Goal: Transaction & Acquisition: Purchase product/service

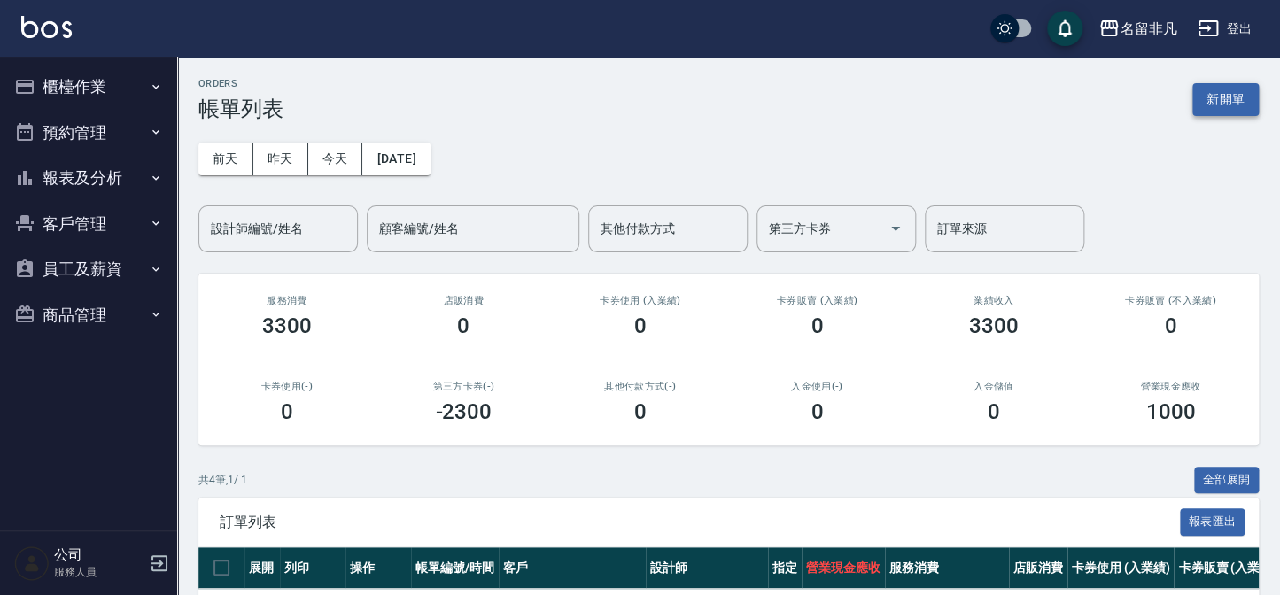
click at [1216, 112] on button "新開單" at bounding box center [1225, 99] width 66 height 33
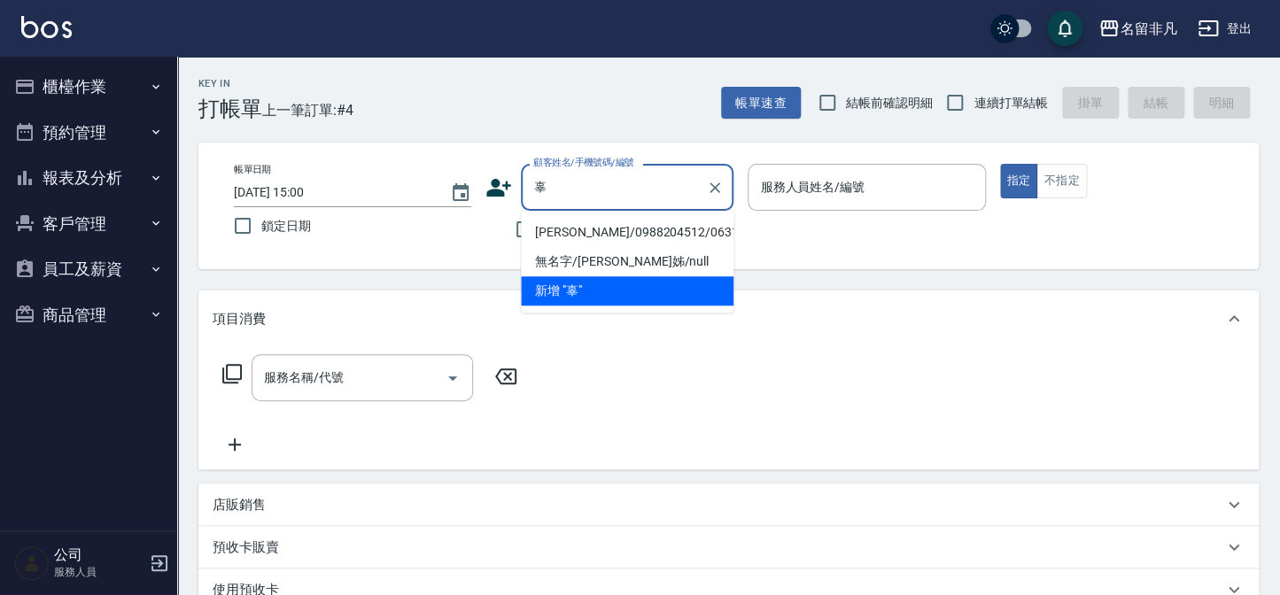
click at [592, 230] on li "[PERSON_NAME]/0988204512/0631001" at bounding box center [627, 232] width 213 height 29
type input "[PERSON_NAME]/0988204512/0631001"
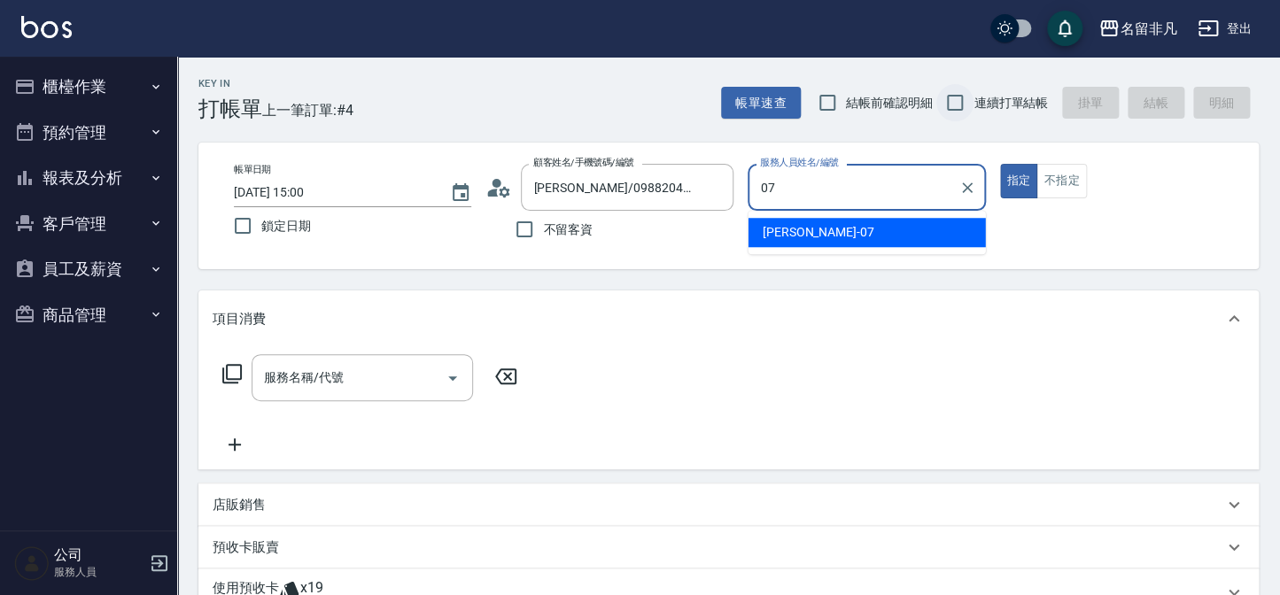
type input "[PERSON_NAME]-07"
type button "true"
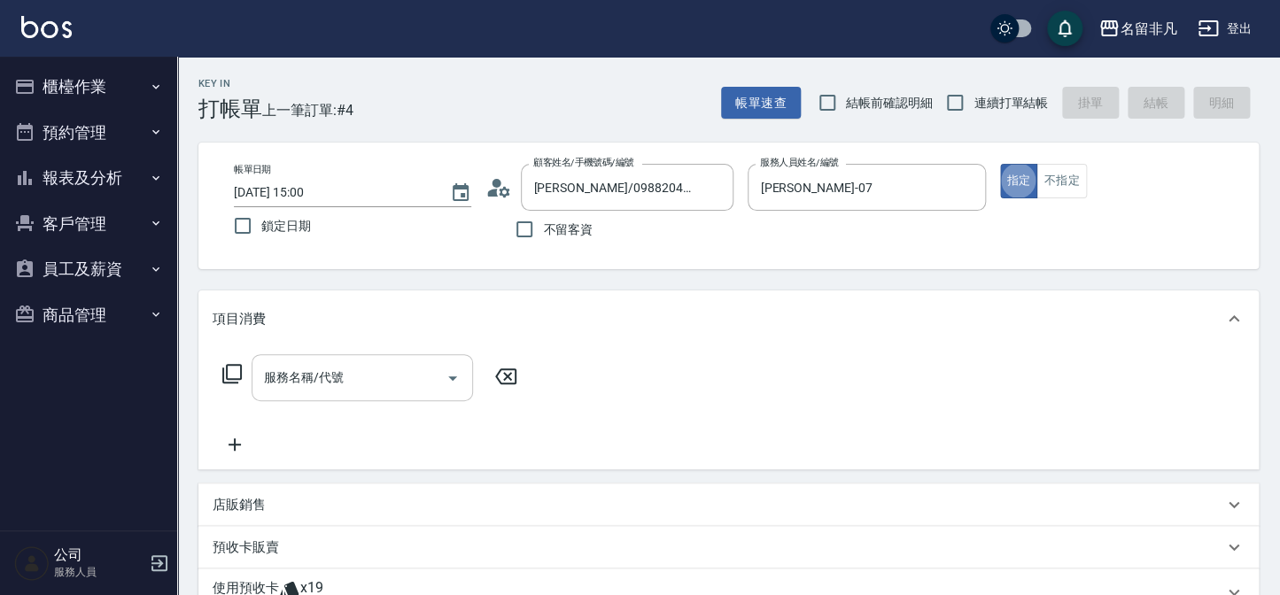
click at [354, 388] on input "服務名稱/代號" at bounding box center [349, 377] width 179 height 31
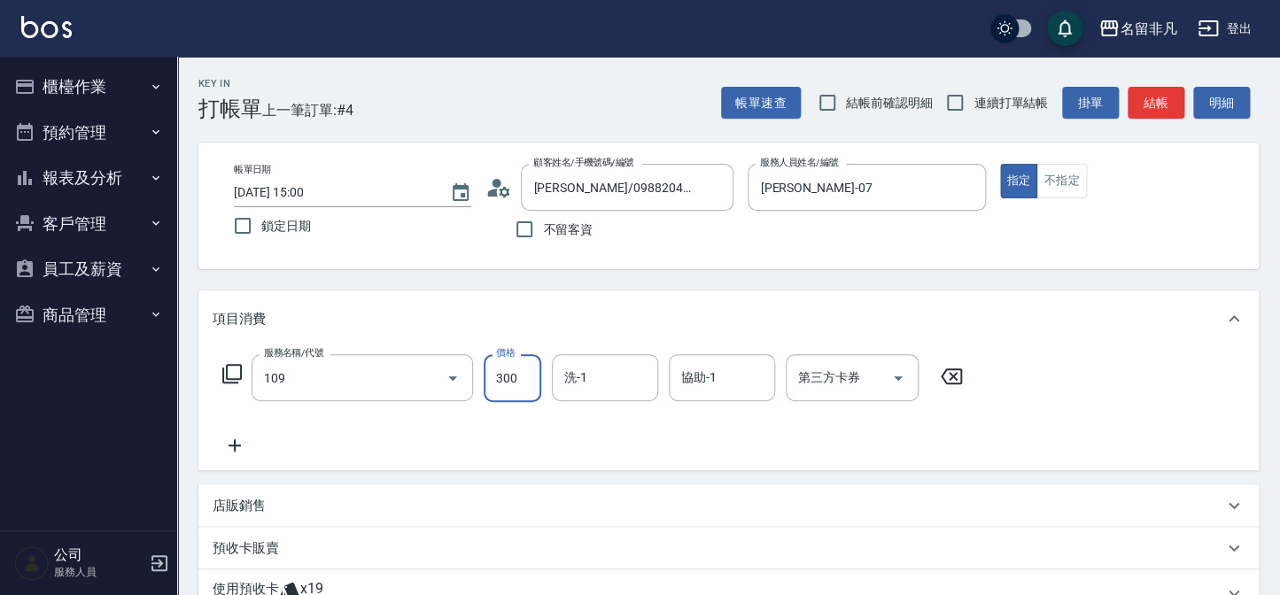
type input "洗髮卷(109)"
click at [817, 348] on div "服務名稱/代號 洗髮卷(109) 服務名稱/代號 價格 300 價格 洗-1 洗-1 協助-1 協助-1 第三方卡券 第三方卡券" at bounding box center [728, 408] width 1060 height 123
click at [825, 384] on div "第三方卡券 第三方卡券" at bounding box center [852, 377] width 133 height 47
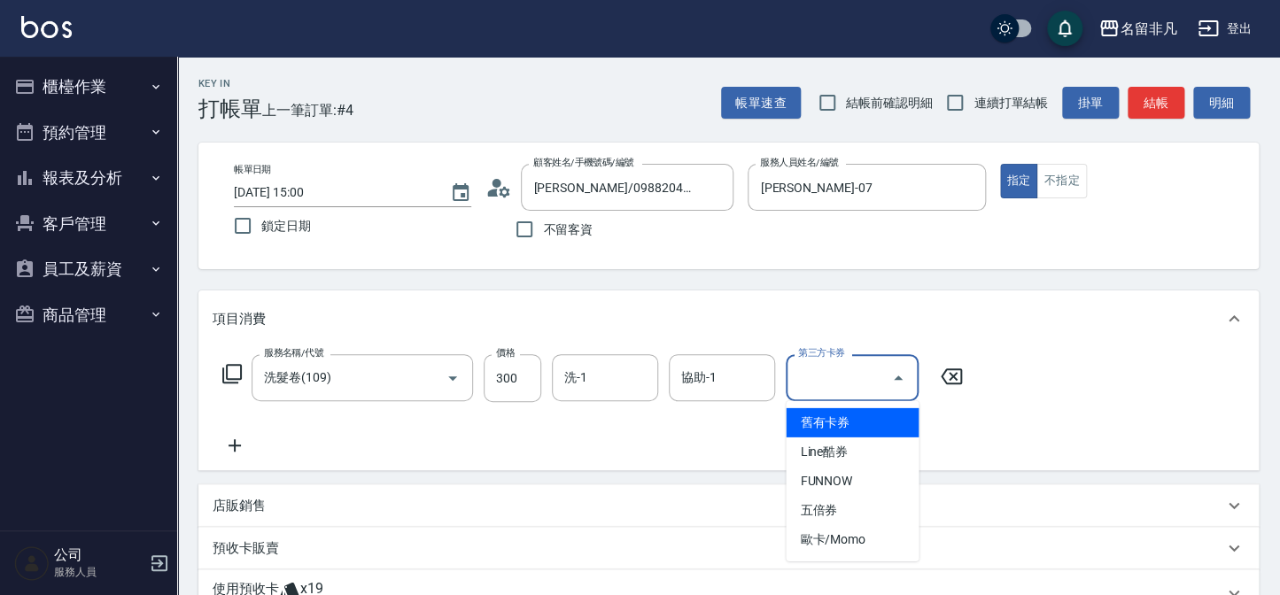
click at [827, 424] on span "舊有卡券" at bounding box center [852, 422] width 133 height 29
type input "舊有卡券"
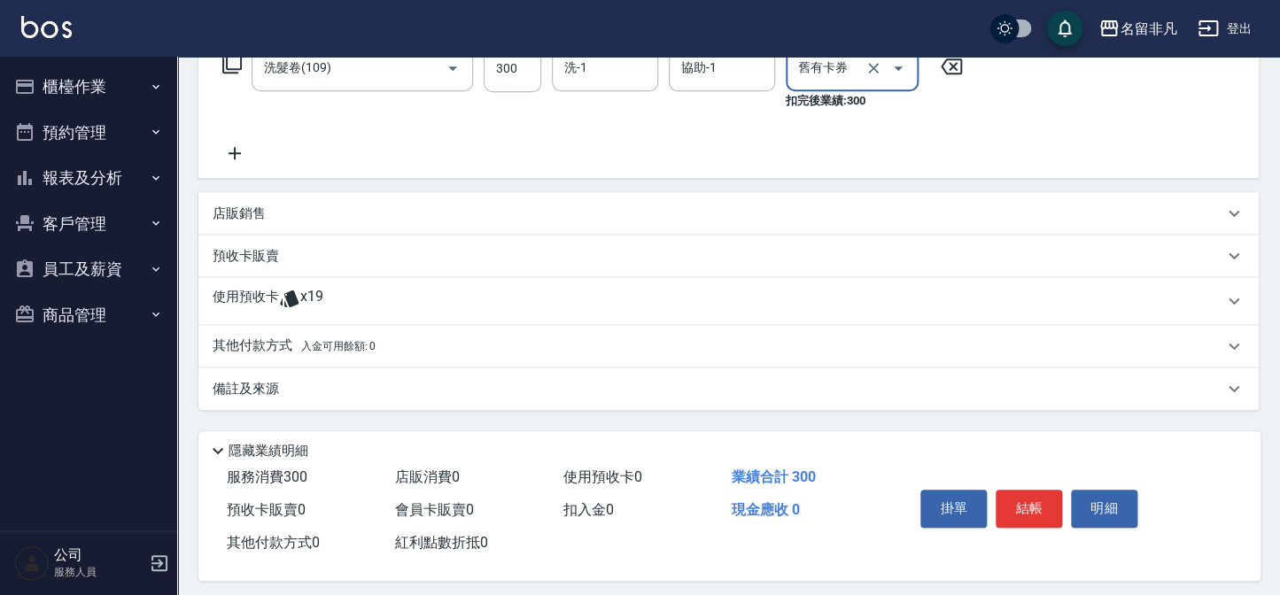
scroll to position [321, 0]
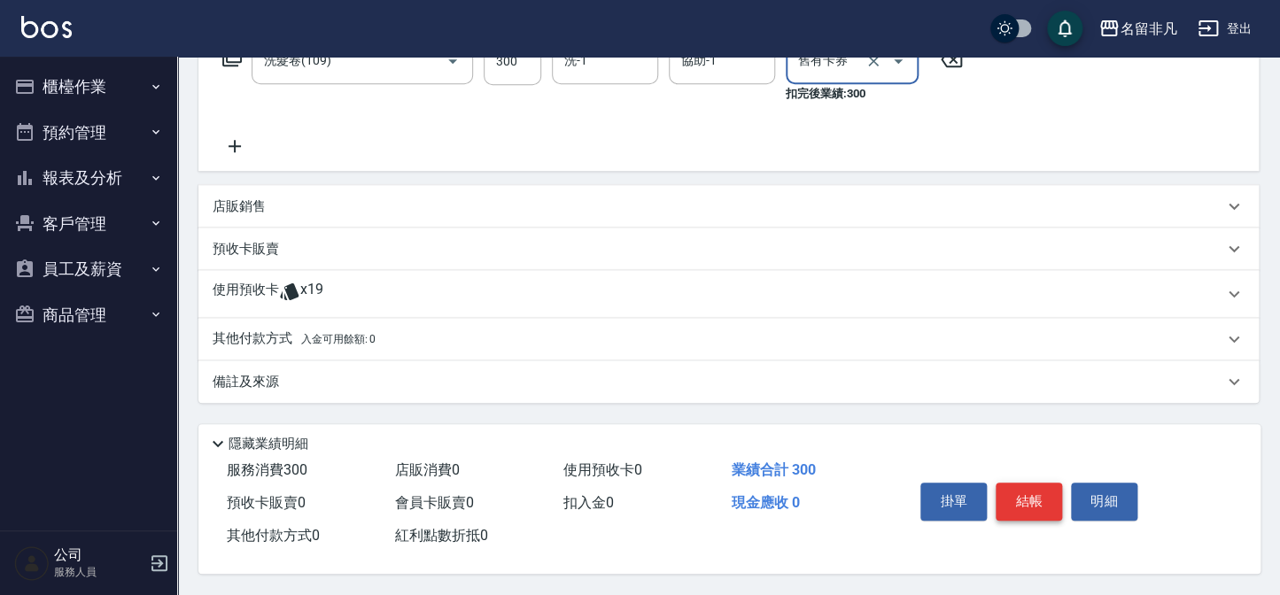
click at [1018, 510] on button "結帳" at bounding box center [1029, 501] width 66 height 37
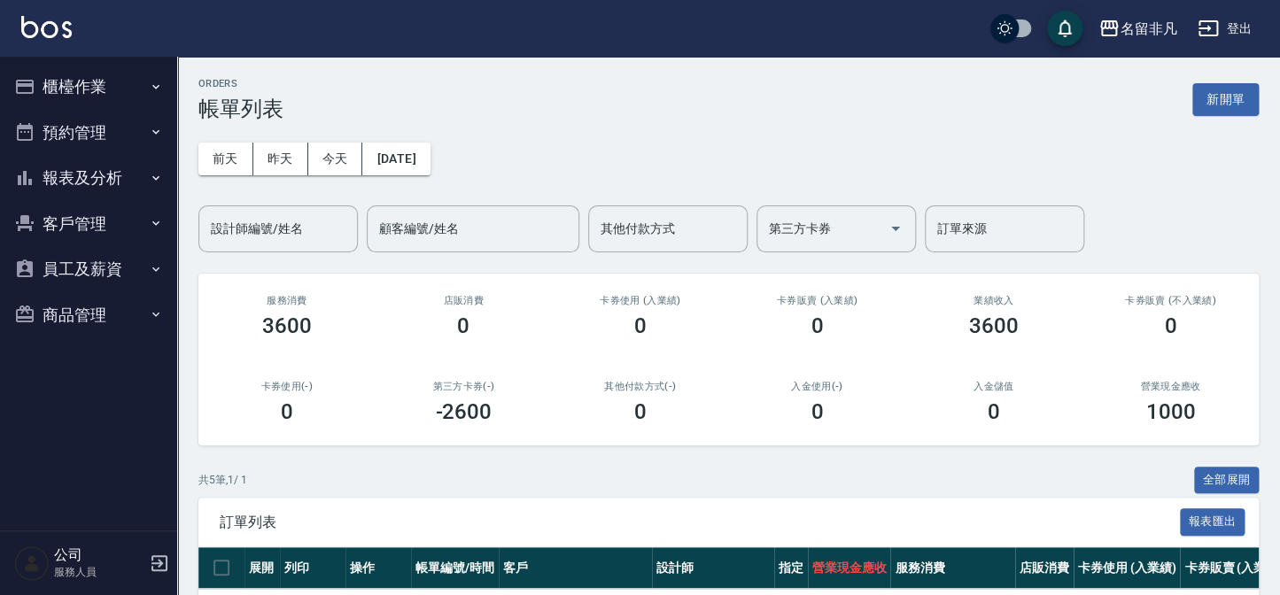
click at [1237, 116] on div "ORDERS 帳單列表 新開單" at bounding box center [728, 99] width 1060 height 43
click at [1231, 107] on button "新開單" at bounding box center [1225, 99] width 66 height 33
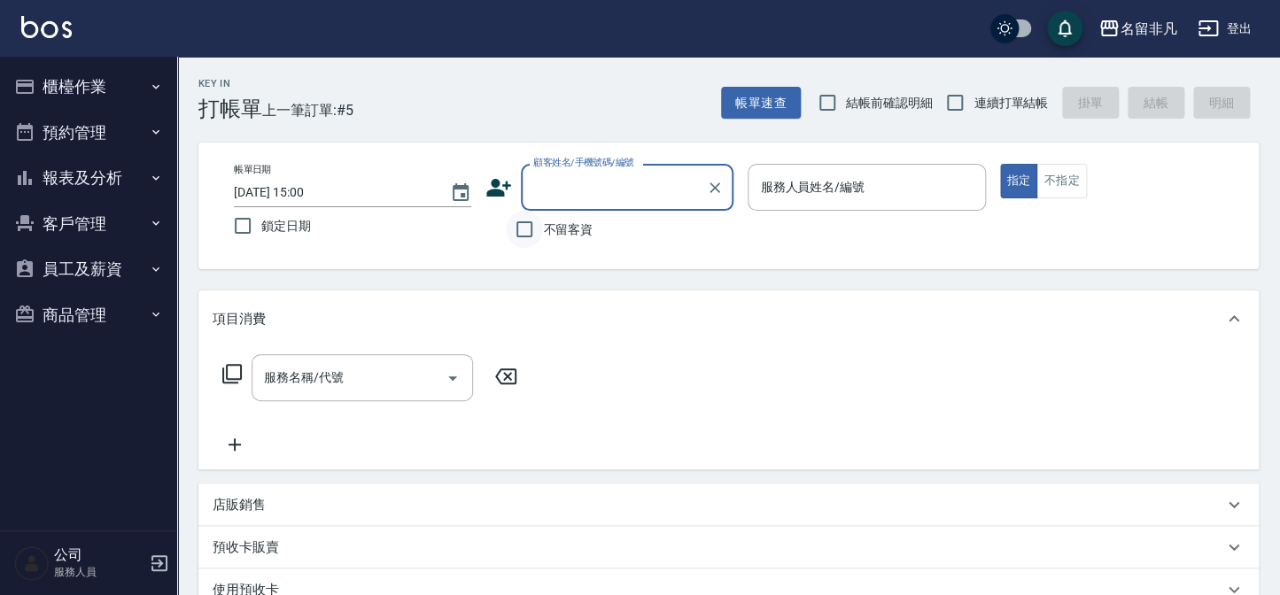
click at [536, 236] on input "不留客資" at bounding box center [524, 229] width 37 height 37
checkbox input "true"
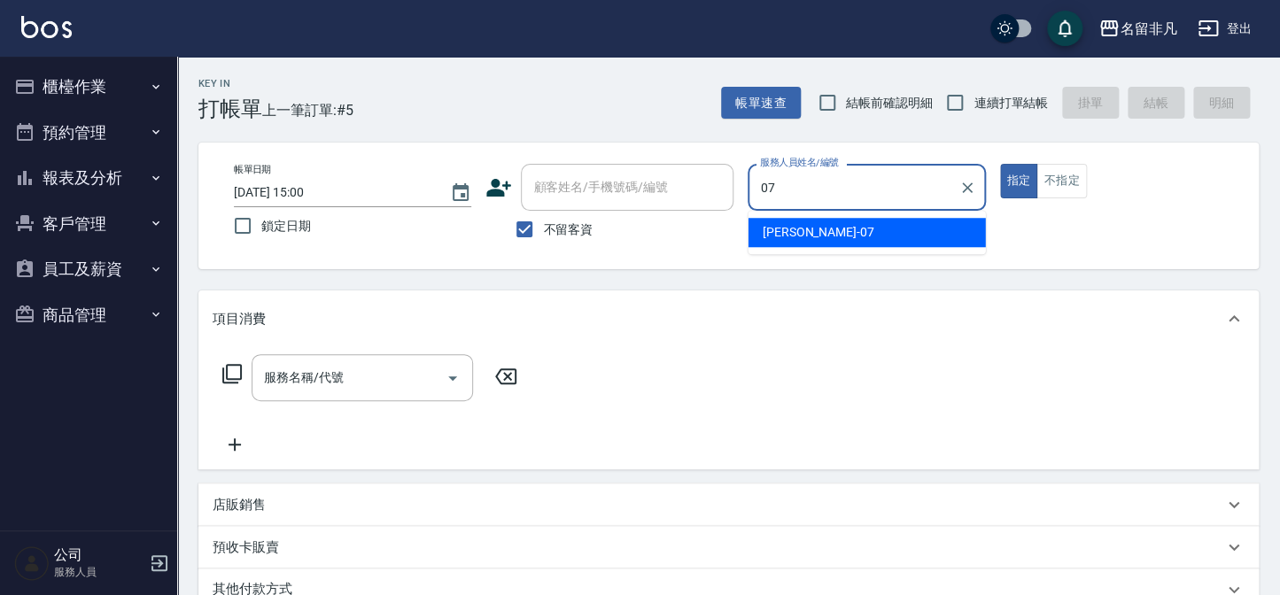
type input "[PERSON_NAME]-07"
type button "true"
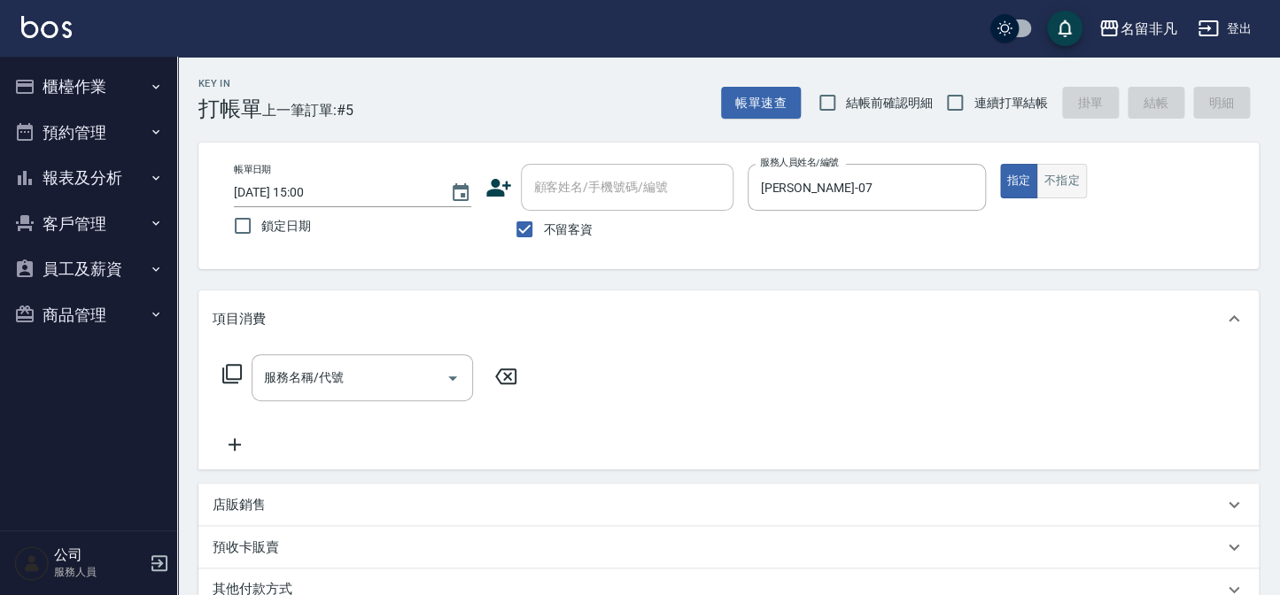
click at [1060, 192] on button "不指定" at bounding box center [1061, 181] width 50 height 35
click at [407, 371] on input "服務名稱/代號" at bounding box center [349, 377] width 179 height 31
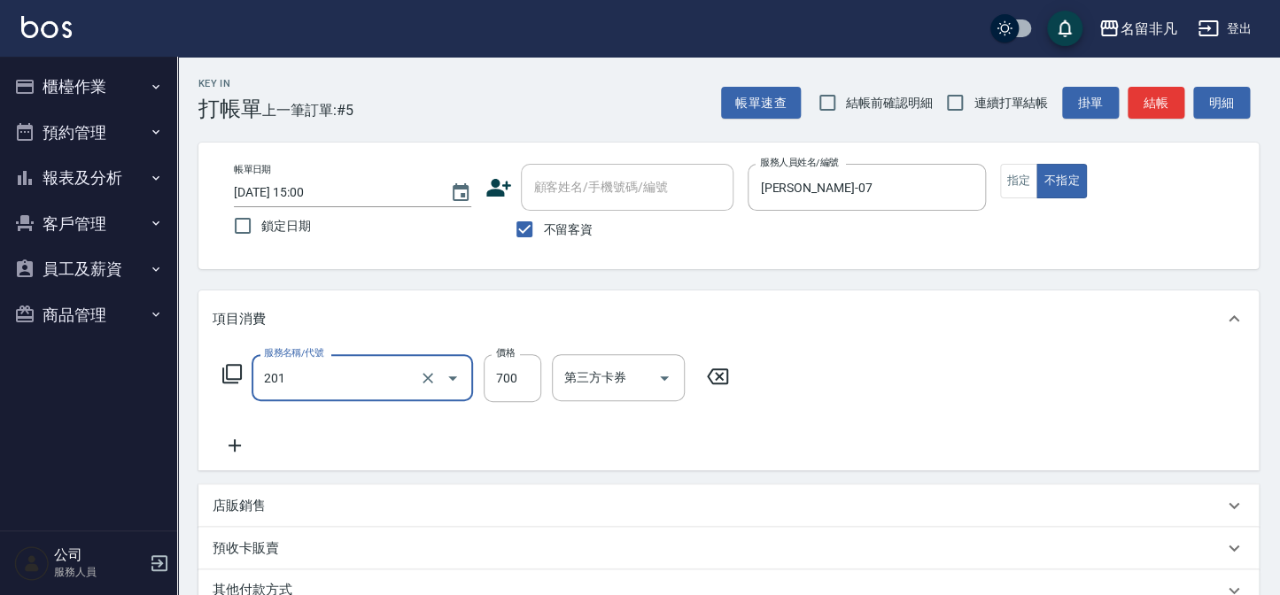
type input "洗+剪(201)"
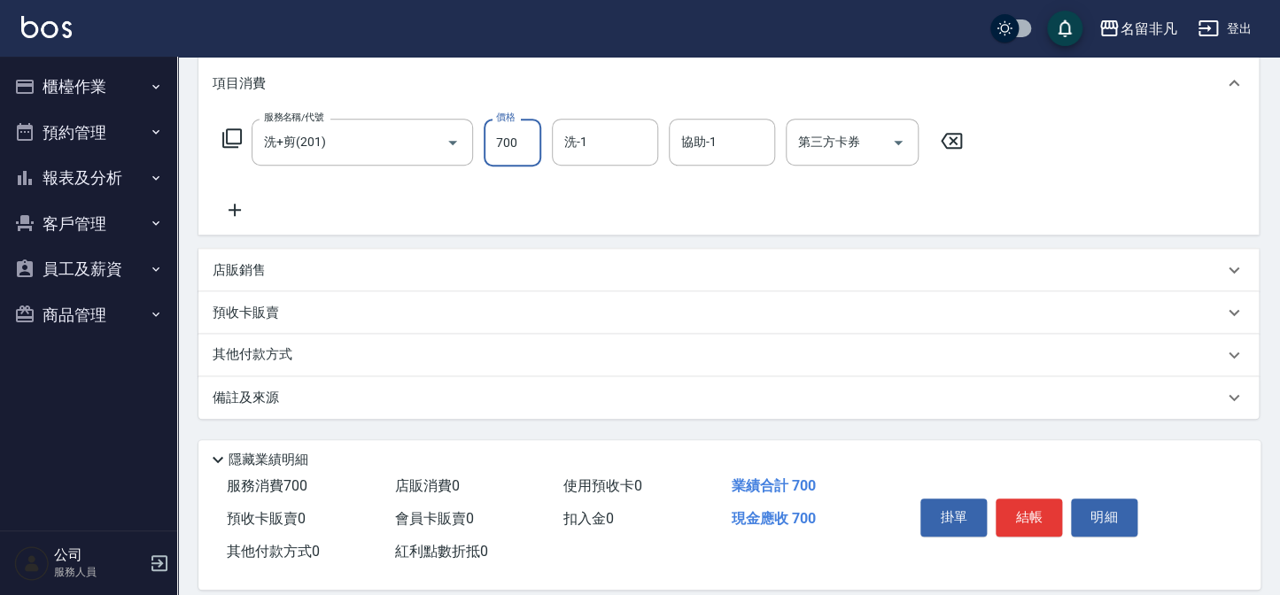
scroll to position [256, 0]
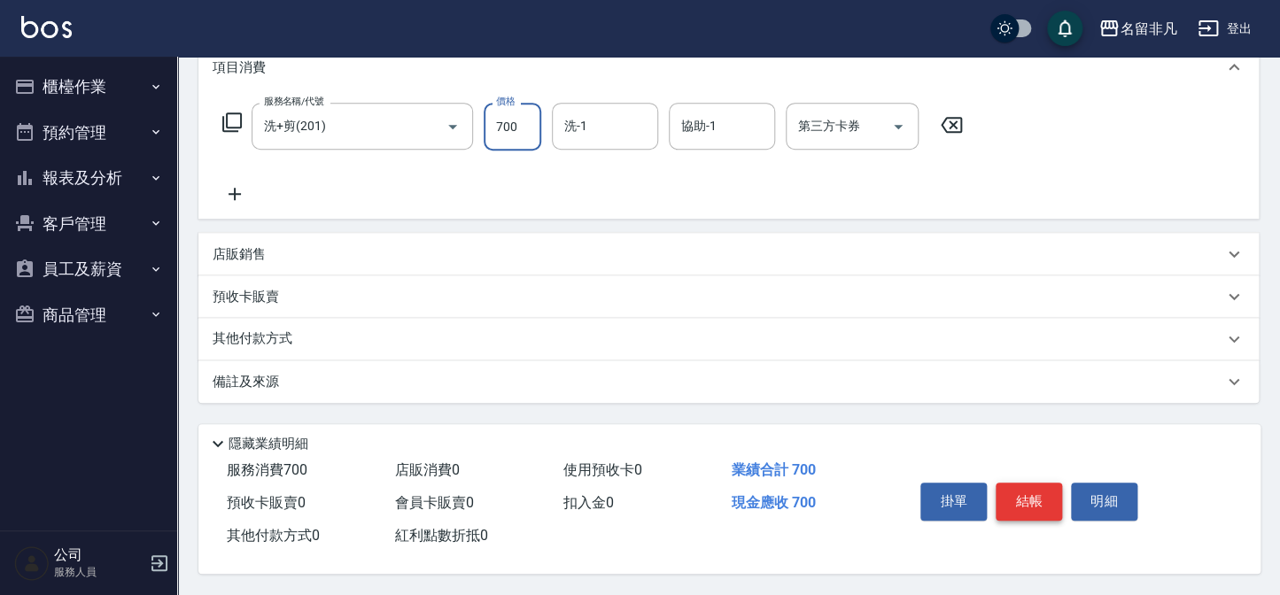
click at [1029, 502] on button "結帳" at bounding box center [1029, 501] width 66 height 37
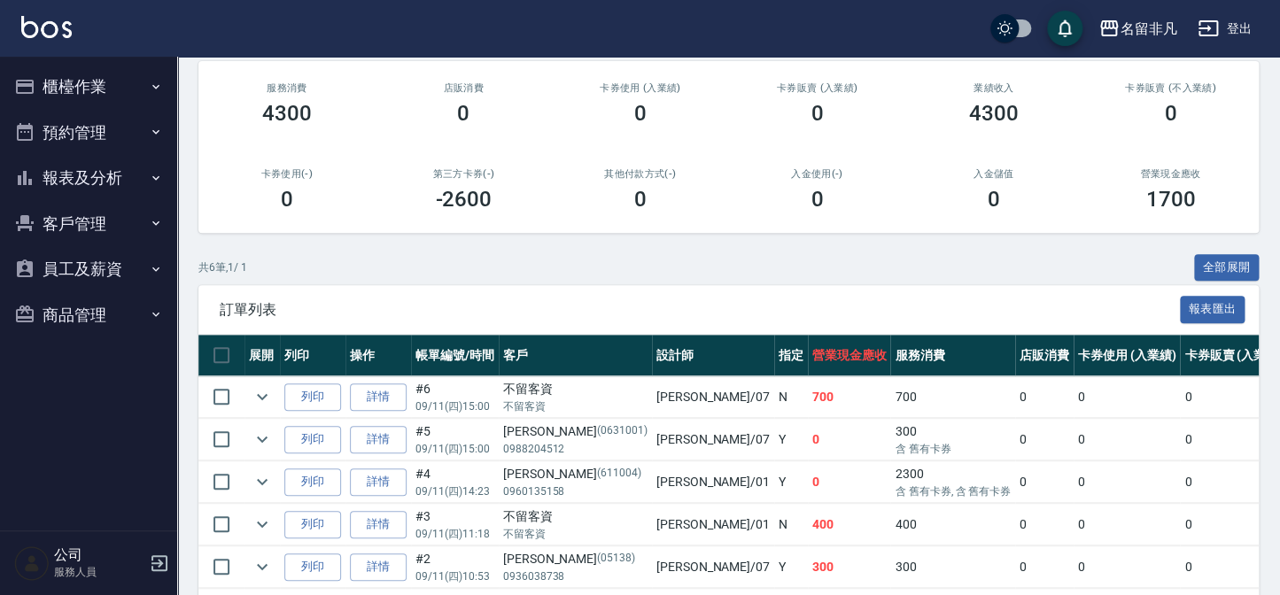
scroll to position [241, 0]
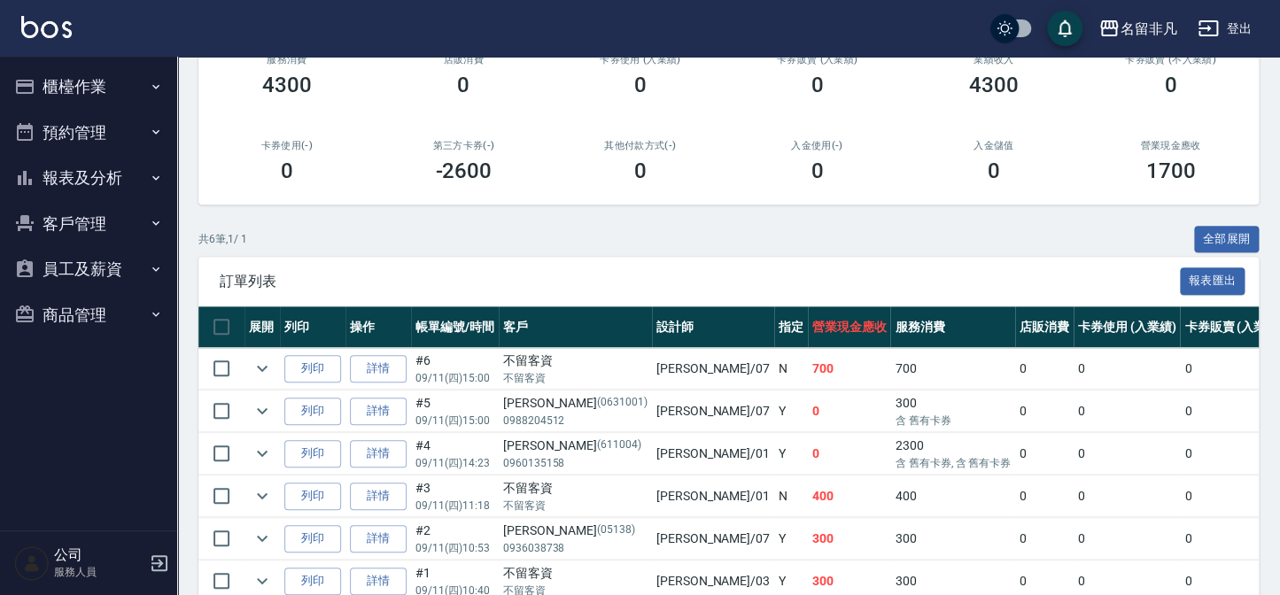
click at [134, 191] on button "報表及分析" at bounding box center [88, 178] width 163 height 46
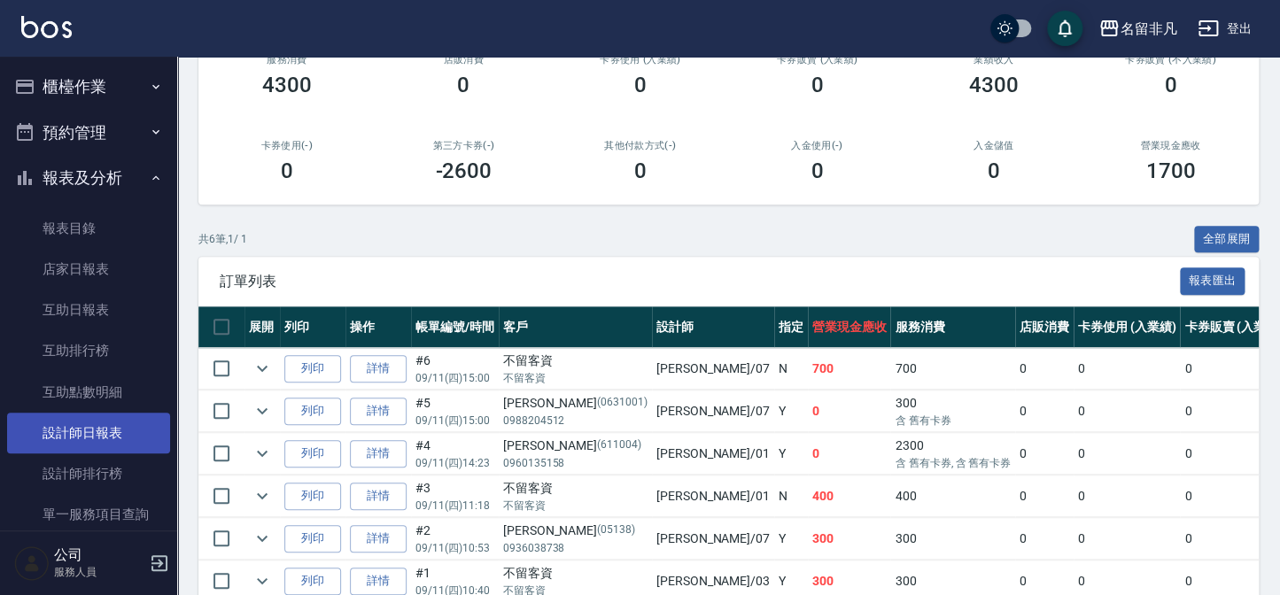
click at [120, 441] on link "設計師日報表" at bounding box center [88, 433] width 163 height 41
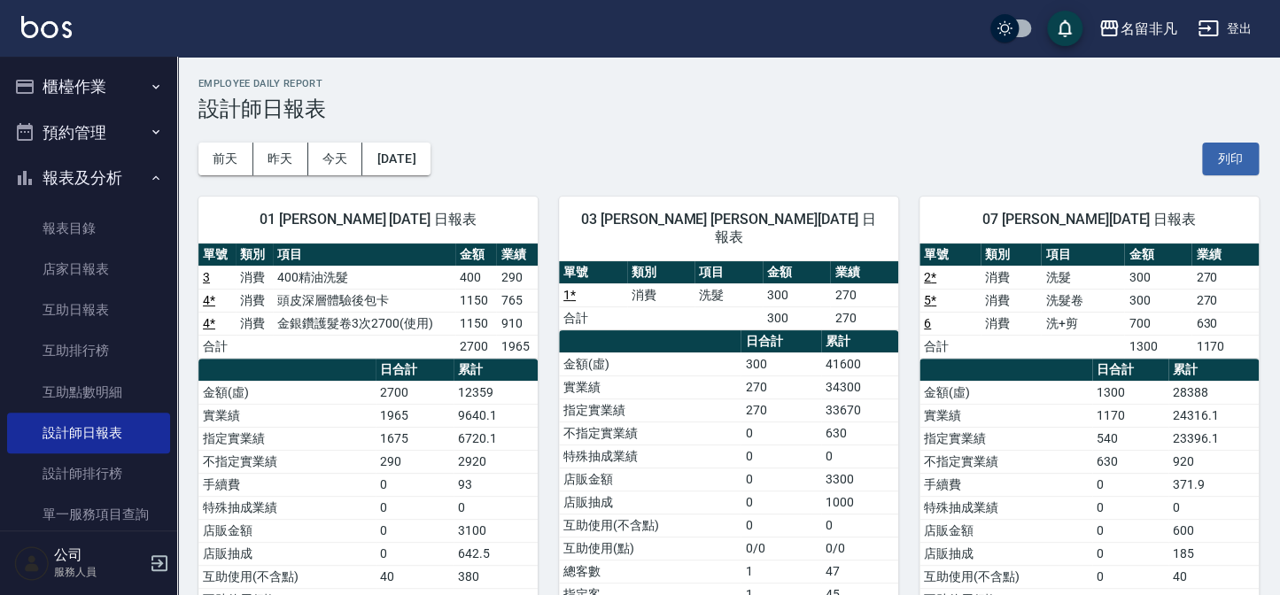
click at [109, 174] on button "報表及分析" at bounding box center [88, 178] width 163 height 46
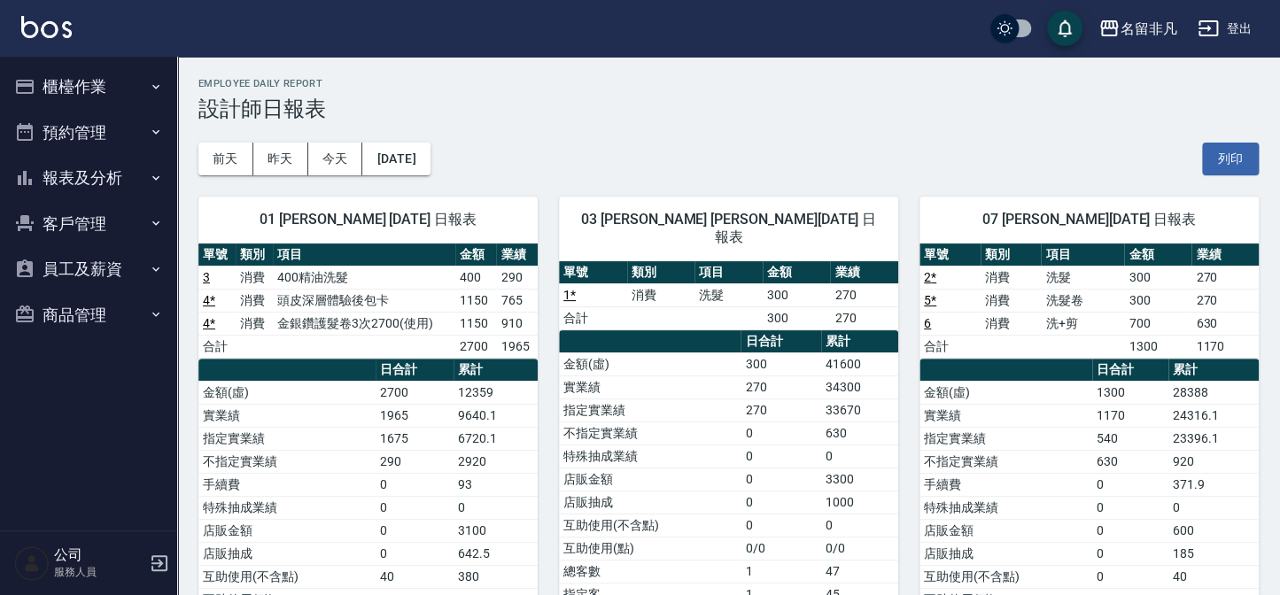
click at [72, 73] on button "櫃檯作業" at bounding box center [88, 87] width 163 height 46
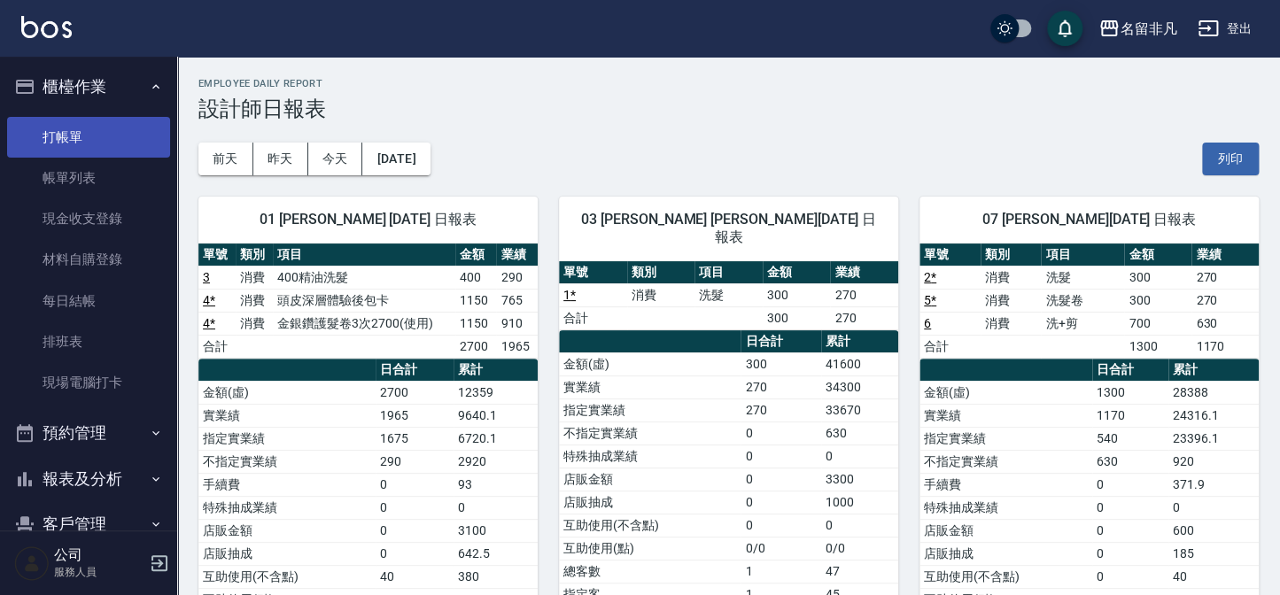
click at [80, 127] on link "打帳單" at bounding box center [88, 137] width 163 height 41
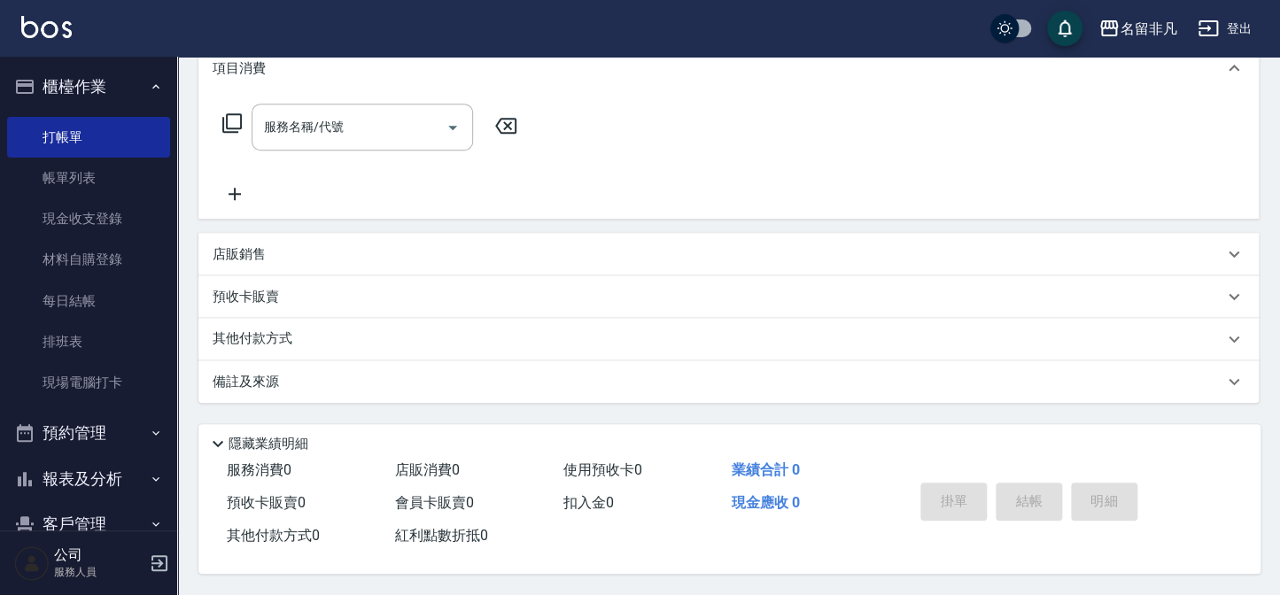
scroll to position [255, 0]
click at [58, 140] on link "打帳單" at bounding box center [88, 137] width 163 height 41
click at [109, 476] on button "報表及分析" at bounding box center [88, 479] width 163 height 46
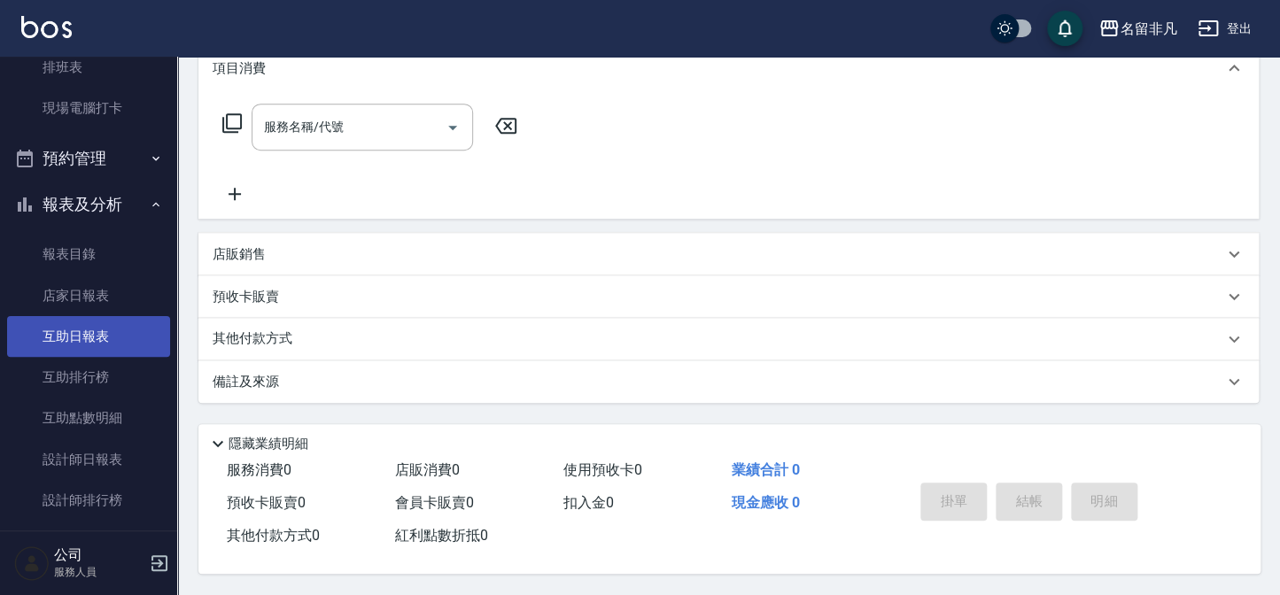
scroll to position [322, 0]
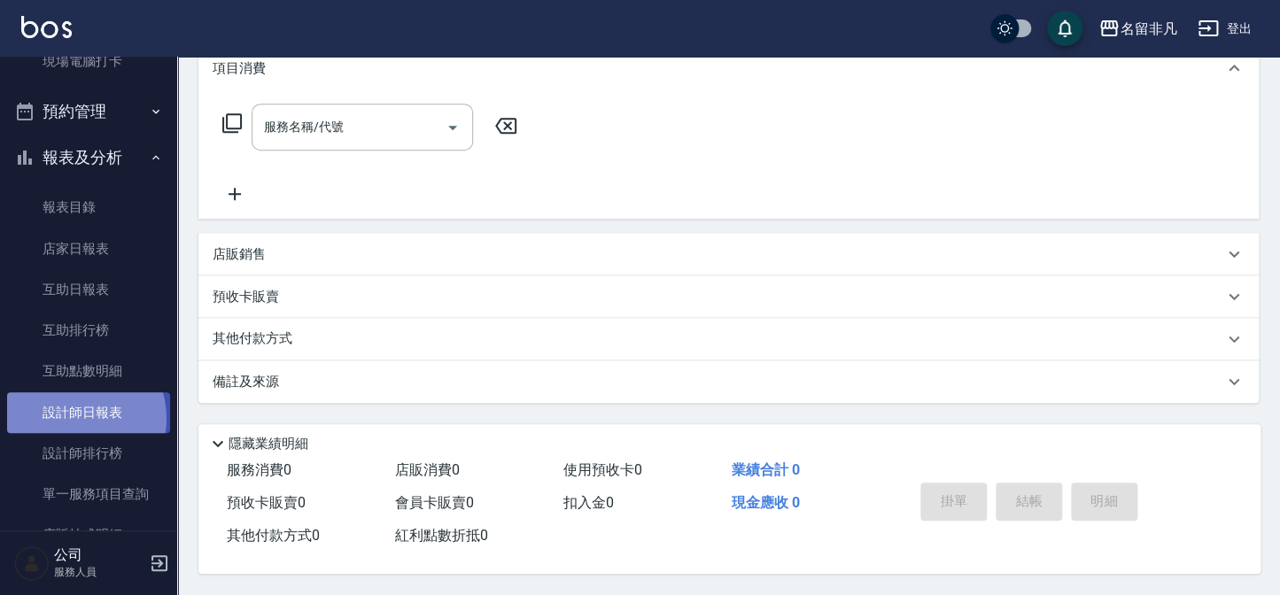
click at [72, 418] on link "設計師日報表" at bounding box center [88, 412] width 163 height 41
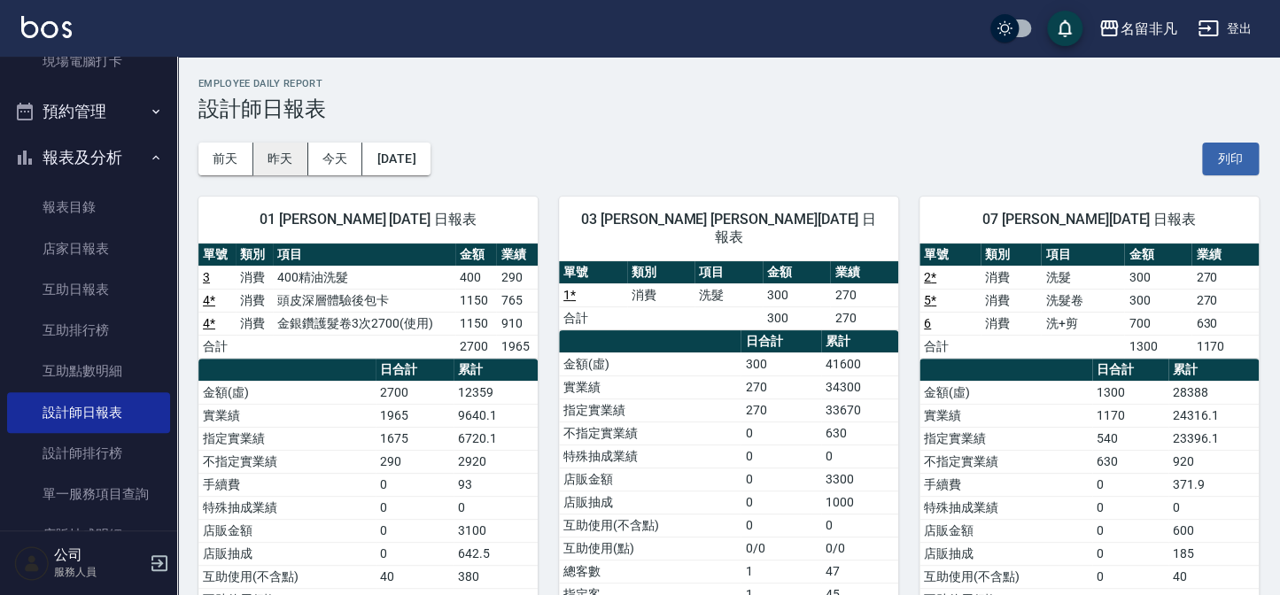
click at [276, 154] on button "昨天" at bounding box center [280, 159] width 55 height 33
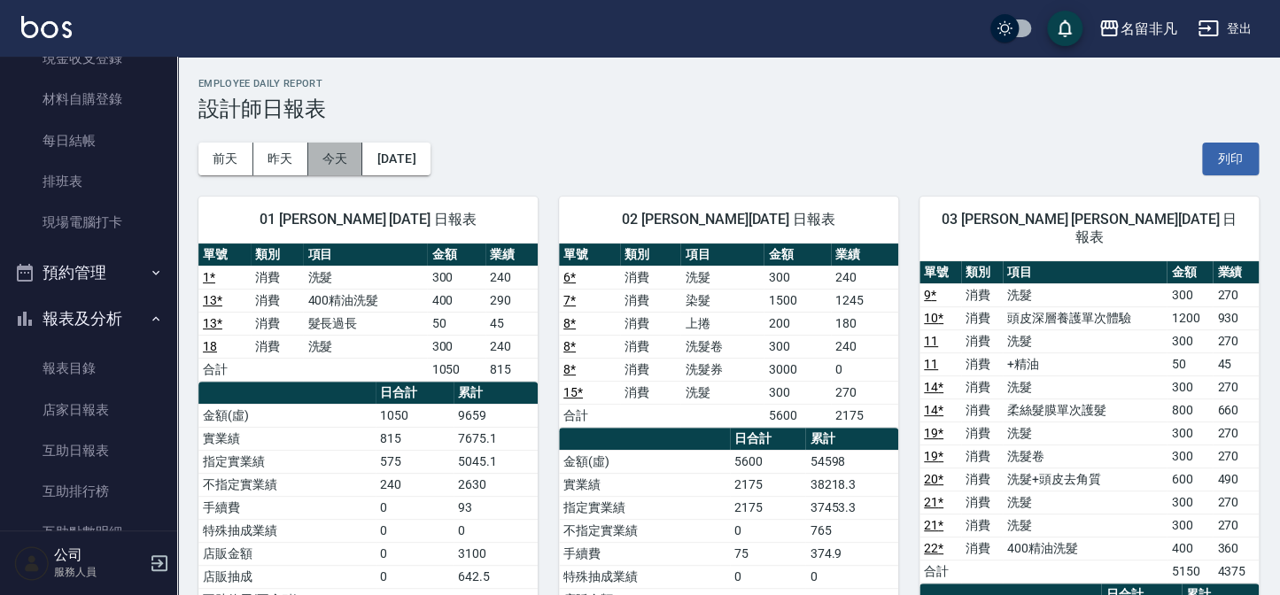
click at [323, 153] on button "今天" at bounding box center [335, 159] width 55 height 33
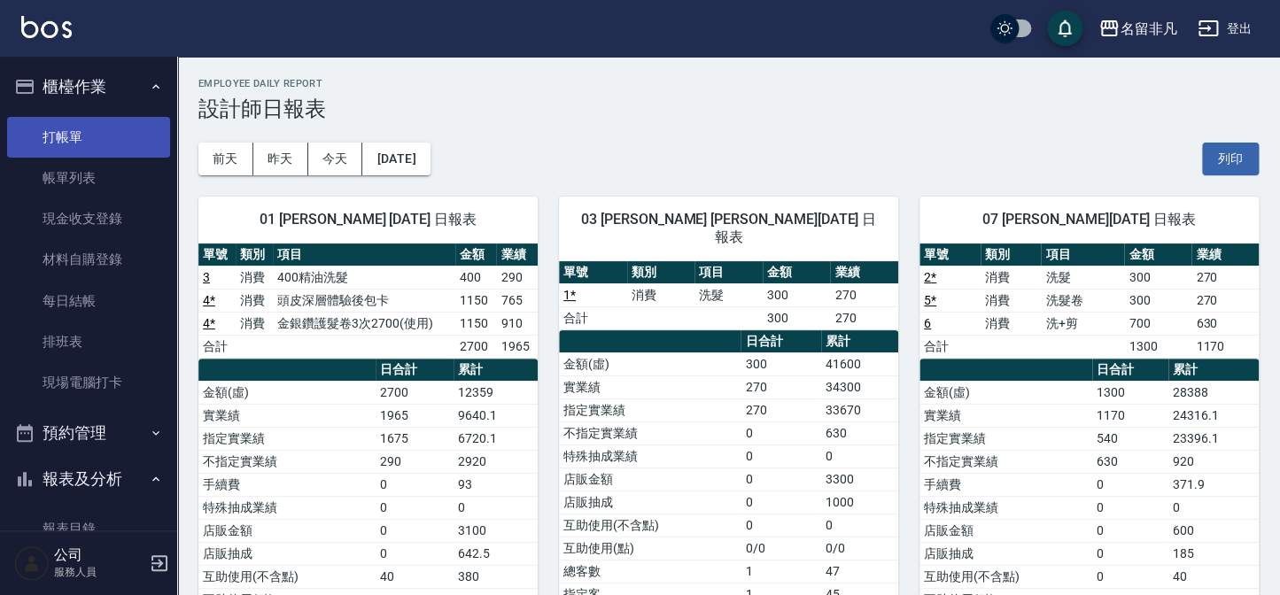
click at [89, 136] on link "打帳單" at bounding box center [88, 137] width 163 height 41
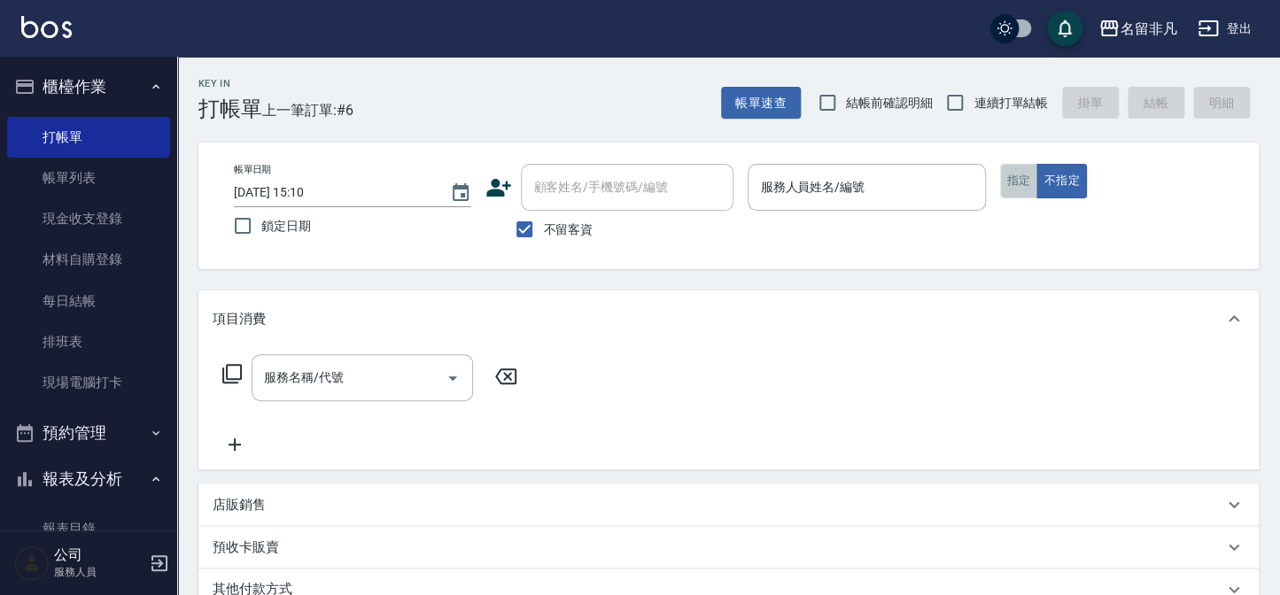
click at [1017, 178] on button "指定" at bounding box center [1019, 181] width 38 height 35
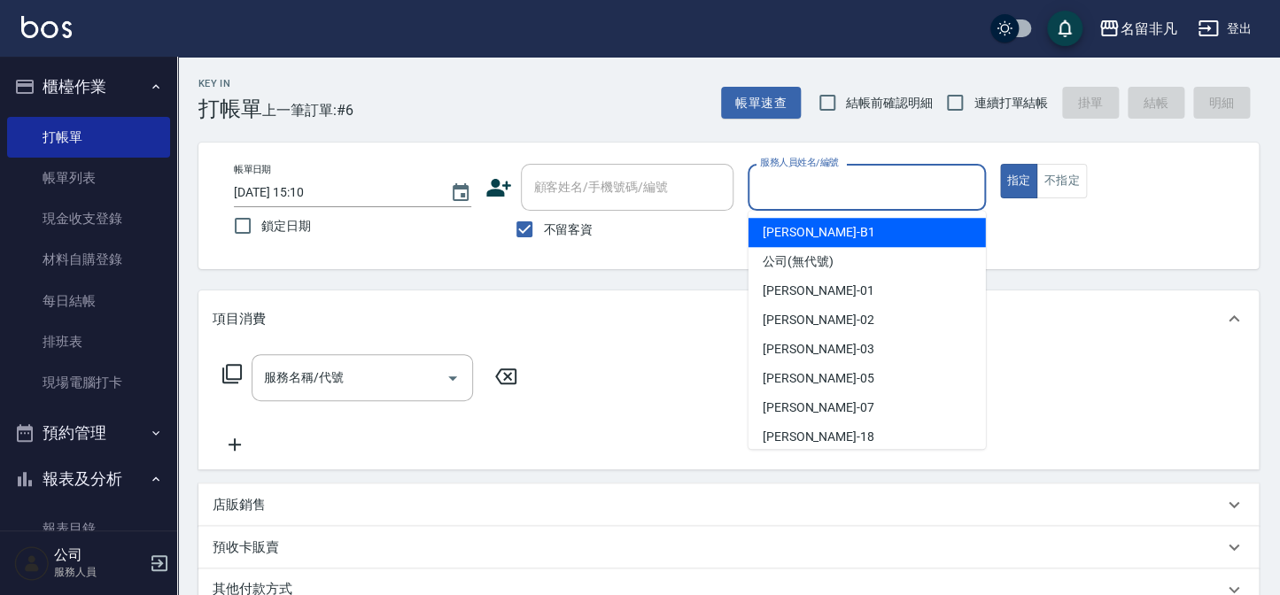
click at [832, 202] on input "服務人員姓名/編號" at bounding box center [866, 187] width 221 height 31
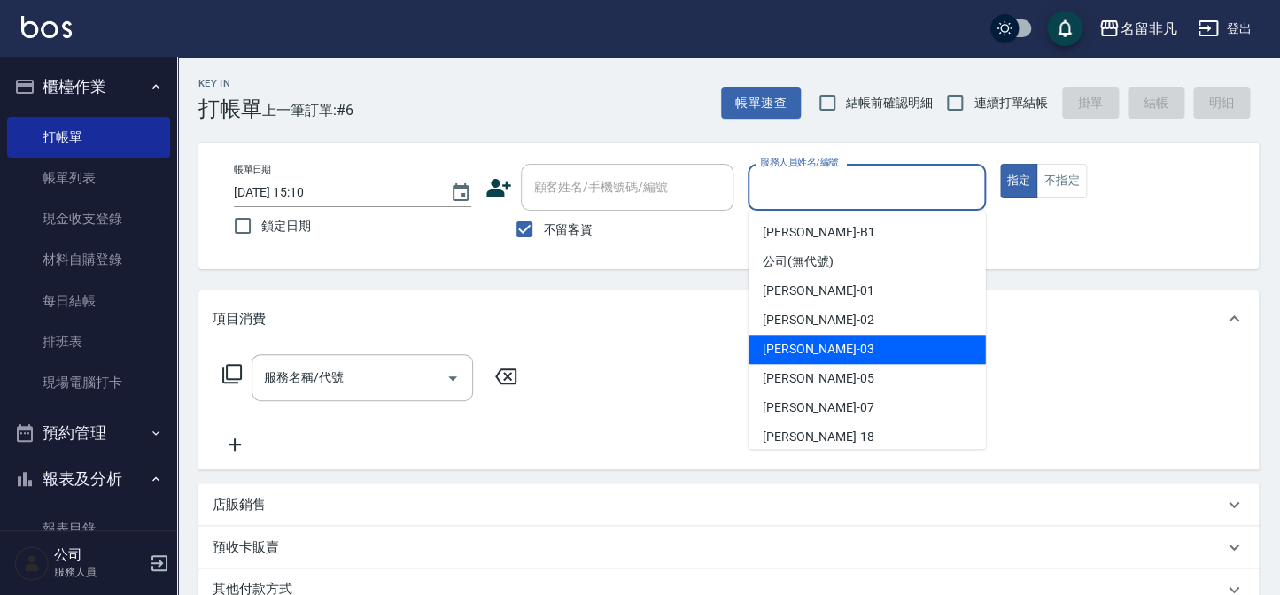
click at [860, 348] on div "[PERSON_NAME] -03" at bounding box center [867, 349] width 237 height 29
type input "[PERSON_NAME]-03"
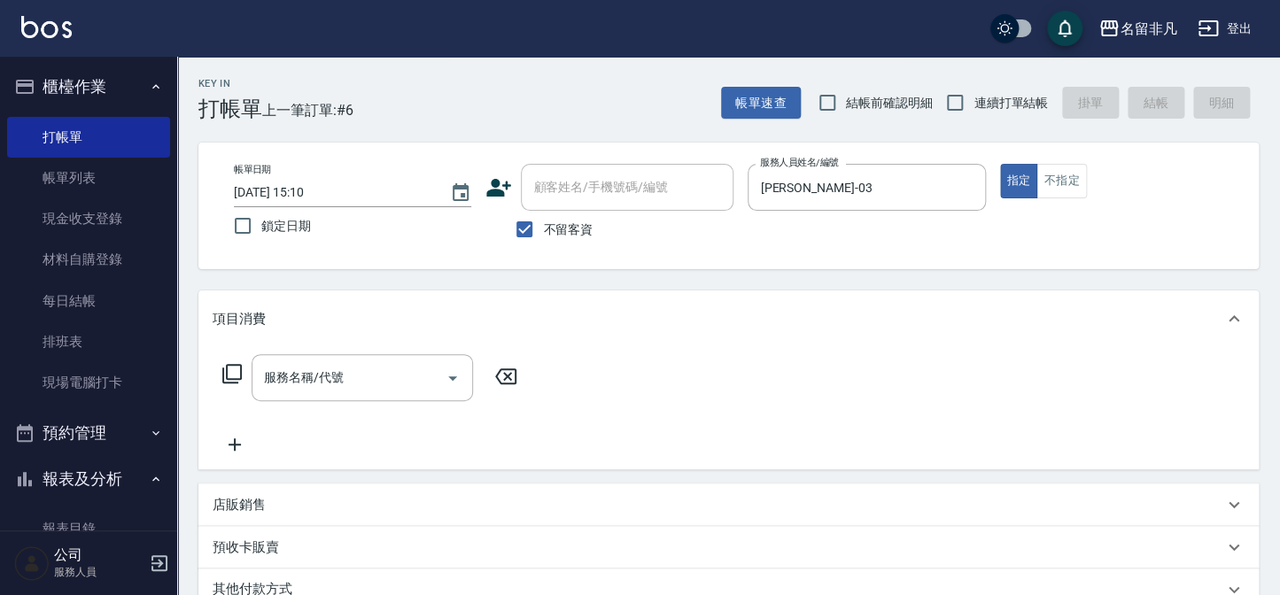
click at [230, 371] on icon at bounding box center [231, 373] width 21 height 21
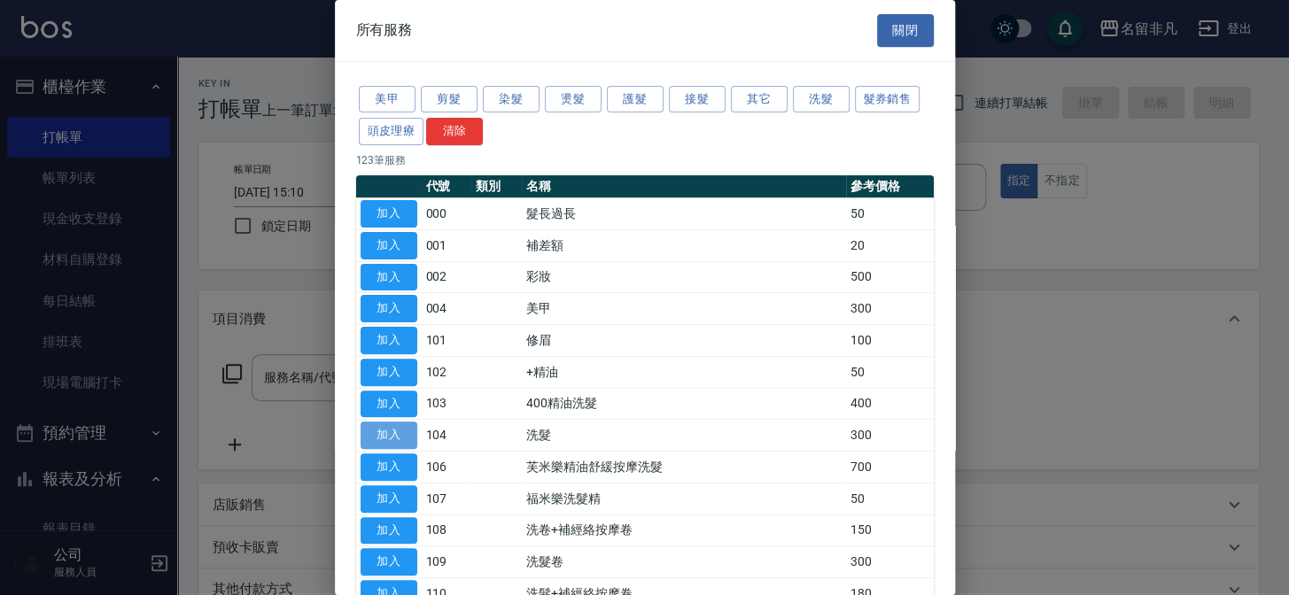
click at [377, 431] on button "加入" at bounding box center [389, 435] width 57 height 27
type input "洗髮(104)"
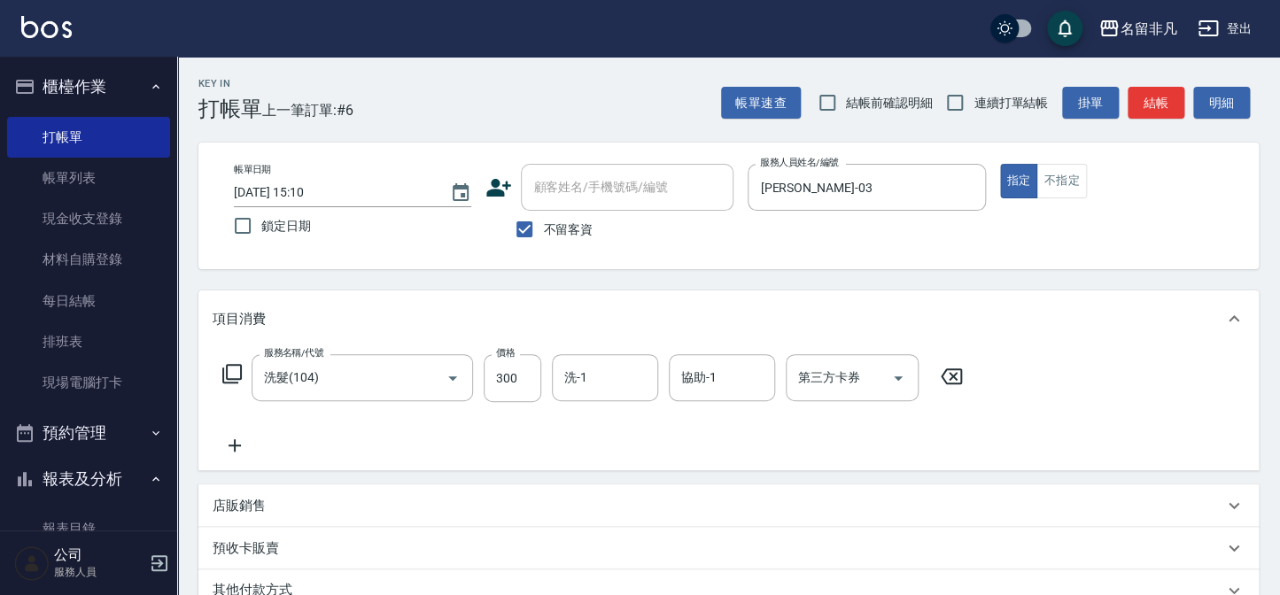
click at [237, 451] on icon at bounding box center [235, 445] width 44 height 21
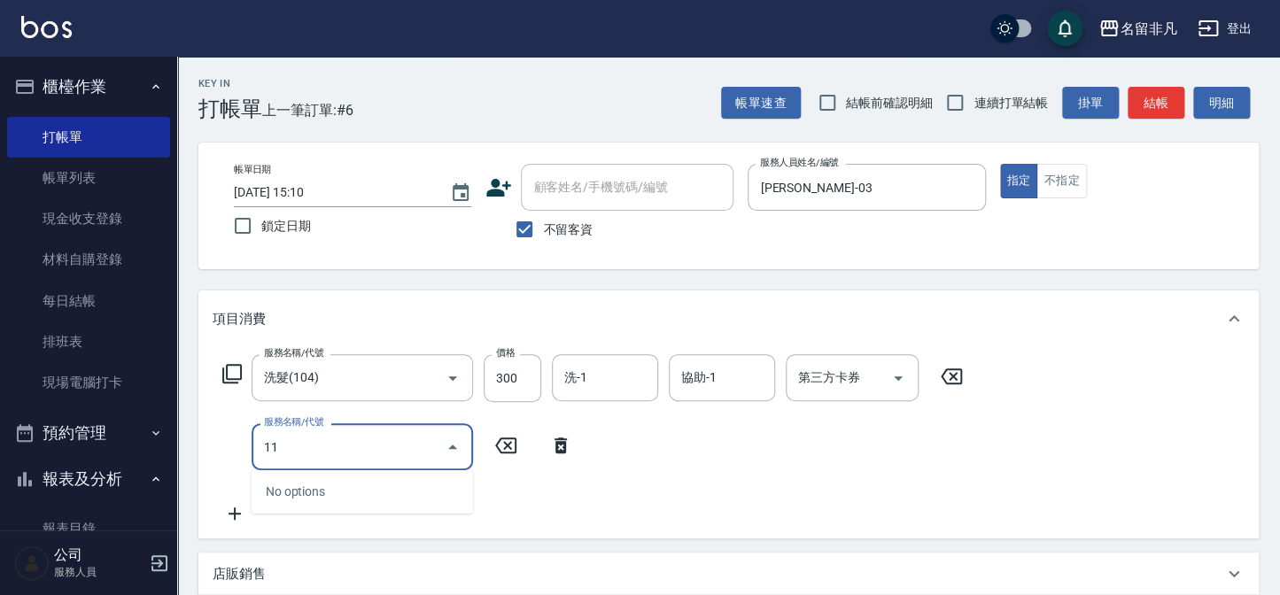
type input "112"
type input "+精油(102)"
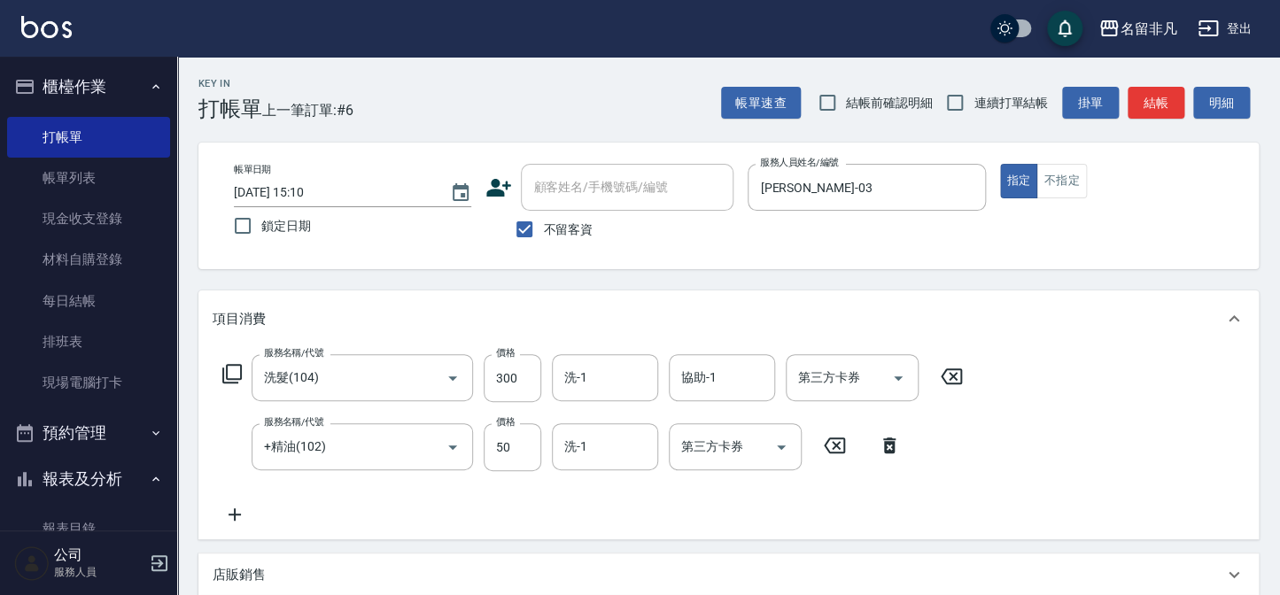
click at [340, 506] on div "服務名稱/代號 洗髮(104) 服務名稱/代號 價格 300 價格 洗-1 洗-1 協助-1 協助-1 第三方卡券 第三方卡券 服務名稱/代號 +精油(102…" at bounding box center [593, 439] width 761 height 171
click at [240, 517] on icon at bounding box center [235, 514] width 44 height 21
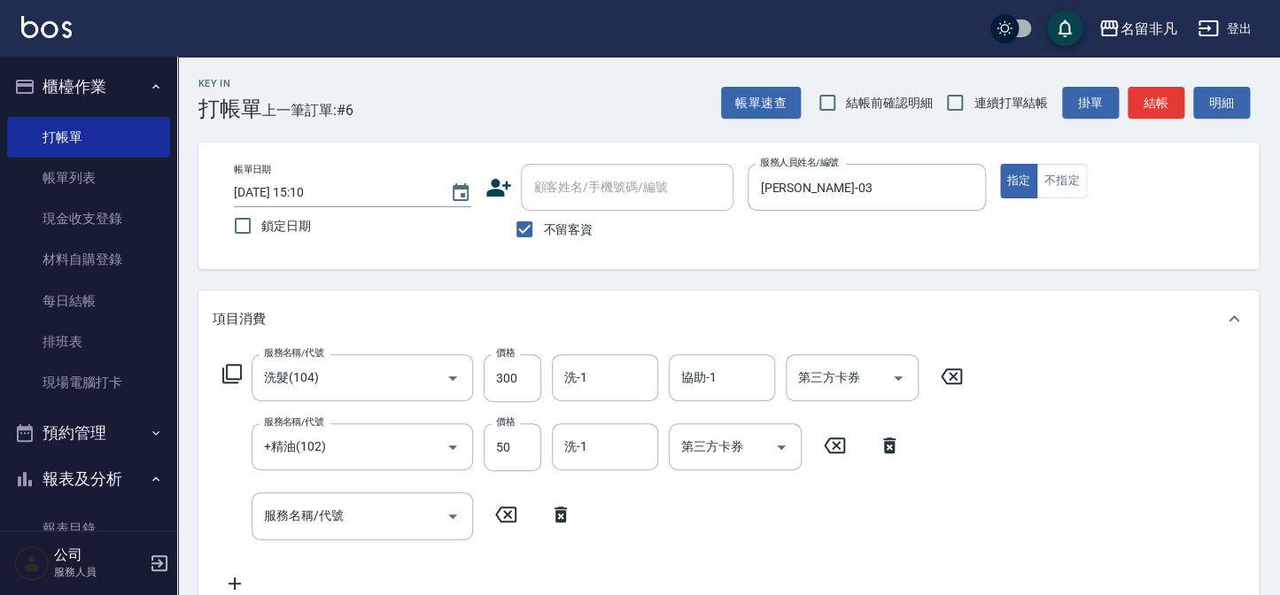
click at [230, 370] on icon at bounding box center [231, 373] width 21 height 21
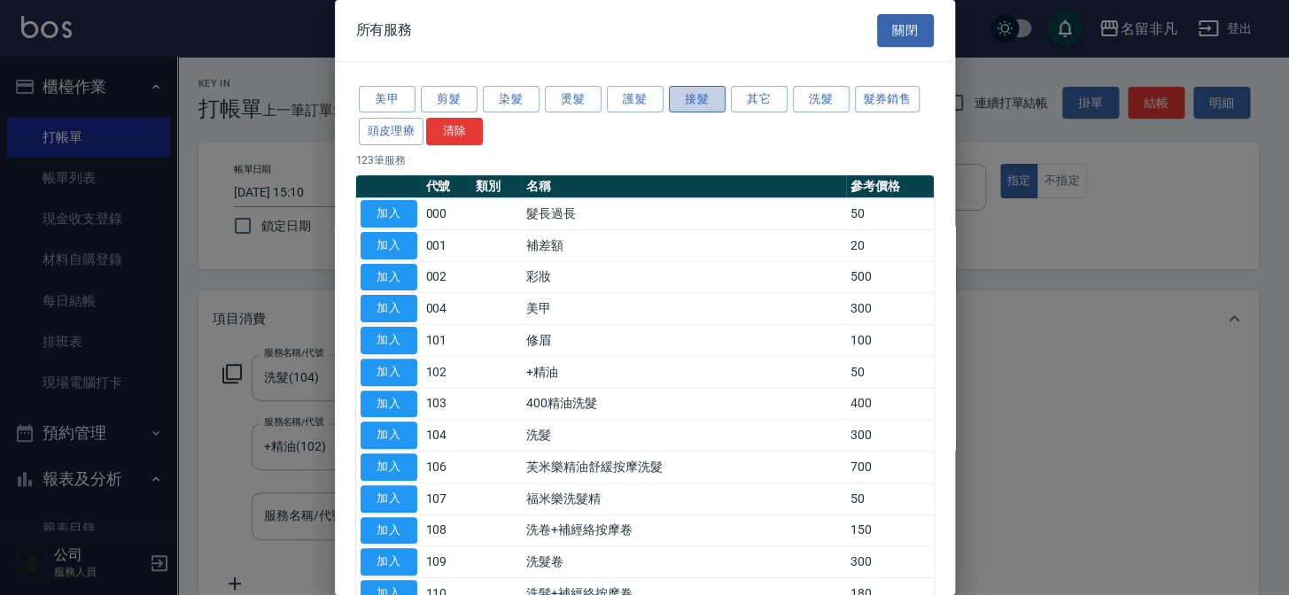
click at [694, 103] on button "接髮" at bounding box center [697, 99] width 57 height 27
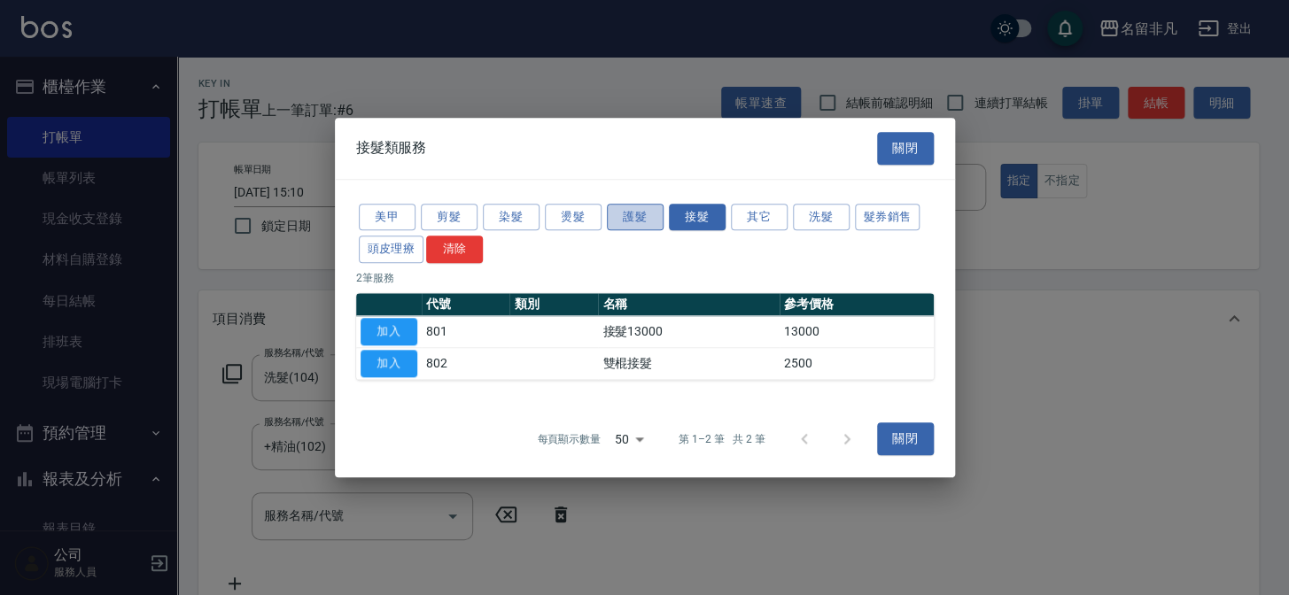
click at [629, 220] on button "護髮" at bounding box center [635, 217] width 57 height 27
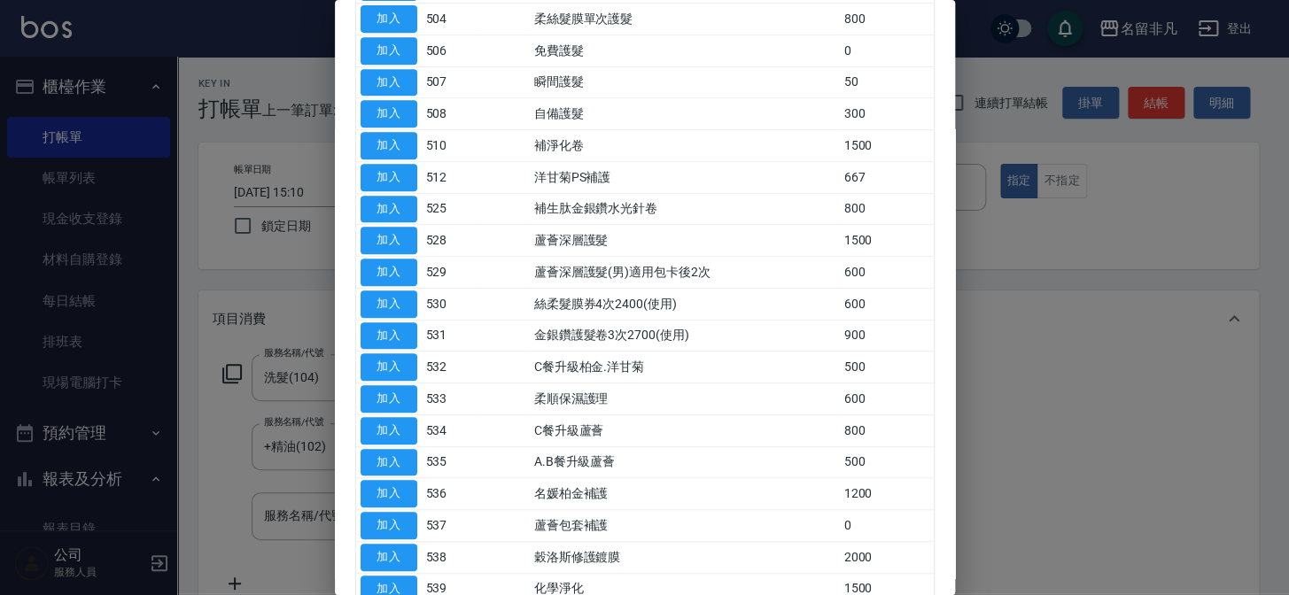
scroll to position [402, 0]
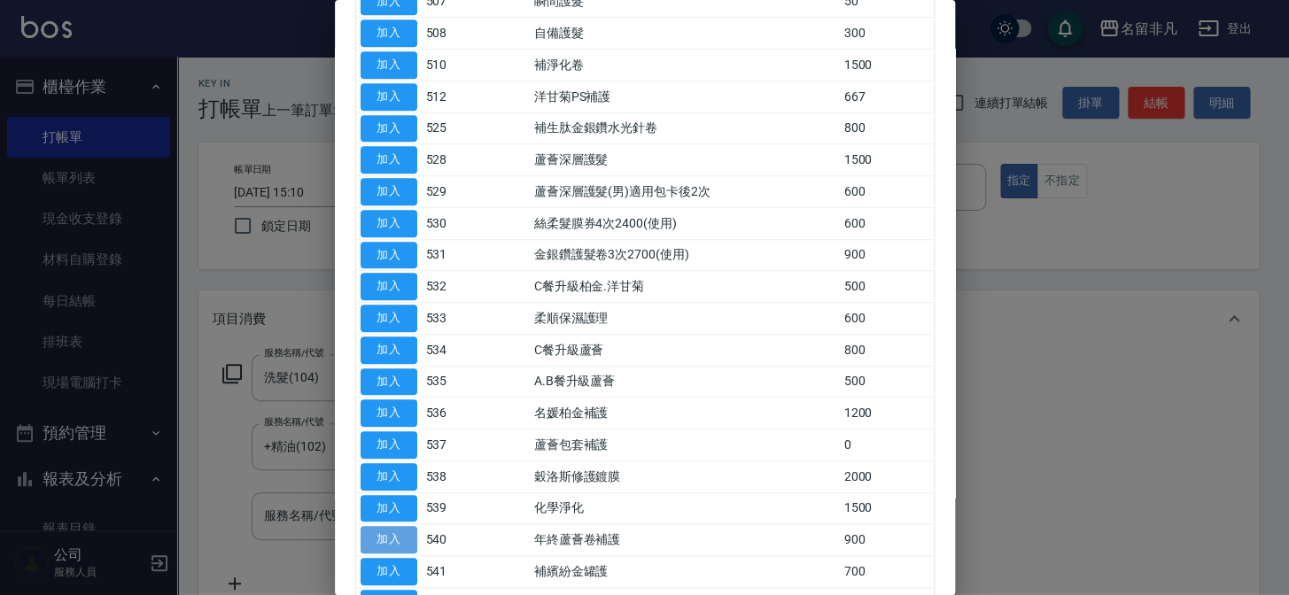
click at [393, 534] on button "加入" at bounding box center [389, 539] width 57 height 27
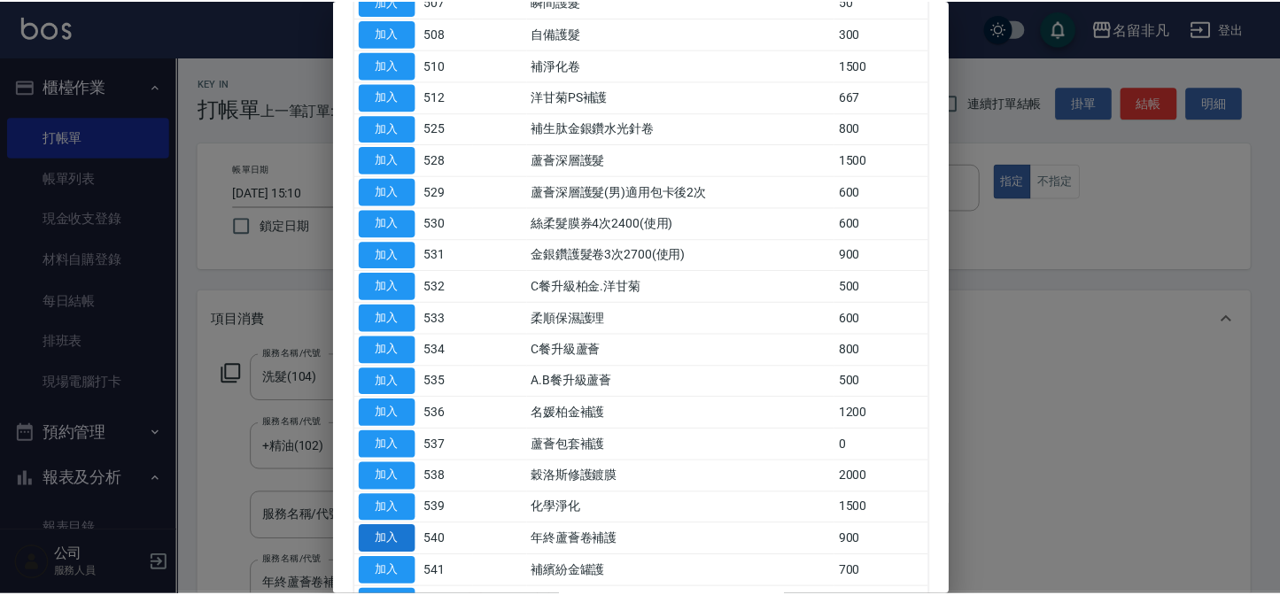
scroll to position [4, 0]
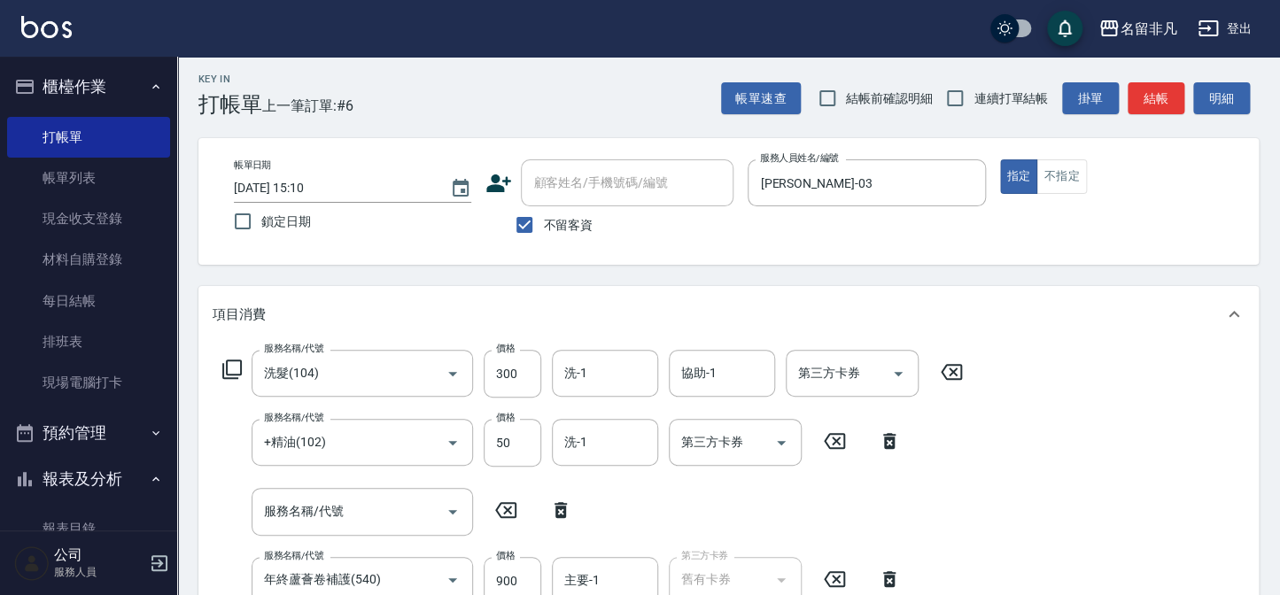
click at [563, 509] on icon at bounding box center [561, 510] width 44 height 21
type input "年終蘆薈卷補護(540)"
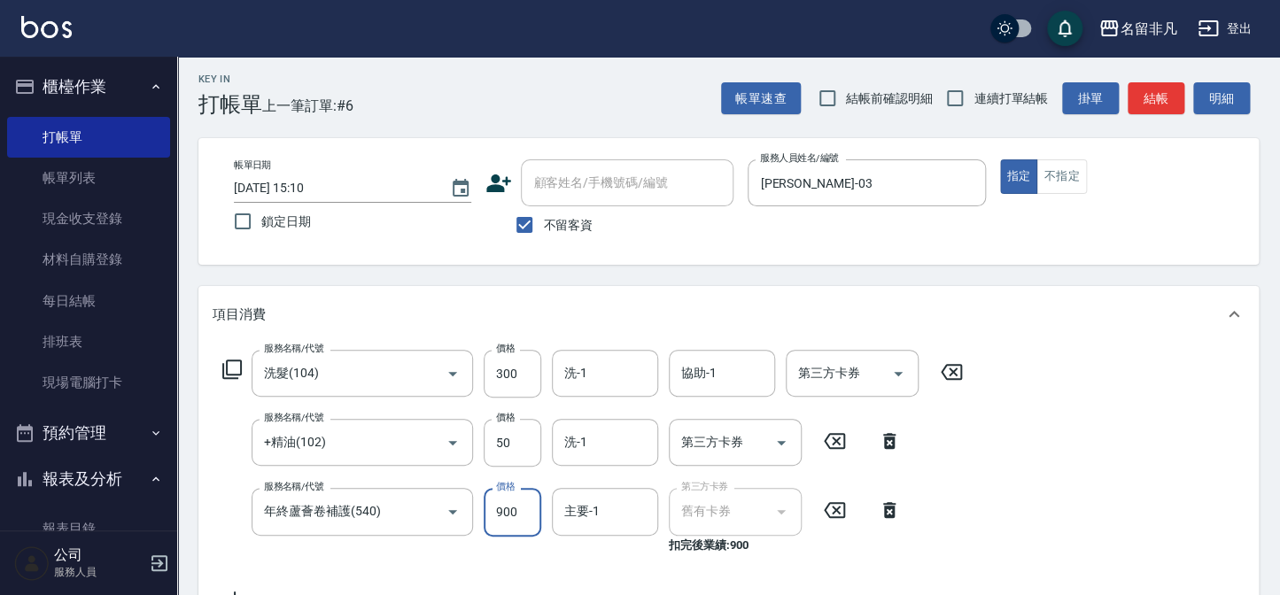
click at [520, 505] on input "900" at bounding box center [513, 512] width 58 height 48
click at [504, 507] on input "11000" at bounding box center [513, 512] width 58 height 48
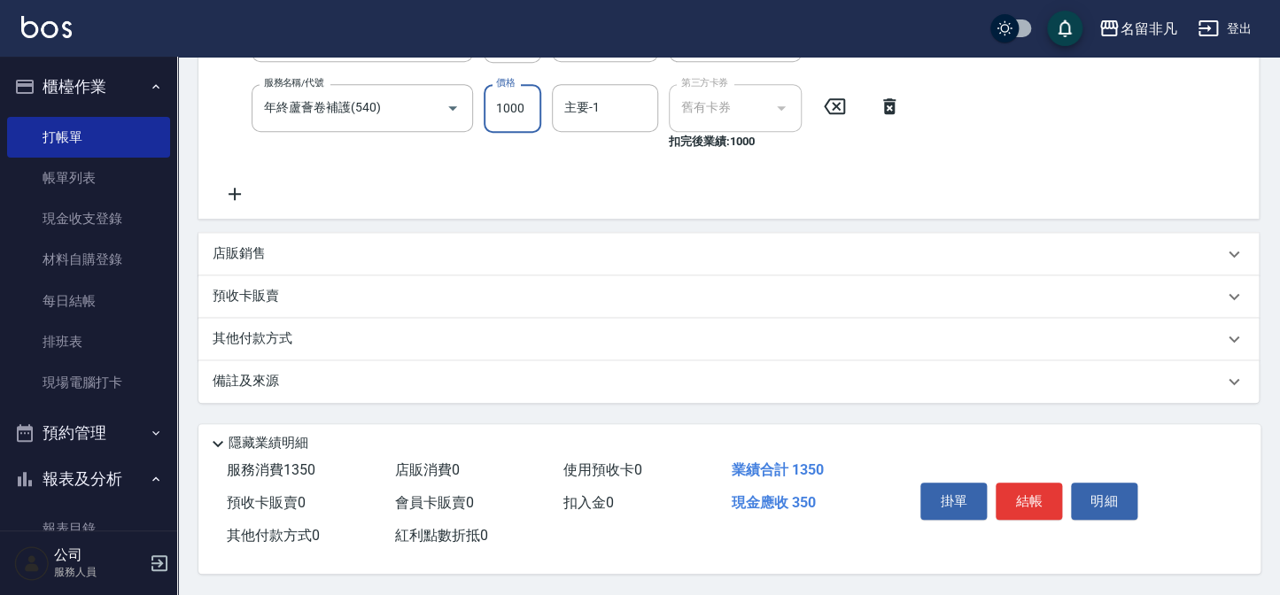
scroll to position [412, 0]
type input "1000"
click at [1029, 493] on button "結帳" at bounding box center [1029, 501] width 66 height 37
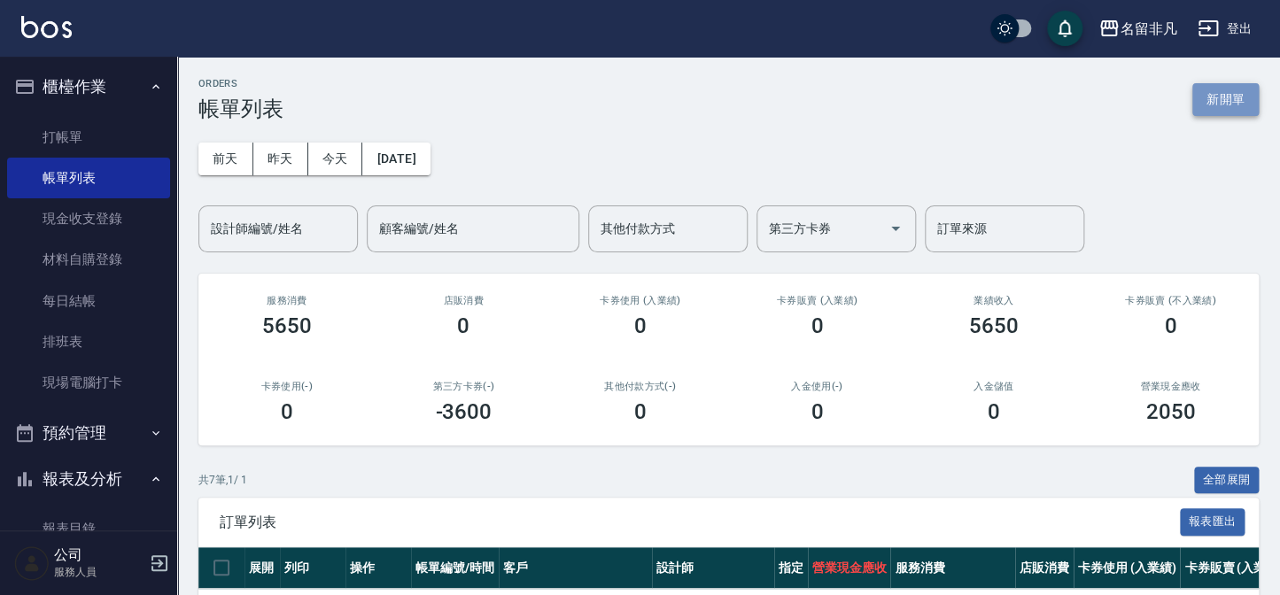
click at [1228, 96] on button "新開單" at bounding box center [1225, 99] width 66 height 33
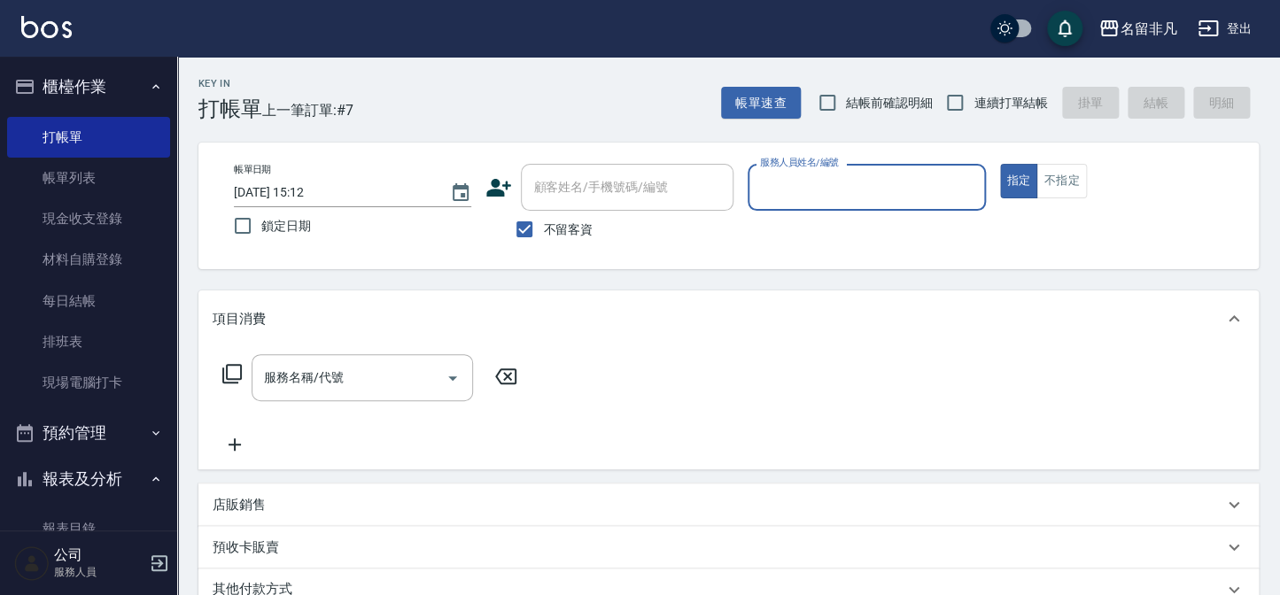
click at [885, 204] on div "服務人員姓名/編號" at bounding box center [866, 187] width 237 height 47
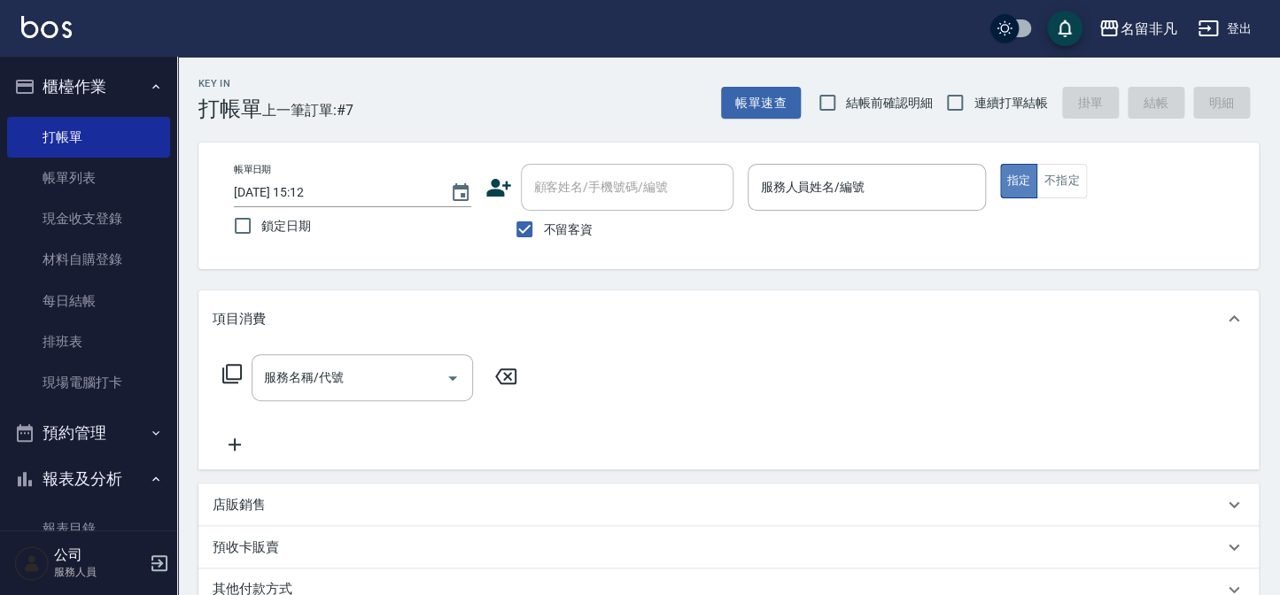
click at [1020, 175] on button "指定" at bounding box center [1019, 181] width 38 height 35
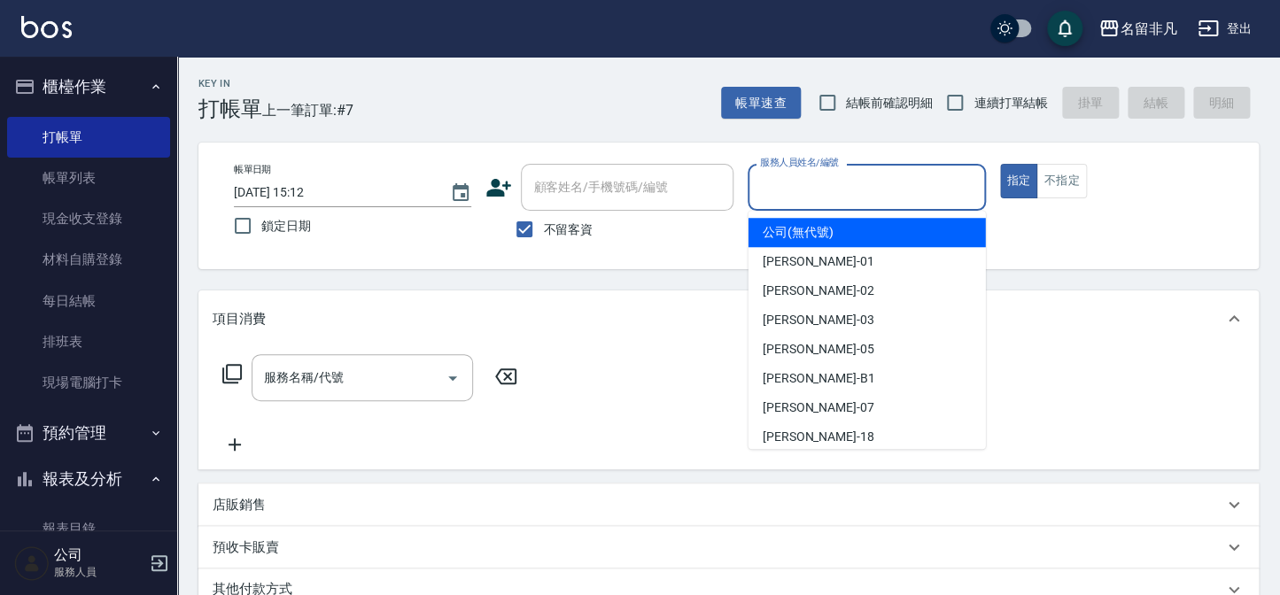
click at [844, 186] on div "服務人員姓名/編號 服務人員姓名/編號" at bounding box center [866, 187] width 237 height 47
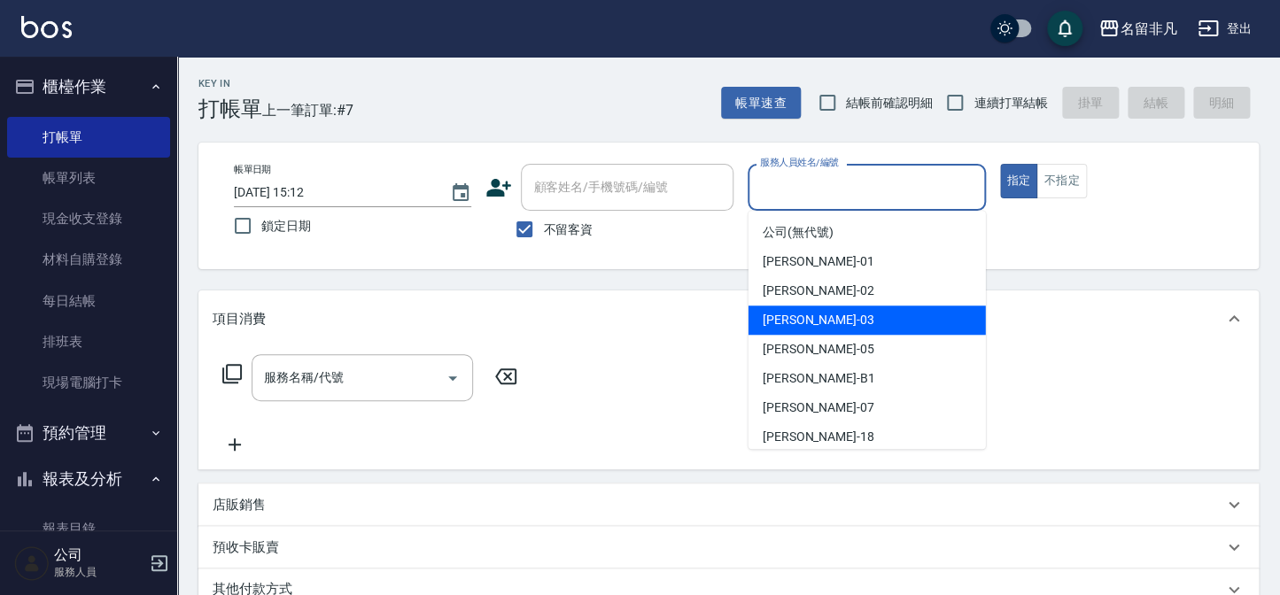
click at [836, 319] on div "[PERSON_NAME] -03" at bounding box center [867, 320] width 237 height 29
type input "[PERSON_NAME]-03"
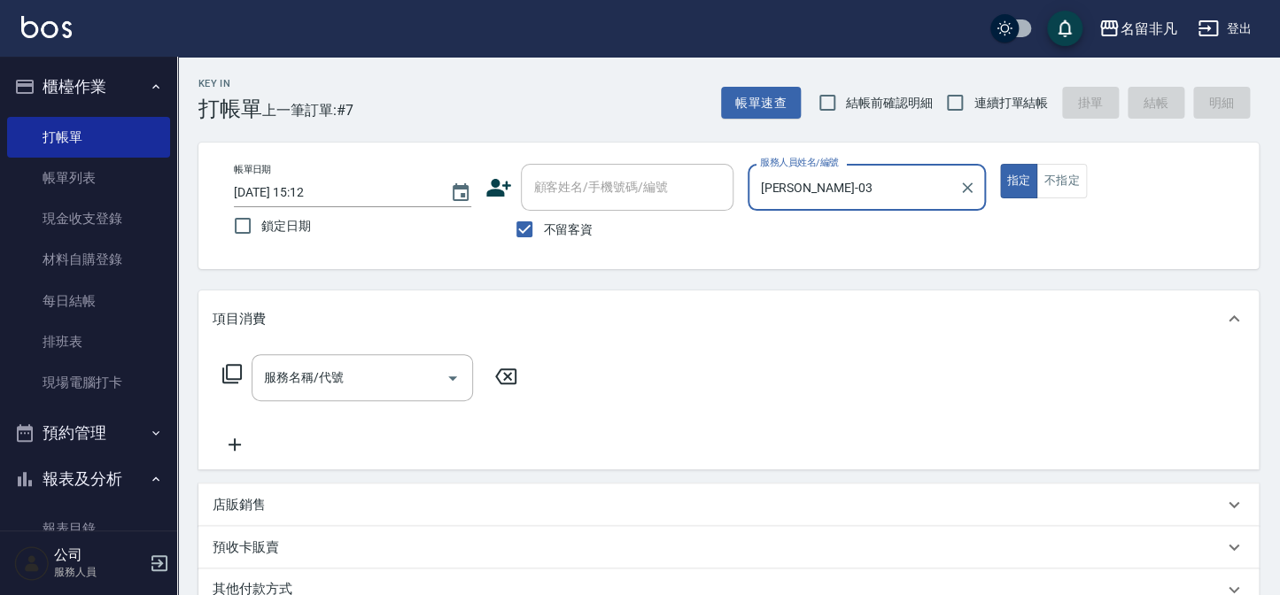
click at [234, 370] on icon at bounding box center [231, 373] width 21 height 21
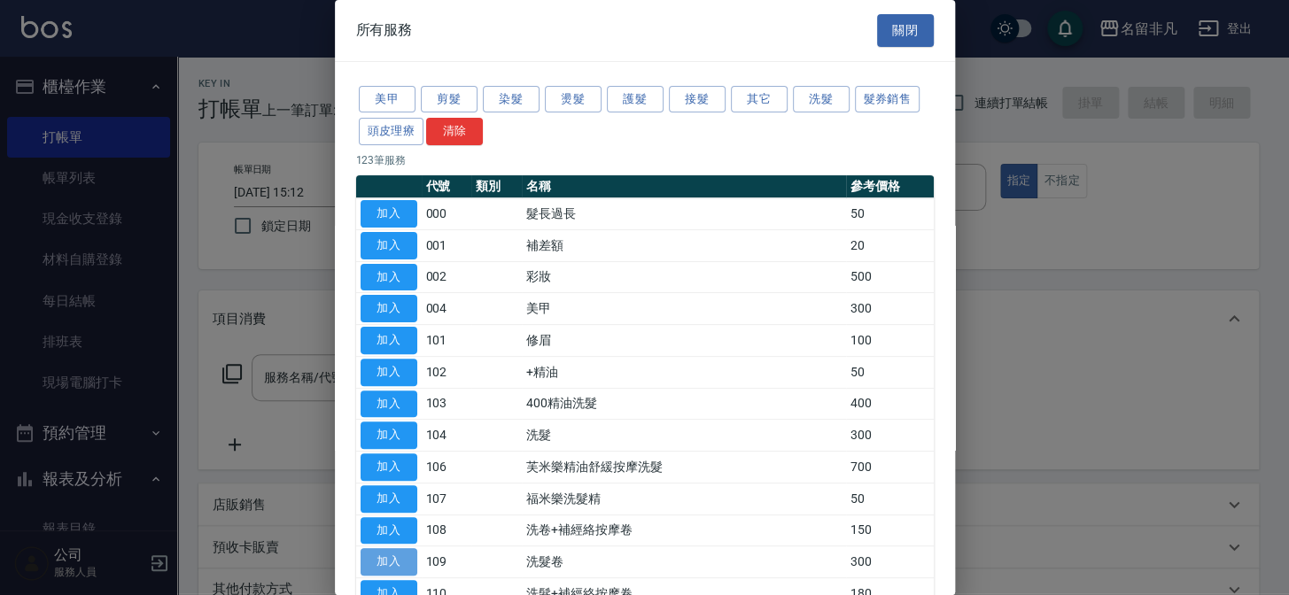
click at [391, 549] on button "加入" at bounding box center [389, 561] width 57 height 27
type input "洗髮卷(109)"
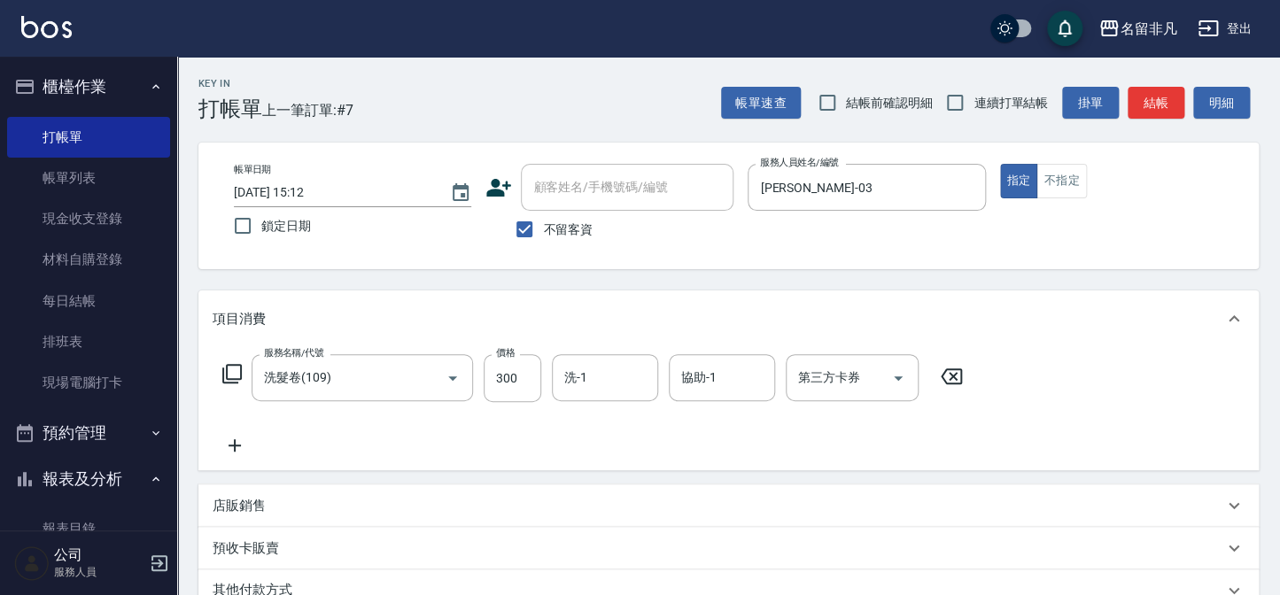
click at [832, 380] on input "第三方卡券" at bounding box center [839, 377] width 90 height 31
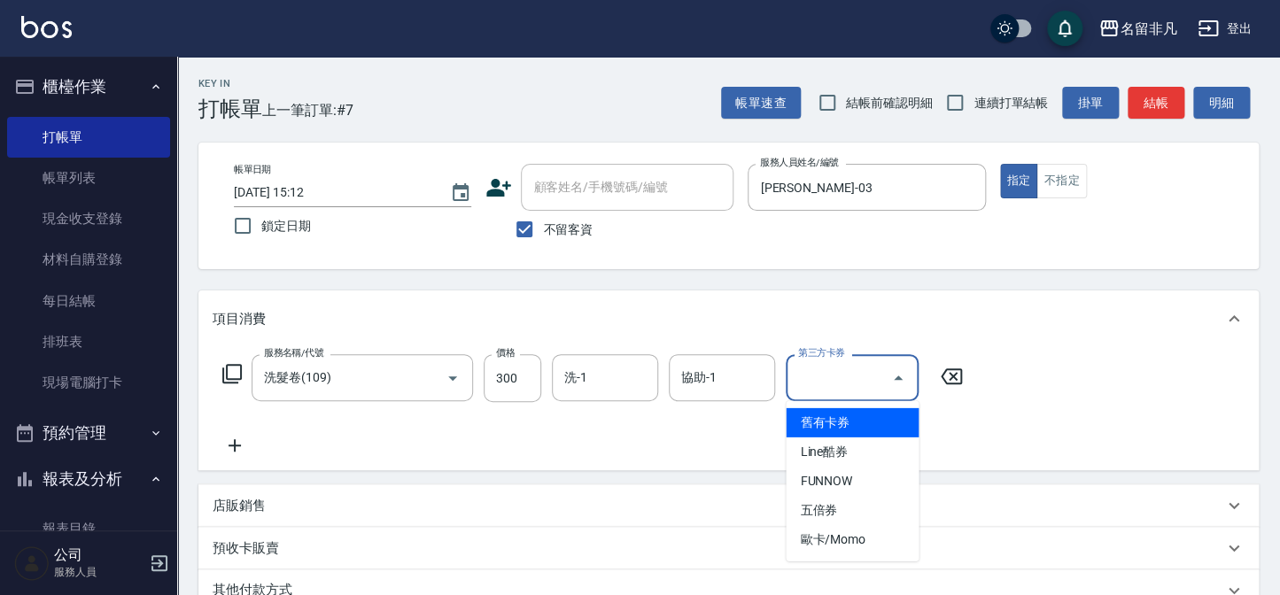
click at [871, 421] on span "舊有卡券" at bounding box center [852, 422] width 133 height 29
type input "舊有卡券"
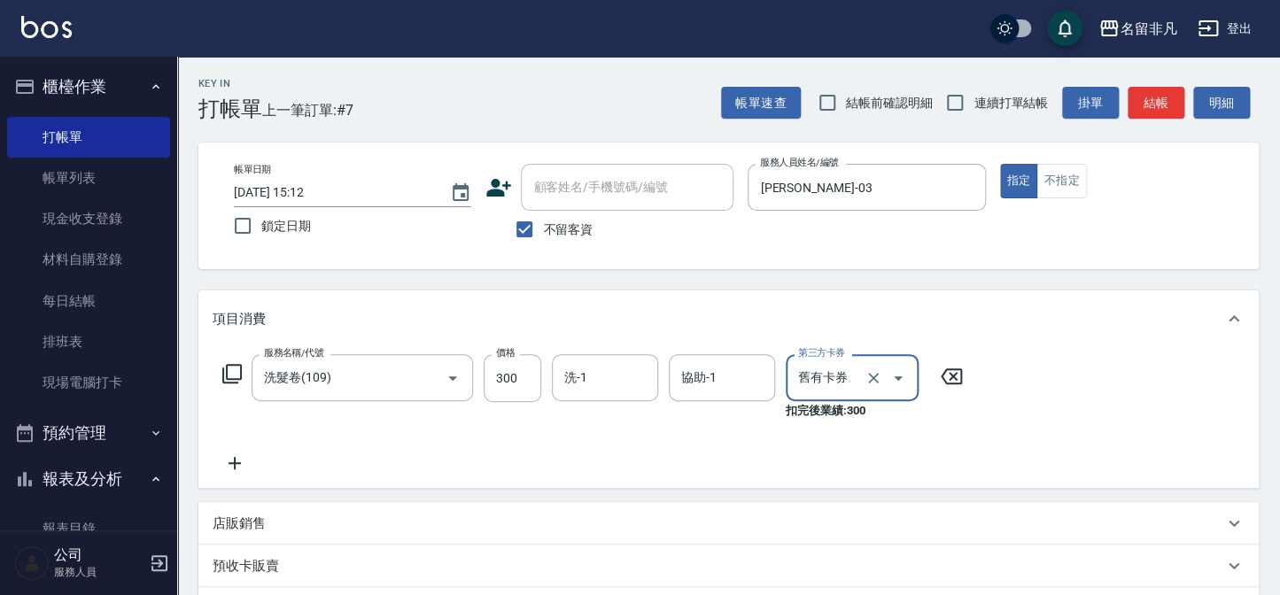
click at [236, 461] on icon at bounding box center [235, 463] width 44 height 21
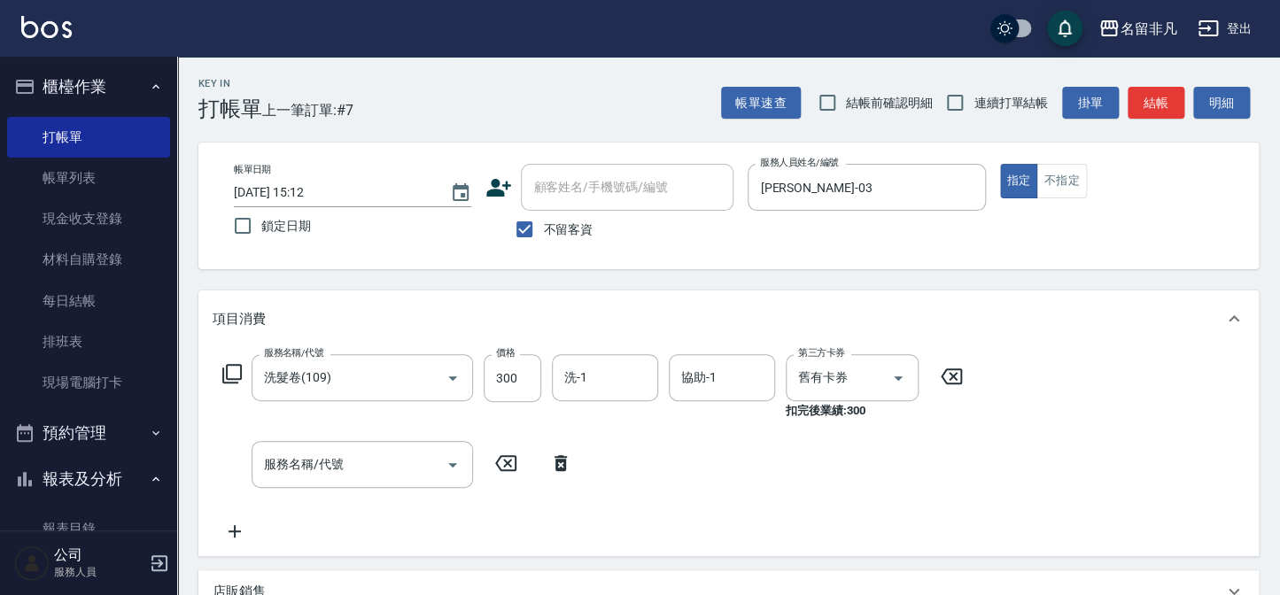
click at [232, 369] on icon at bounding box center [231, 373] width 21 height 21
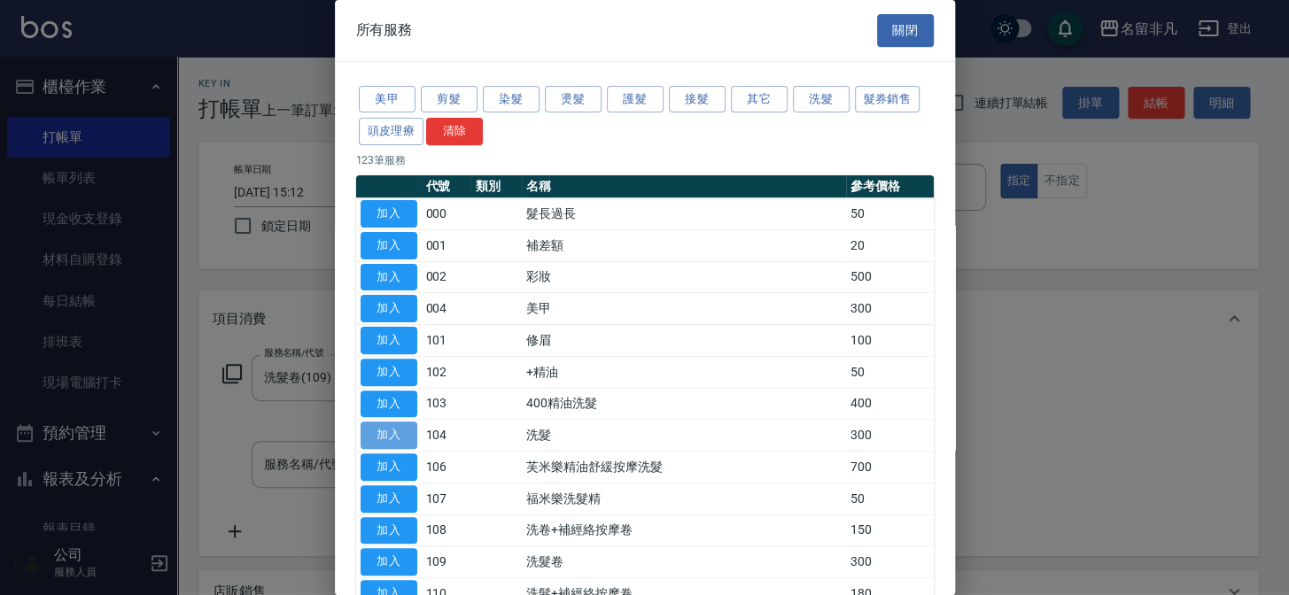
click at [392, 428] on button "加入" at bounding box center [389, 435] width 57 height 27
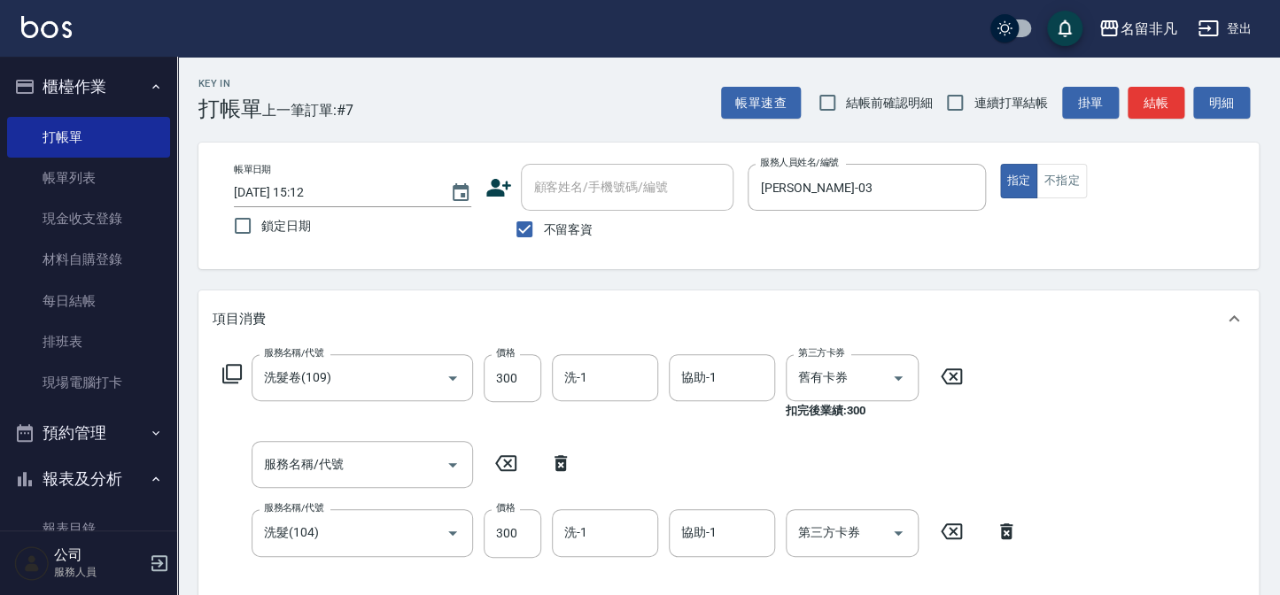
click at [555, 460] on icon at bounding box center [561, 463] width 12 height 16
type input "洗髮(104)"
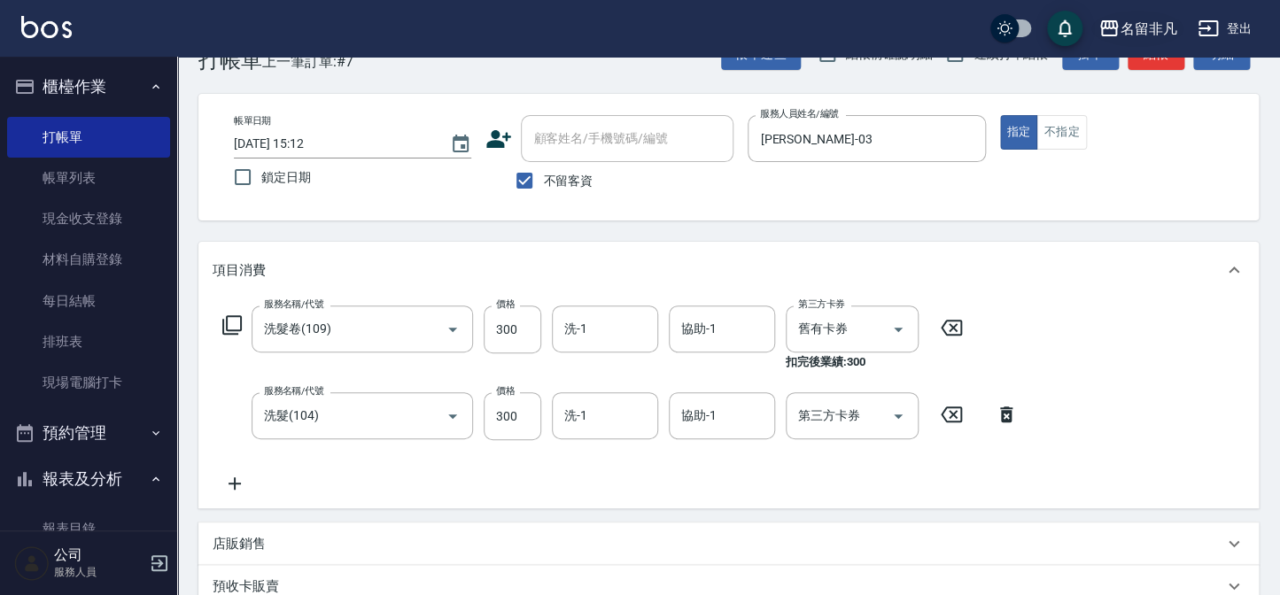
scroll to position [20, 0]
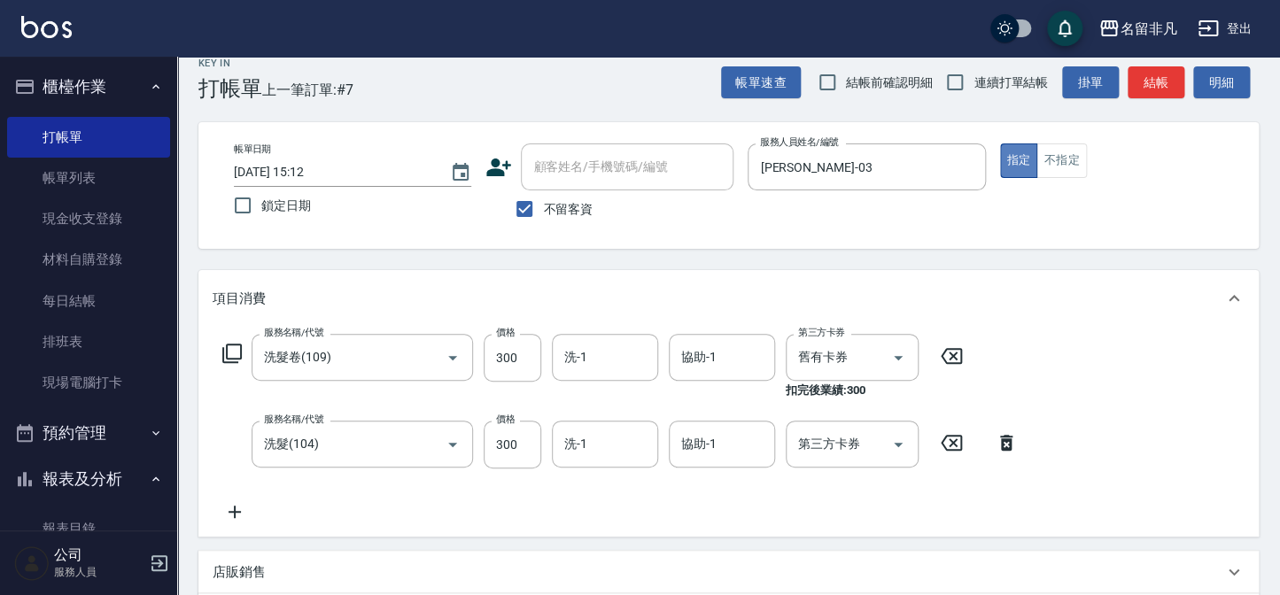
click at [1016, 163] on button "指定" at bounding box center [1019, 161] width 38 height 35
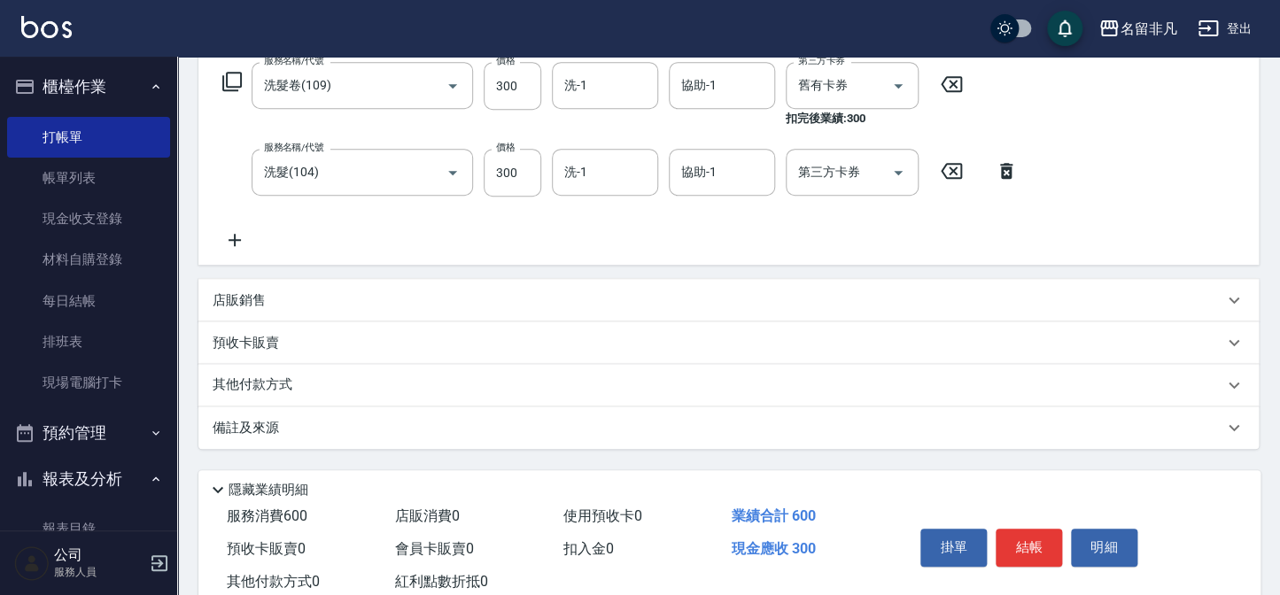
scroll to position [343, 0]
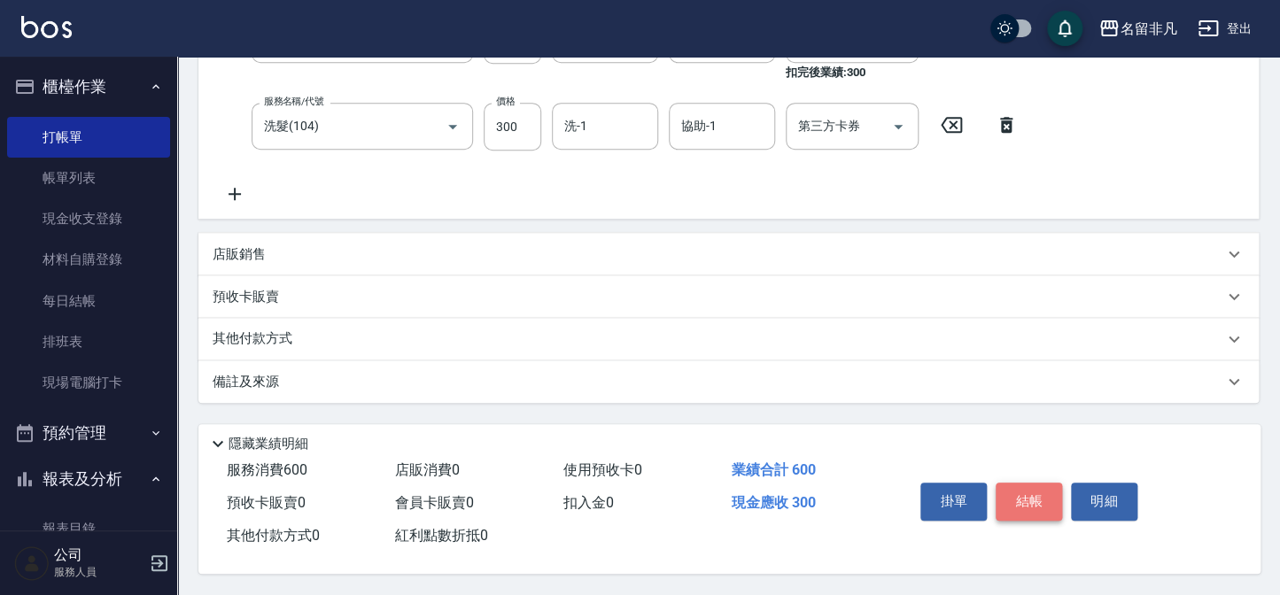
click at [1036, 500] on button "結帳" at bounding box center [1029, 501] width 66 height 37
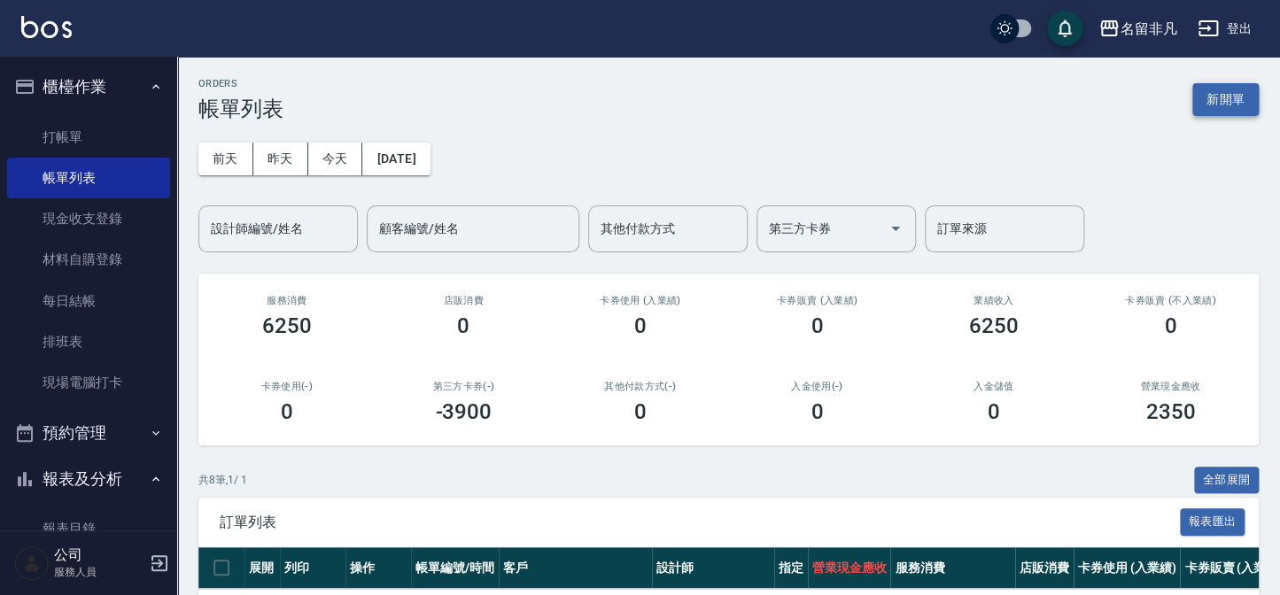
click at [1237, 103] on button "新開單" at bounding box center [1225, 99] width 66 height 33
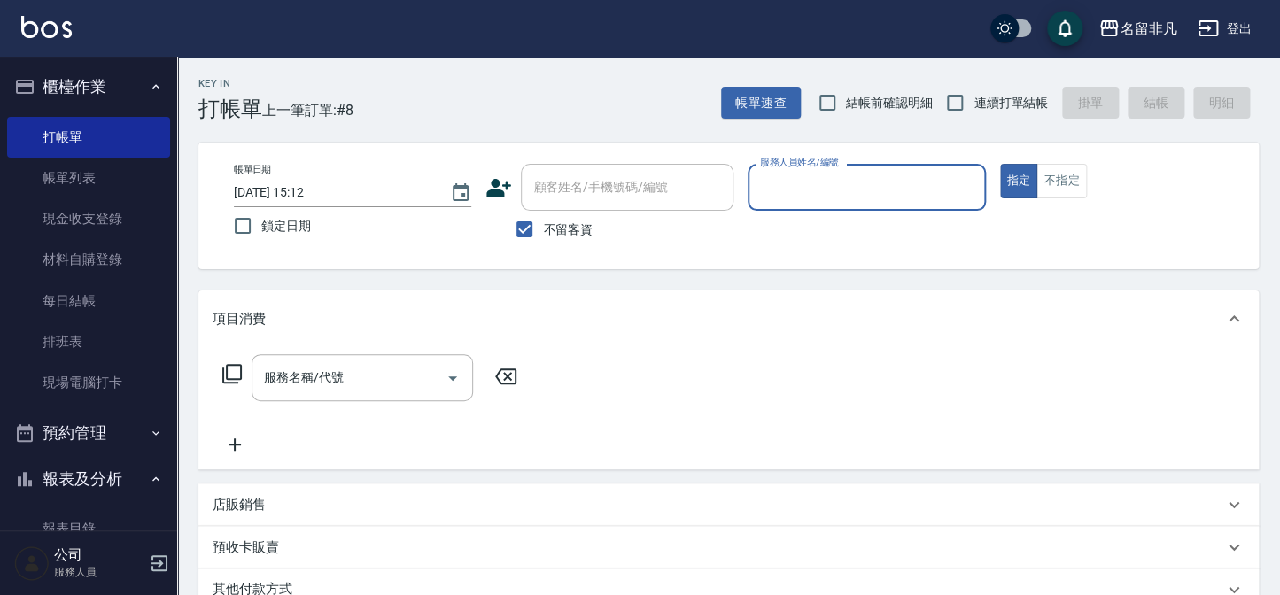
click at [808, 170] on div "服務人員姓名/編號" at bounding box center [866, 187] width 237 height 47
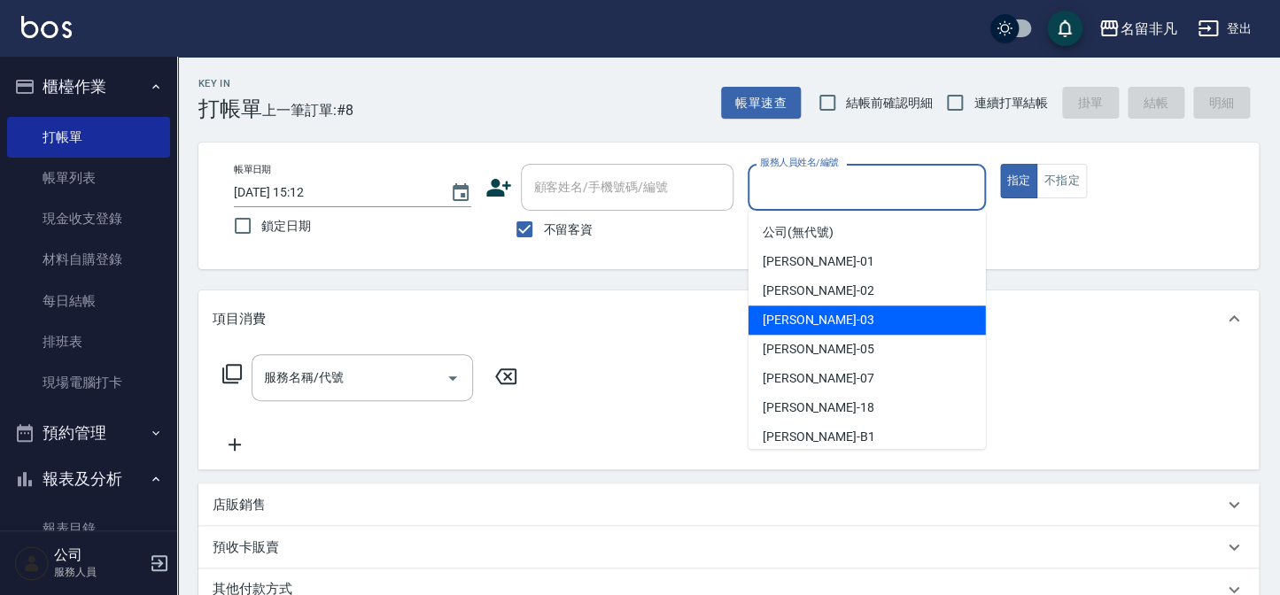
click at [826, 316] on div "[PERSON_NAME] -03" at bounding box center [867, 320] width 237 height 29
type input "[PERSON_NAME]-03"
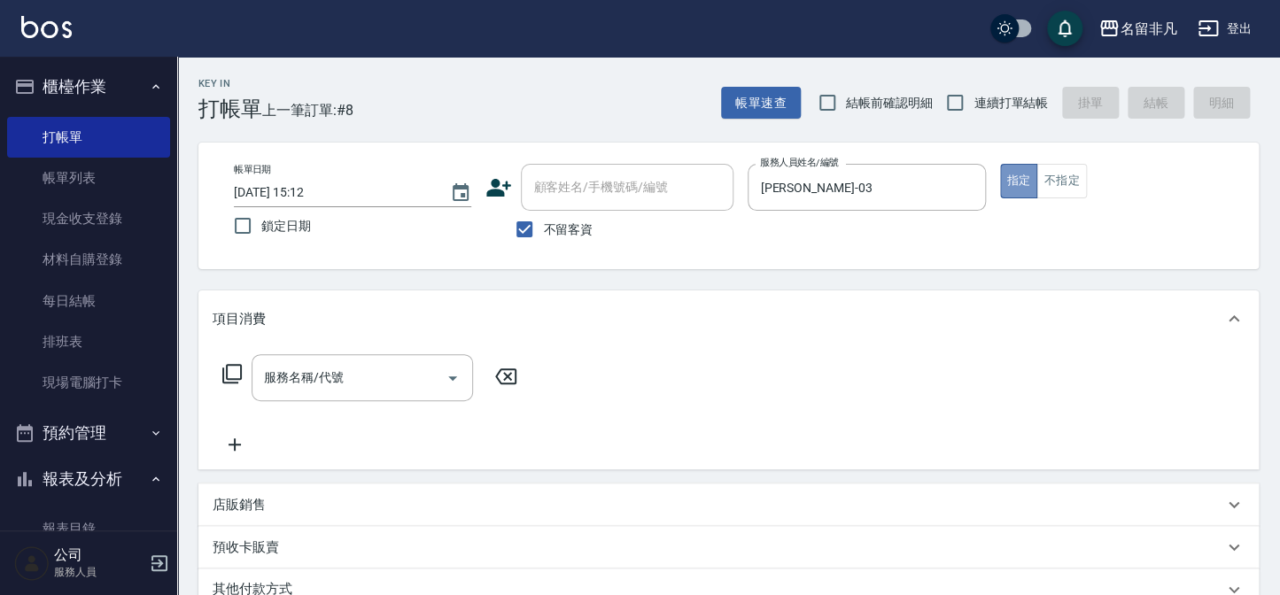
drag, startPoint x: 1012, startPoint y: 182, endPoint x: 792, endPoint y: 221, distance: 223.3
click at [1012, 181] on button "指定" at bounding box center [1019, 181] width 38 height 35
click at [236, 370] on icon at bounding box center [231, 373] width 21 height 21
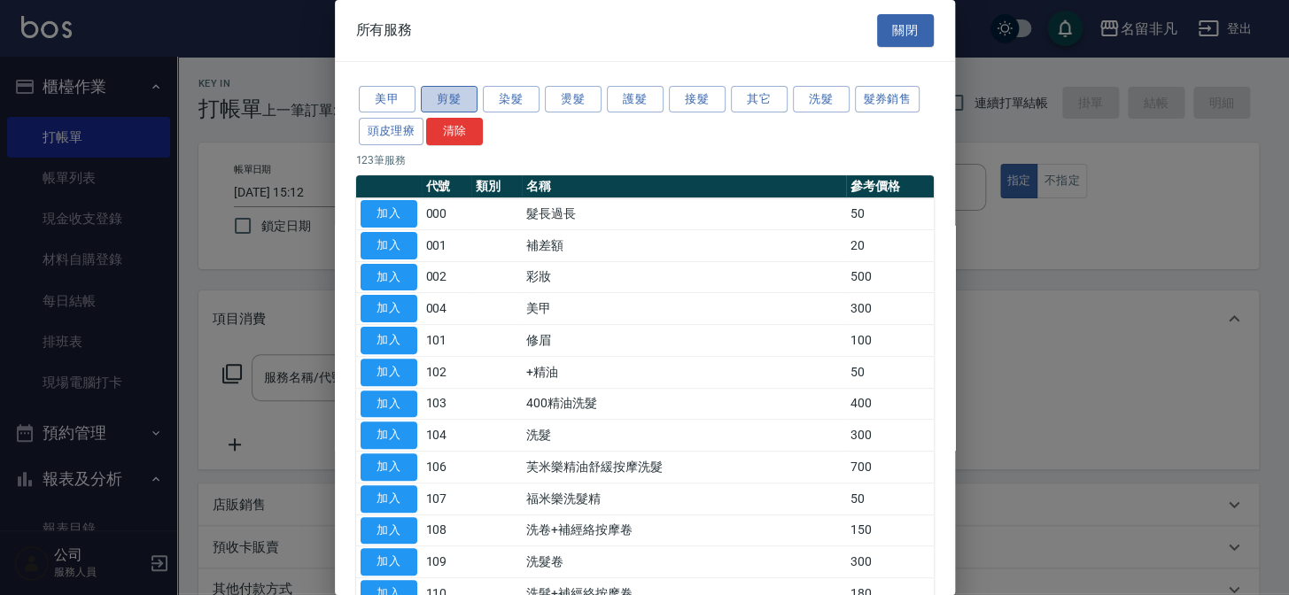
click at [456, 88] on button "剪髮" at bounding box center [449, 99] width 57 height 27
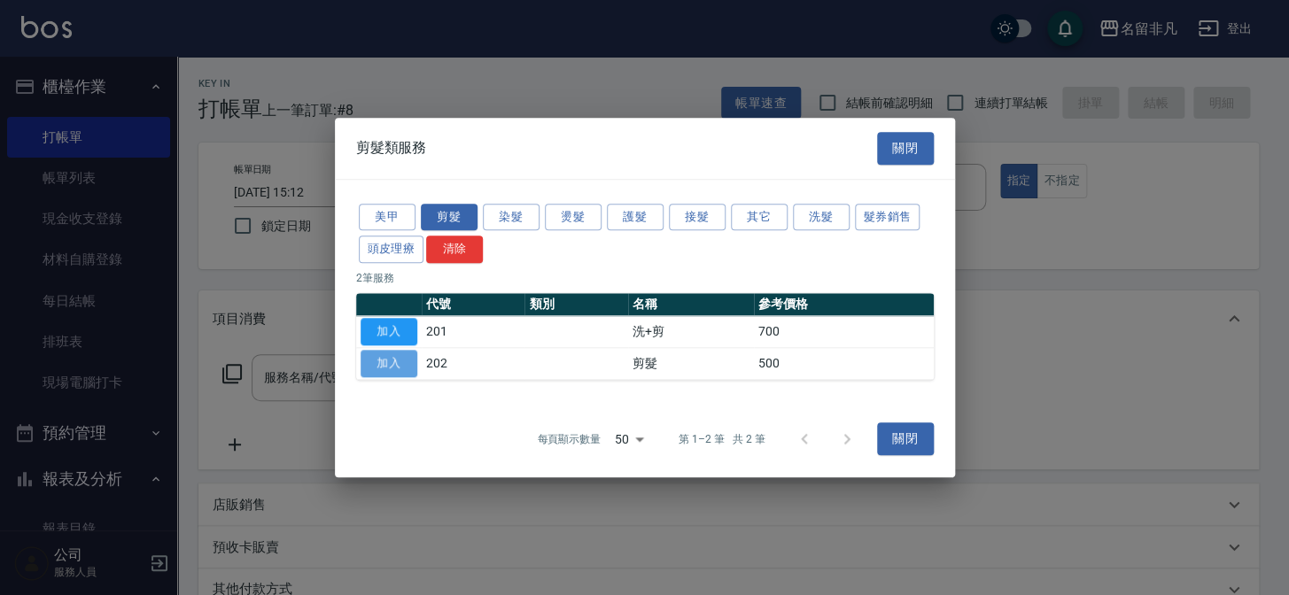
click at [383, 361] on button "加入" at bounding box center [389, 363] width 57 height 27
type input "剪髮(202)"
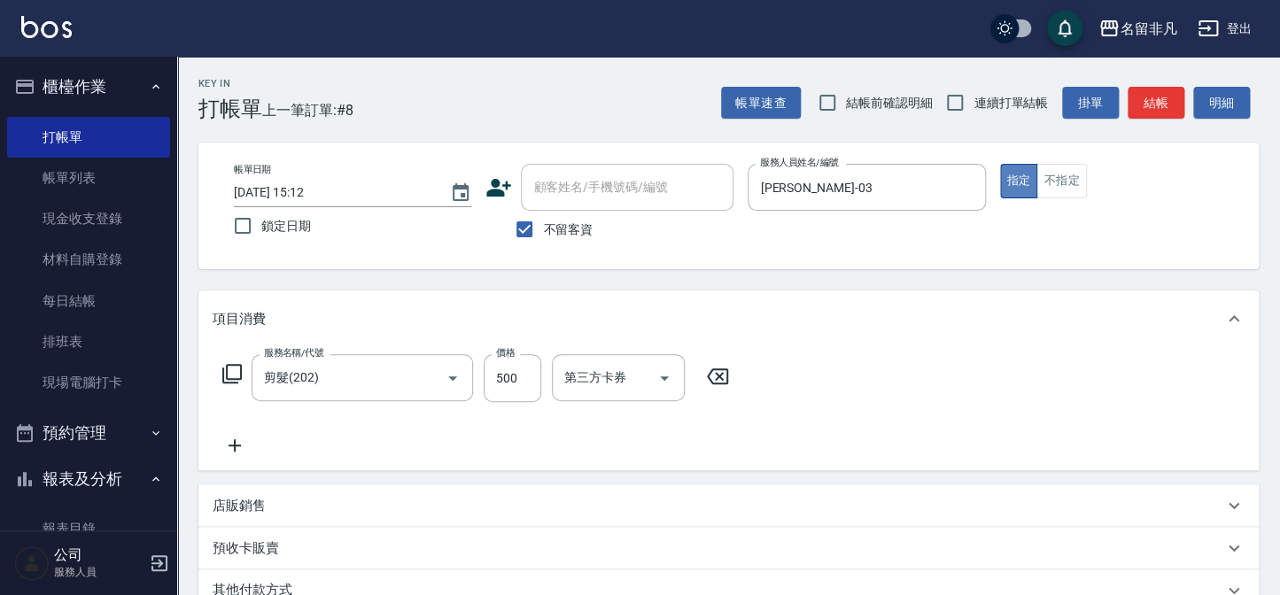
click at [1016, 175] on button "指定" at bounding box center [1019, 181] width 38 height 35
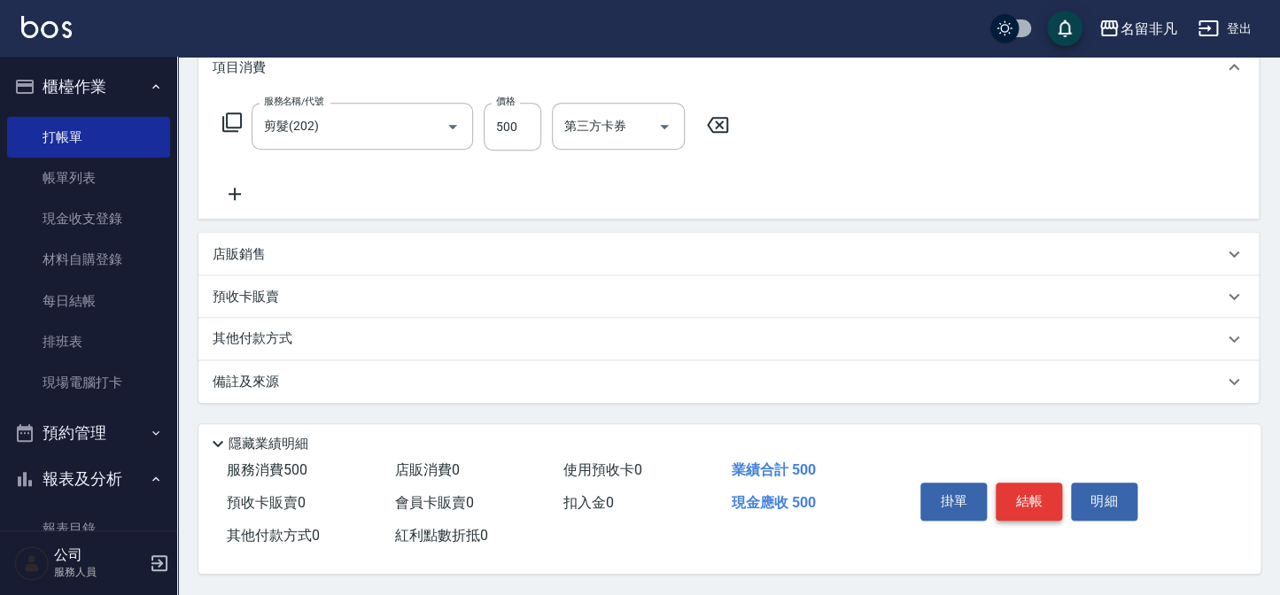
scroll to position [256, 0]
click at [1044, 500] on button "結帳" at bounding box center [1029, 501] width 66 height 37
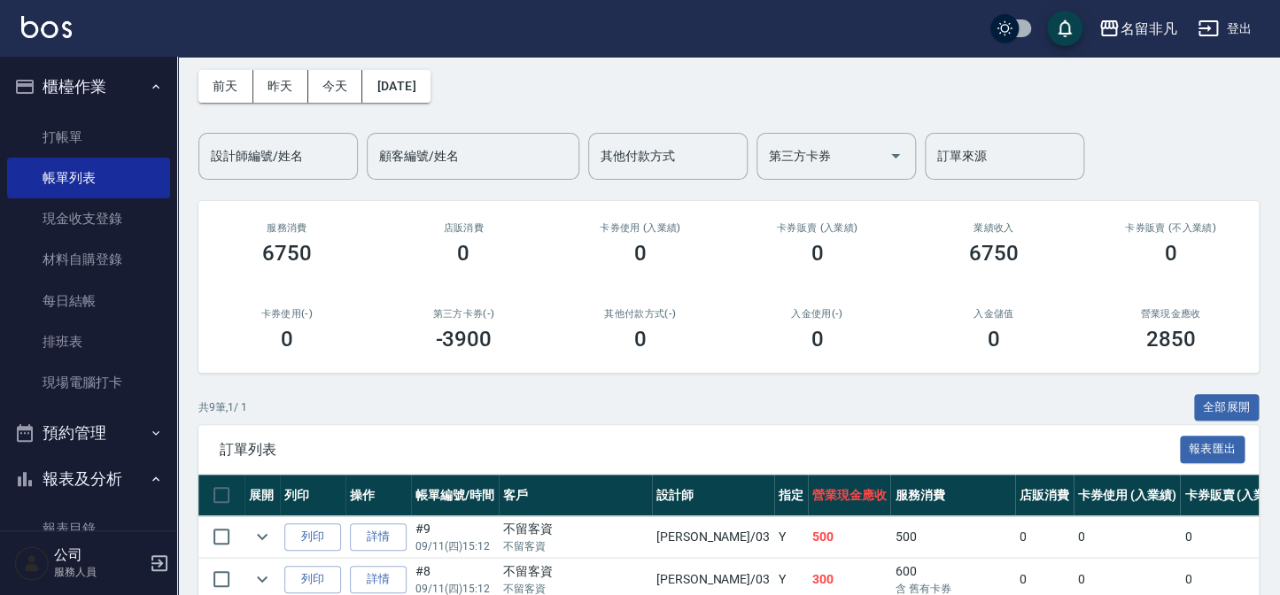
scroll to position [53, 0]
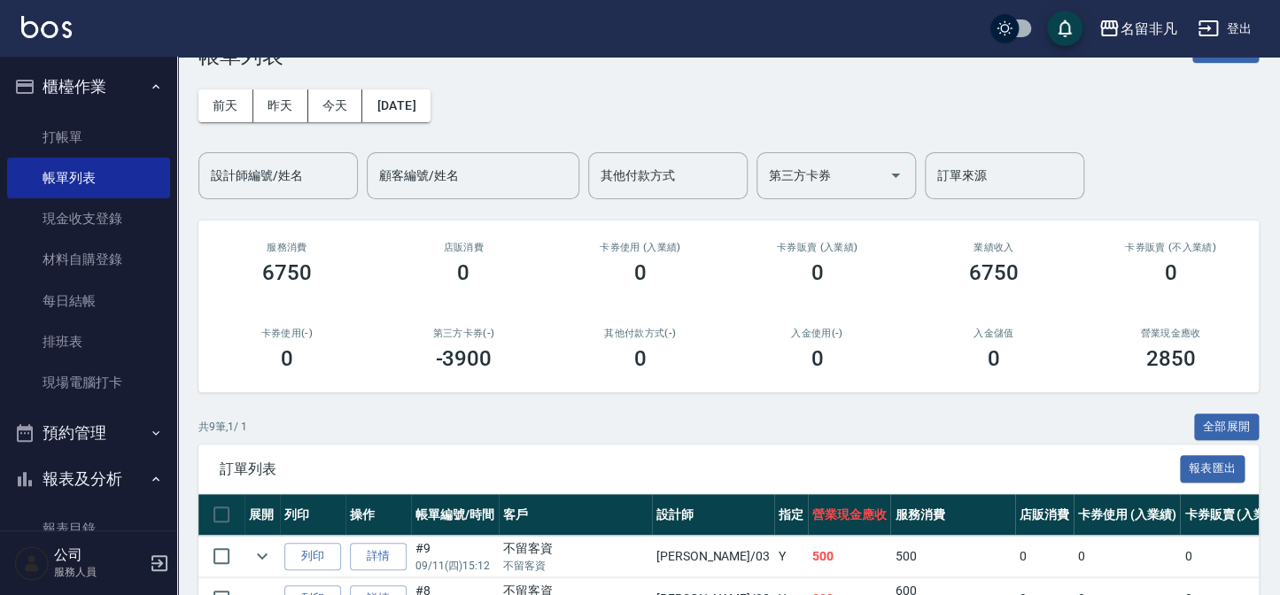
click at [97, 479] on button "報表及分析" at bounding box center [88, 479] width 163 height 46
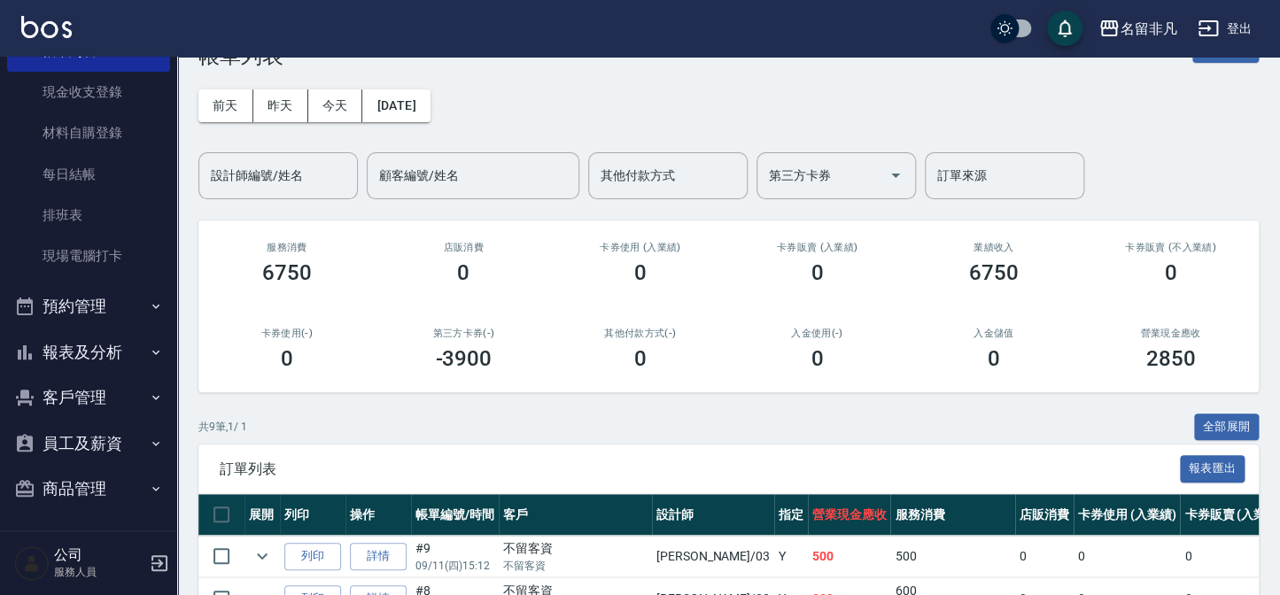
scroll to position [128, 0]
click at [109, 353] on button "報表及分析" at bounding box center [88, 351] width 163 height 46
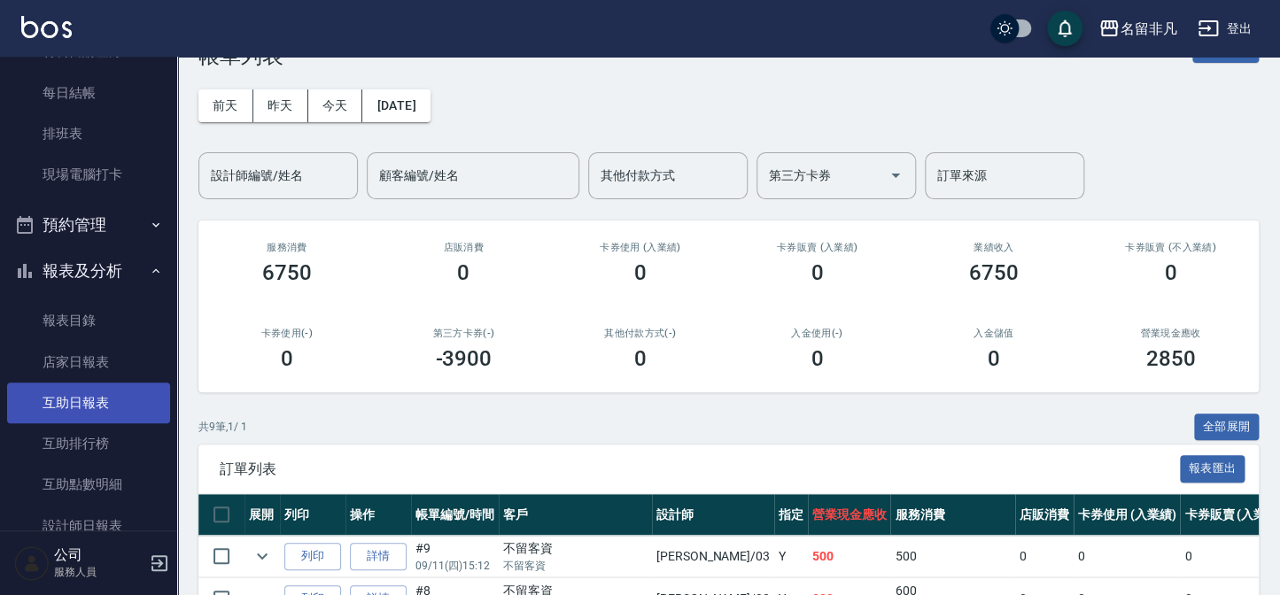
scroll to position [290, 0]
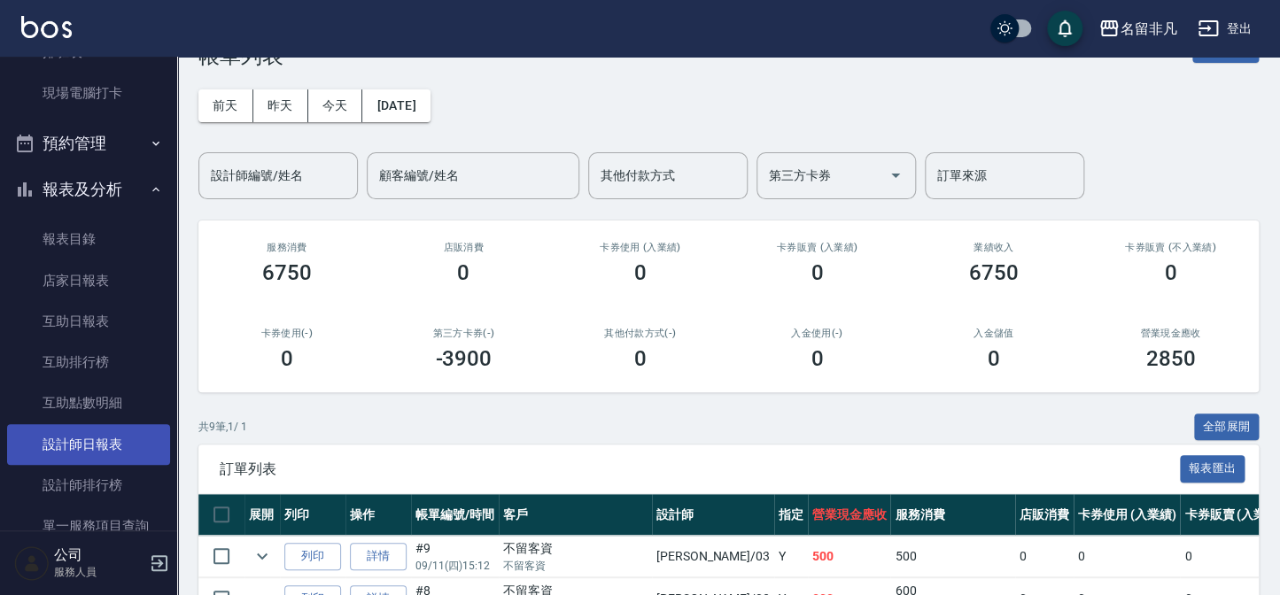
click at [105, 442] on link "設計師日報表" at bounding box center [88, 444] width 163 height 41
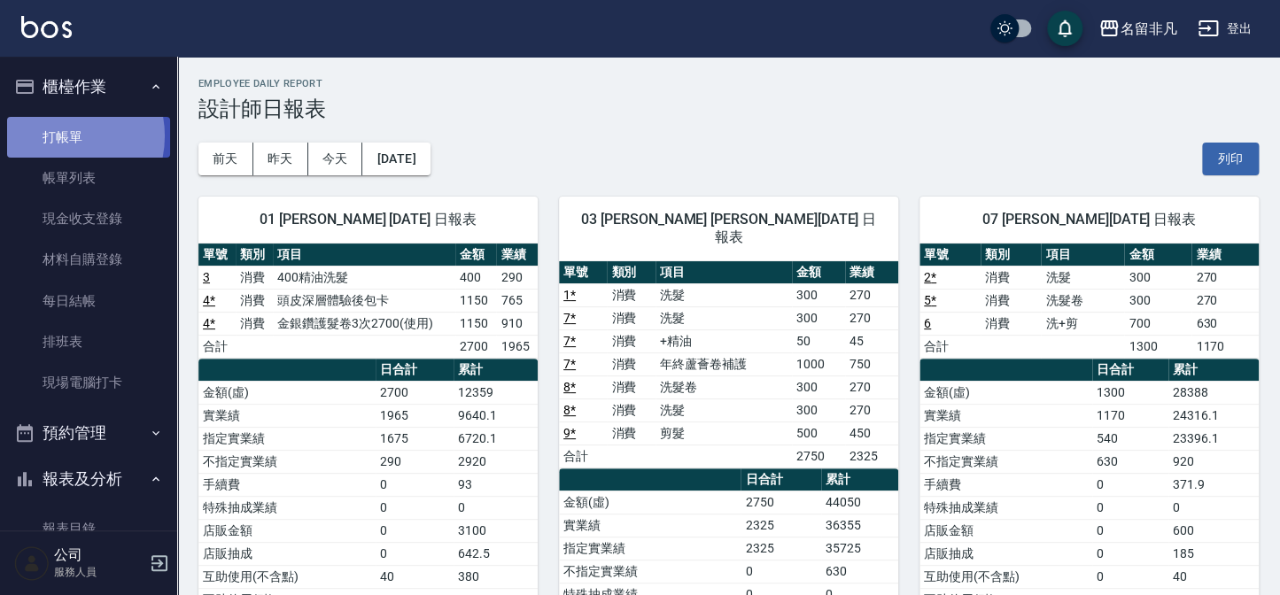
click at [56, 135] on link "打帳單" at bounding box center [88, 137] width 163 height 41
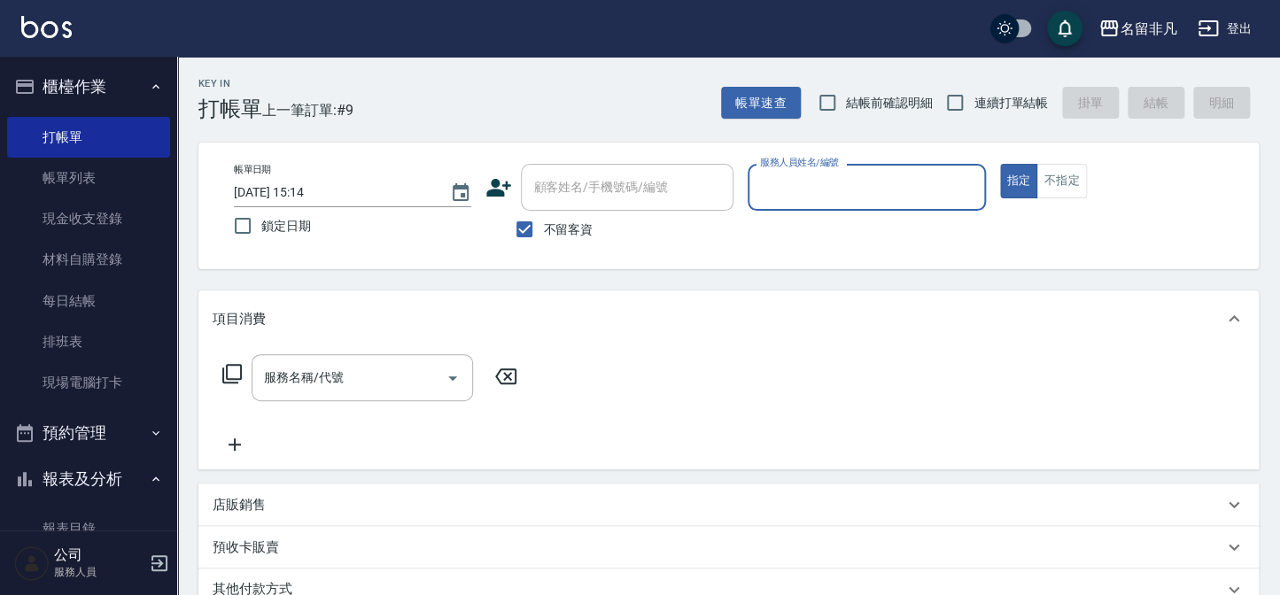
click at [494, 185] on icon at bounding box center [499, 188] width 25 height 18
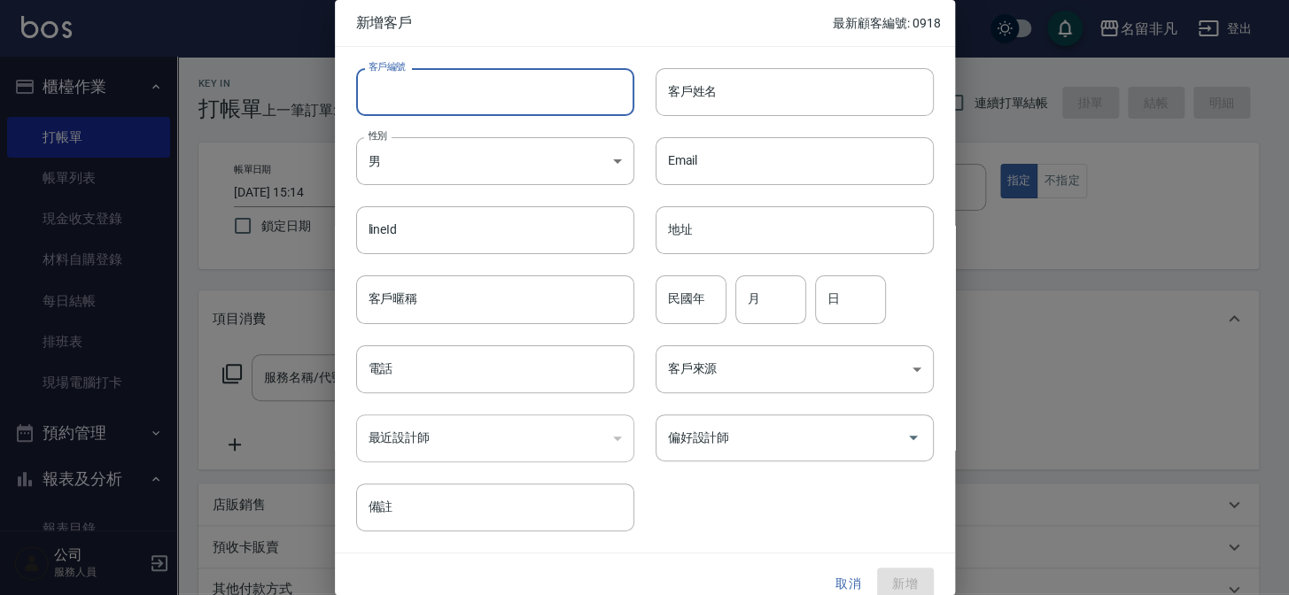
drag, startPoint x: 439, startPoint y: 93, endPoint x: 468, endPoint y: 91, distance: 29.3
click at [426, 97] on input "客戶編號" at bounding box center [495, 92] width 278 height 48
type input "195062"
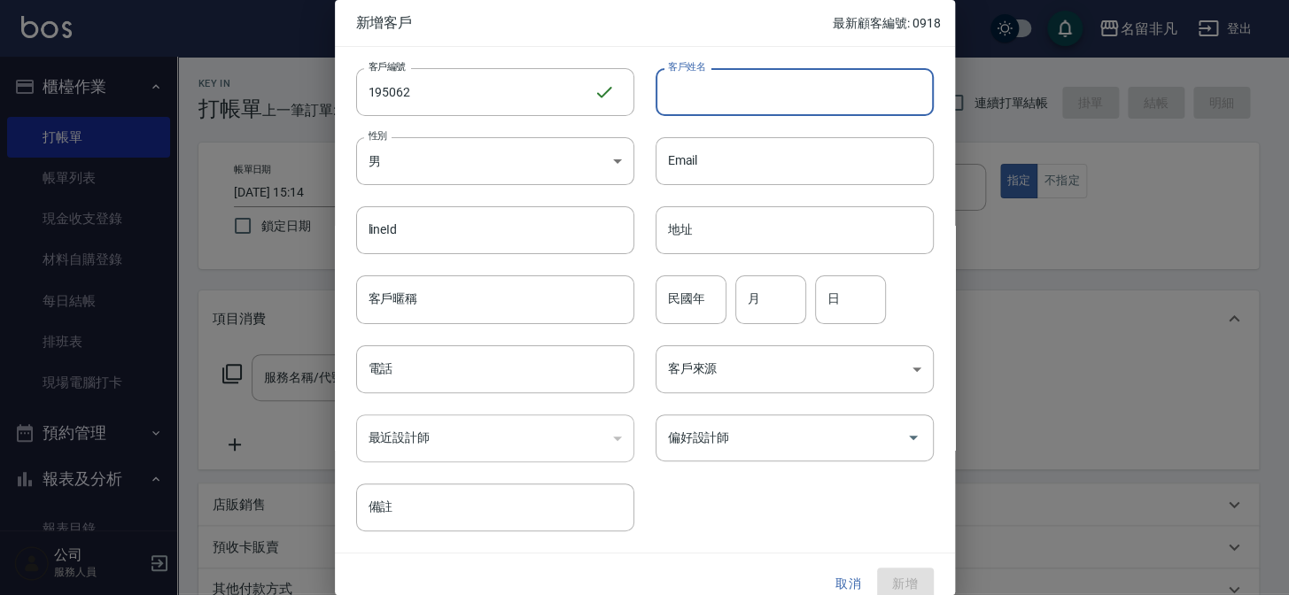
click at [858, 107] on input "客戶姓名" at bounding box center [795, 92] width 278 height 48
type input "[PERSON_NAME]"
click at [482, 145] on body "名留非凡 登出 櫃檯作業 打帳單 帳單列表 現金收支登錄 材料自購登錄 每日結帳 排班表 現場電腦打卡 預約管理 預約管理 單日預約紀錄 單週預約紀錄 報表及…" at bounding box center [644, 423] width 1289 height 846
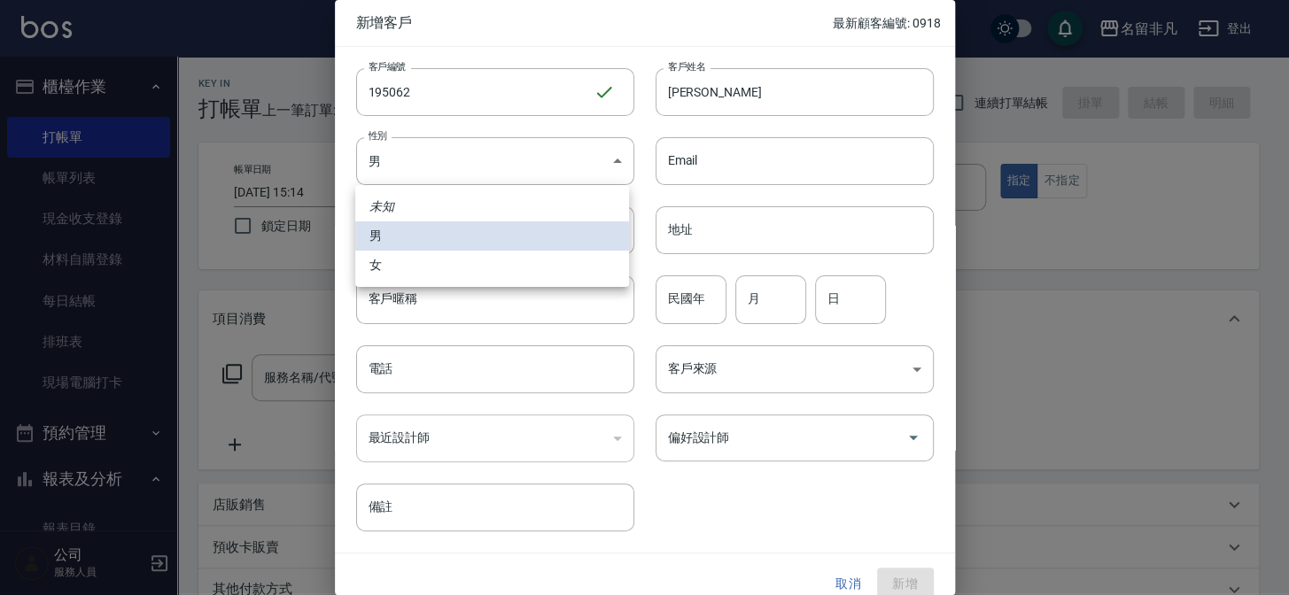
click at [462, 266] on li "女" at bounding box center [492, 265] width 274 height 29
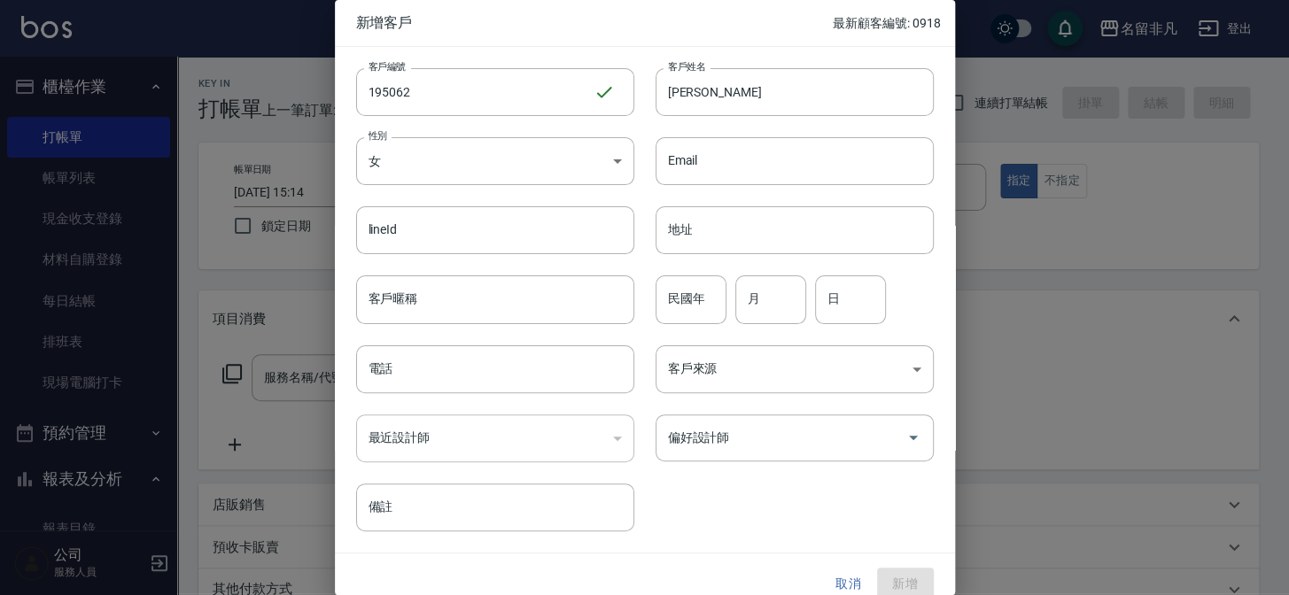
type input "[DEMOGRAPHIC_DATA]"
drag, startPoint x: 570, startPoint y: 369, endPoint x: 600, endPoint y: 366, distance: 30.2
click at [569, 368] on input "電話" at bounding box center [495, 369] width 278 height 48
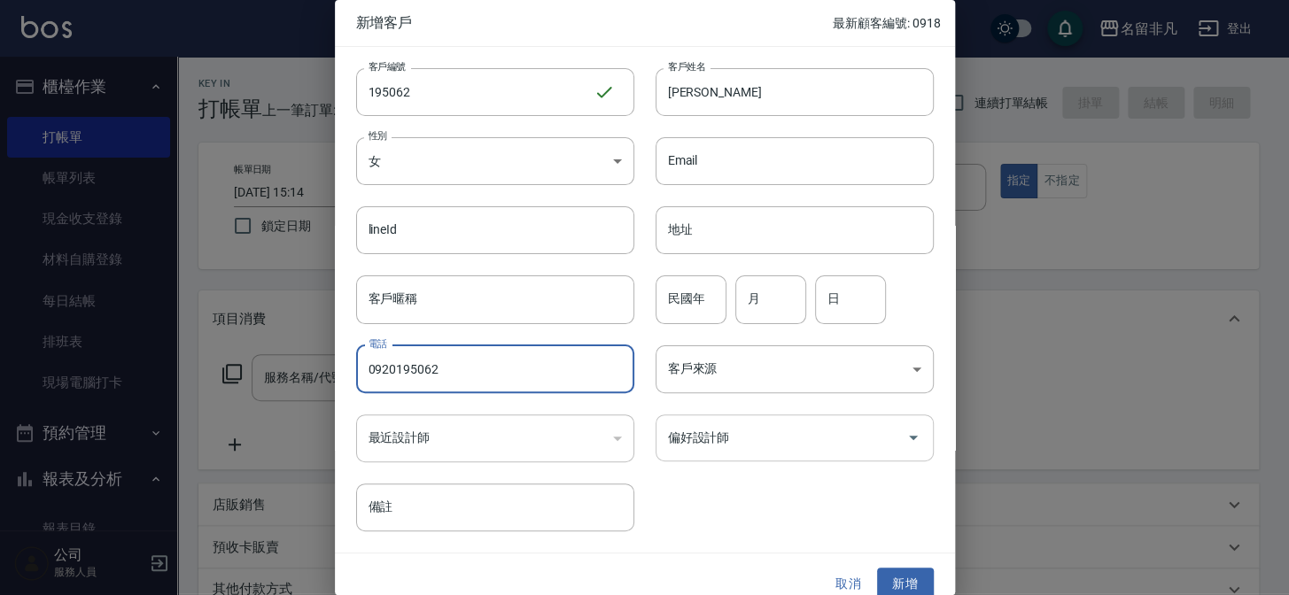
click at [777, 419] on div "偏好設計師" at bounding box center [795, 438] width 278 height 47
type input "0920195062"
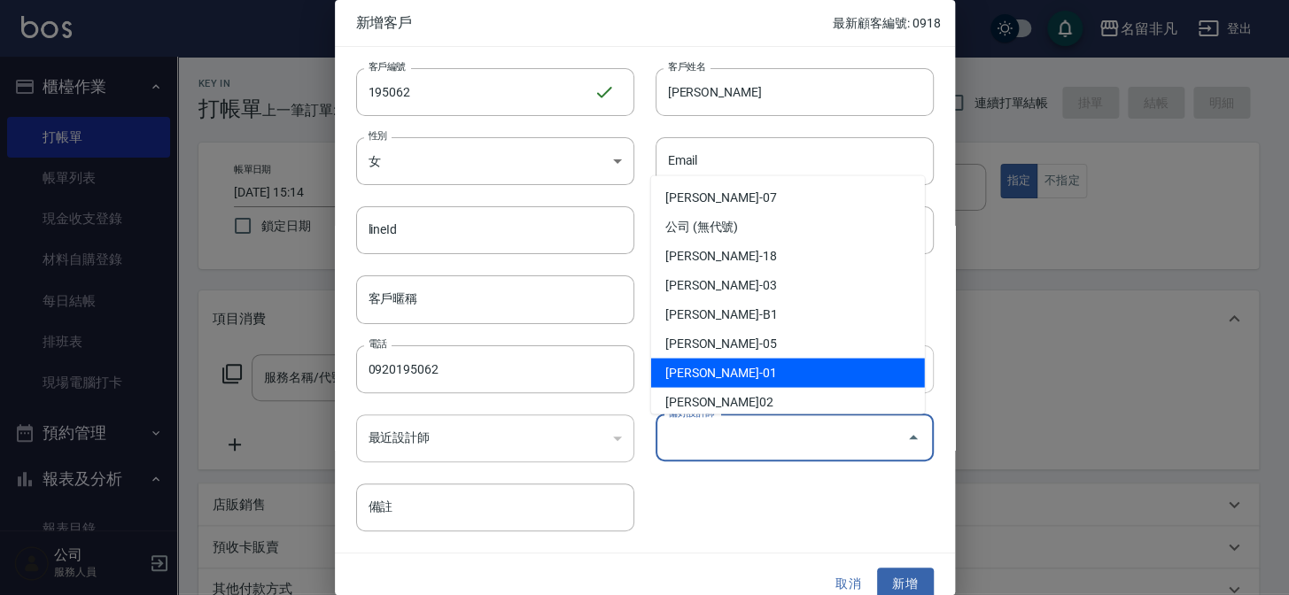
drag, startPoint x: 711, startPoint y: 373, endPoint x: 722, endPoint y: 389, distance: 19.2
click at [711, 375] on li "[PERSON_NAME]-01" at bounding box center [788, 373] width 274 height 29
type input "[PERSON_NAME]"
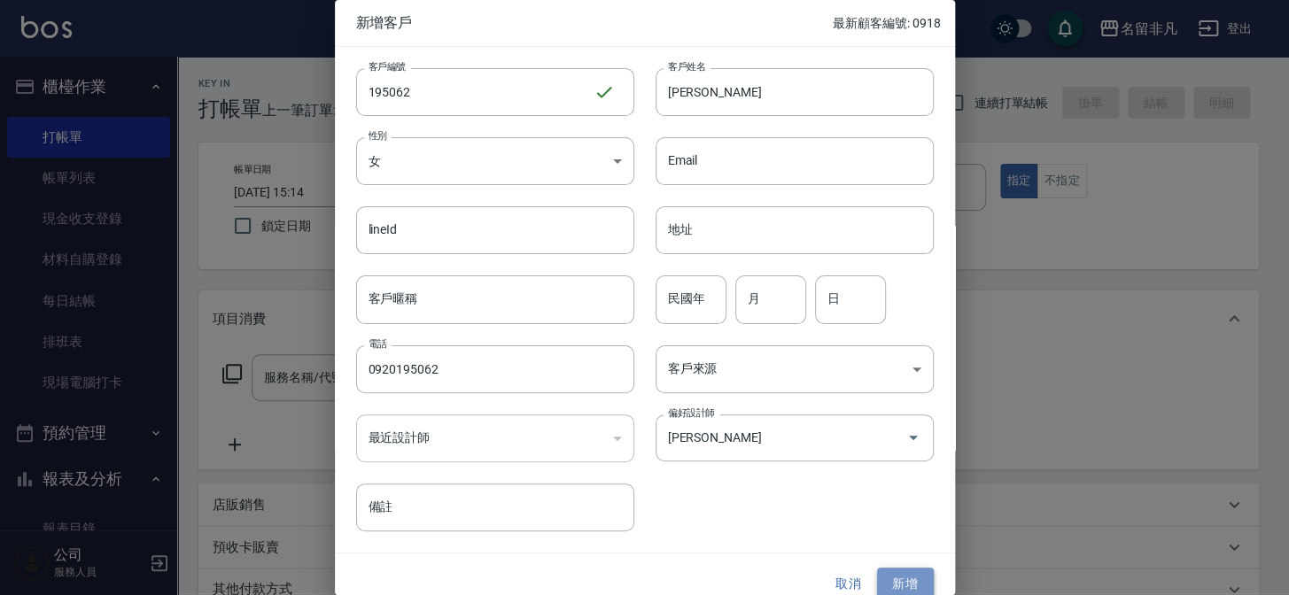
click at [878, 576] on button "新增" at bounding box center [905, 584] width 57 height 33
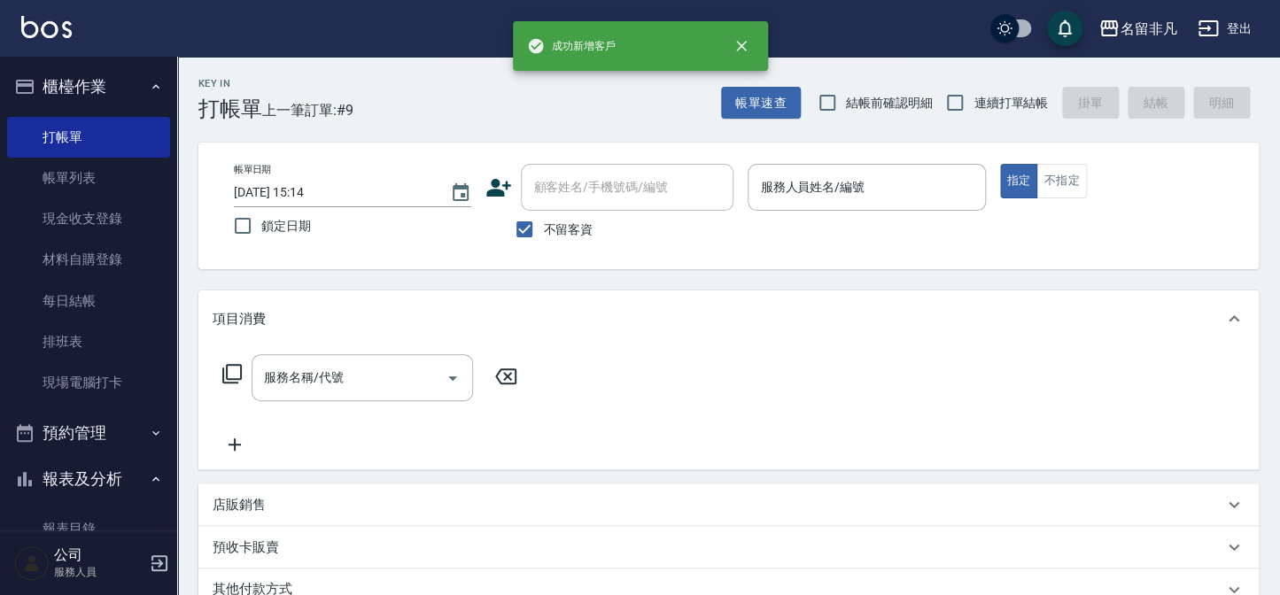
drag, startPoint x: 516, startPoint y: 230, endPoint x: 569, endPoint y: 179, distance: 73.3
click at [521, 229] on input "不留客資" at bounding box center [524, 229] width 37 height 37
checkbox input "false"
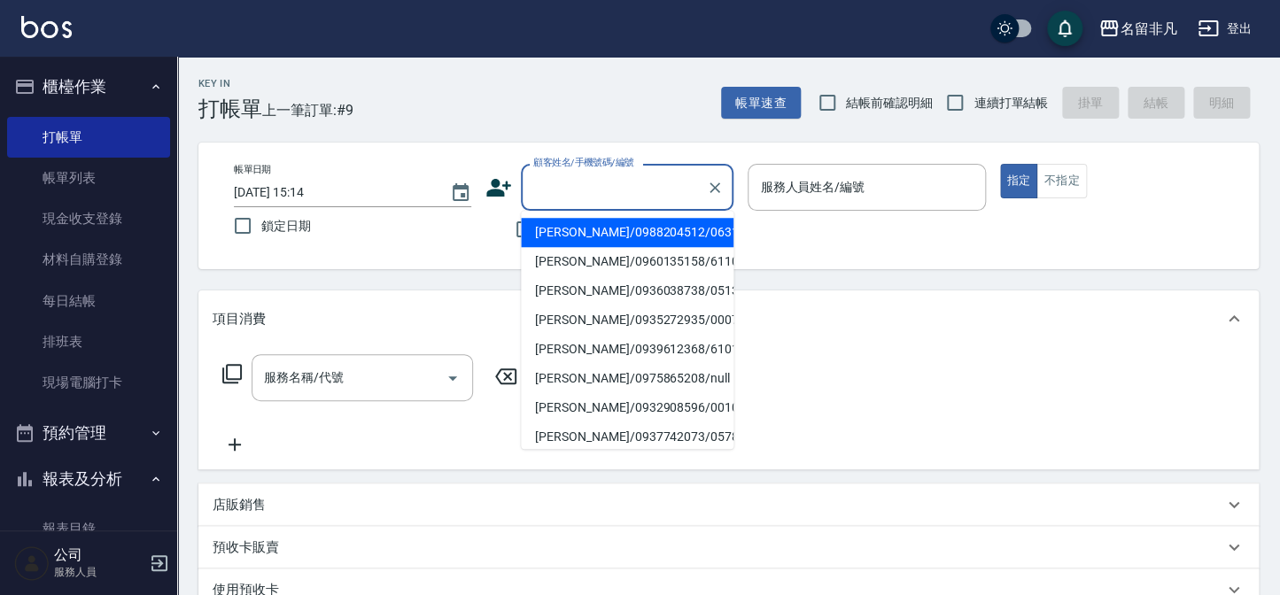
click at [571, 177] on div "顧客姓名/手機號碼/編號 顧客姓名/手機號碼/編號" at bounding box center [627, 187] width 213 height 47
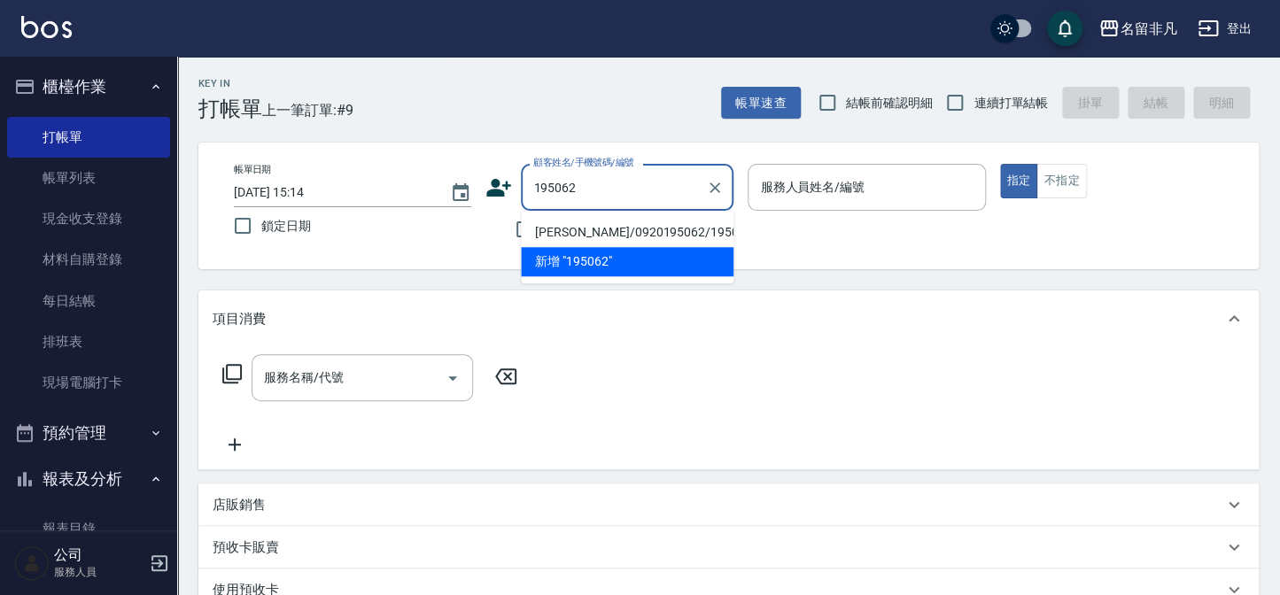
click at [616, 239] on li "[PERSON_NAME]/0920195062/195062" at bounding box center [627, 232] width 213 height 29
type input "[PERSON_NAME]/0920195062/195062"
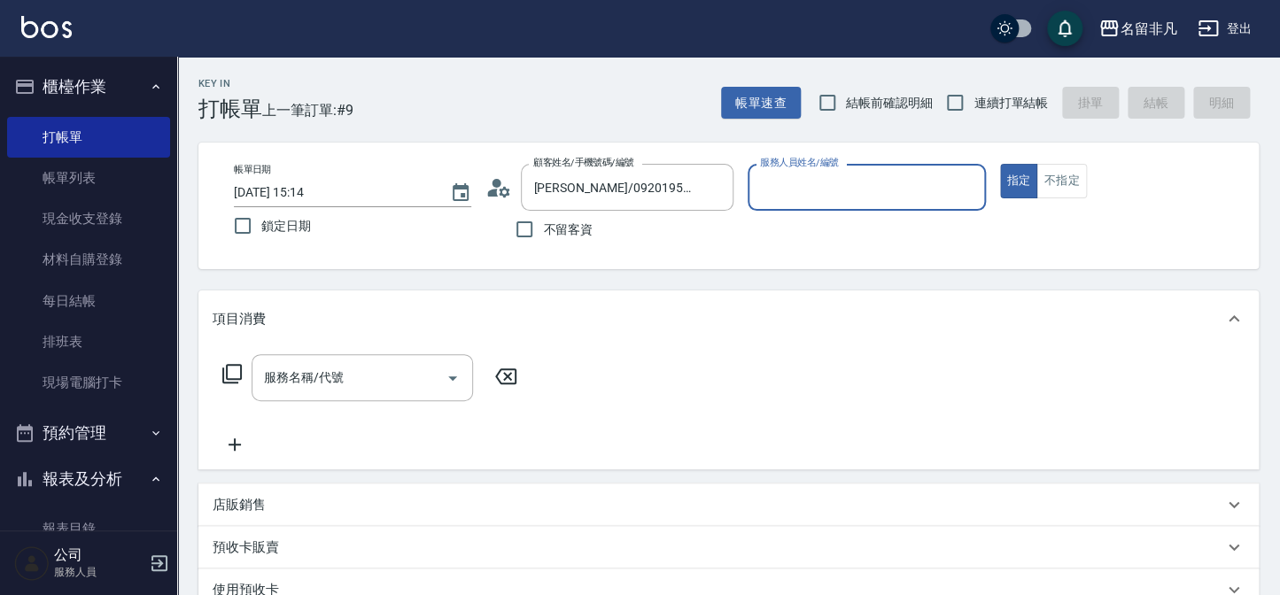
type input "[PERSON_NAME]-01"
drag, startPoint x: 924, startPoint y: 168, endPoint x: 889, endPoint y: 184, distance: 38.1
click at [920, 170] on div "[PERSON_NAME]-01 服務人員姓名/編號" at bounding box center [866, 187] width 237 height 47
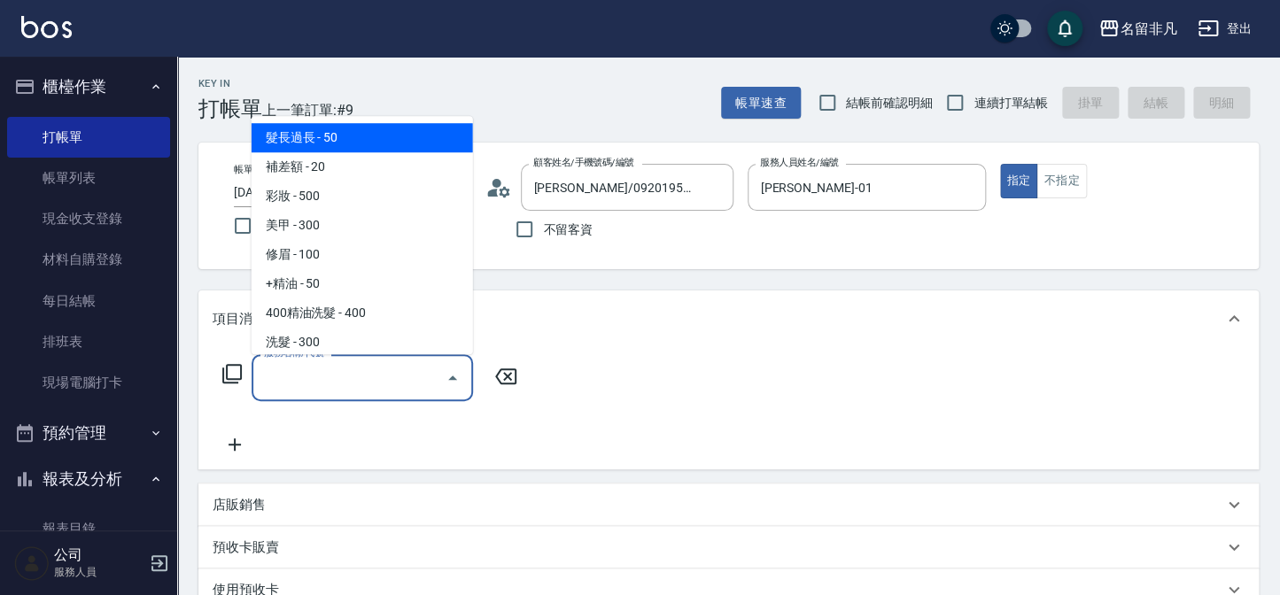
click at [392, 369] on input "服務名稱/代號" at bounding box center [349, 377] width 179 height 31
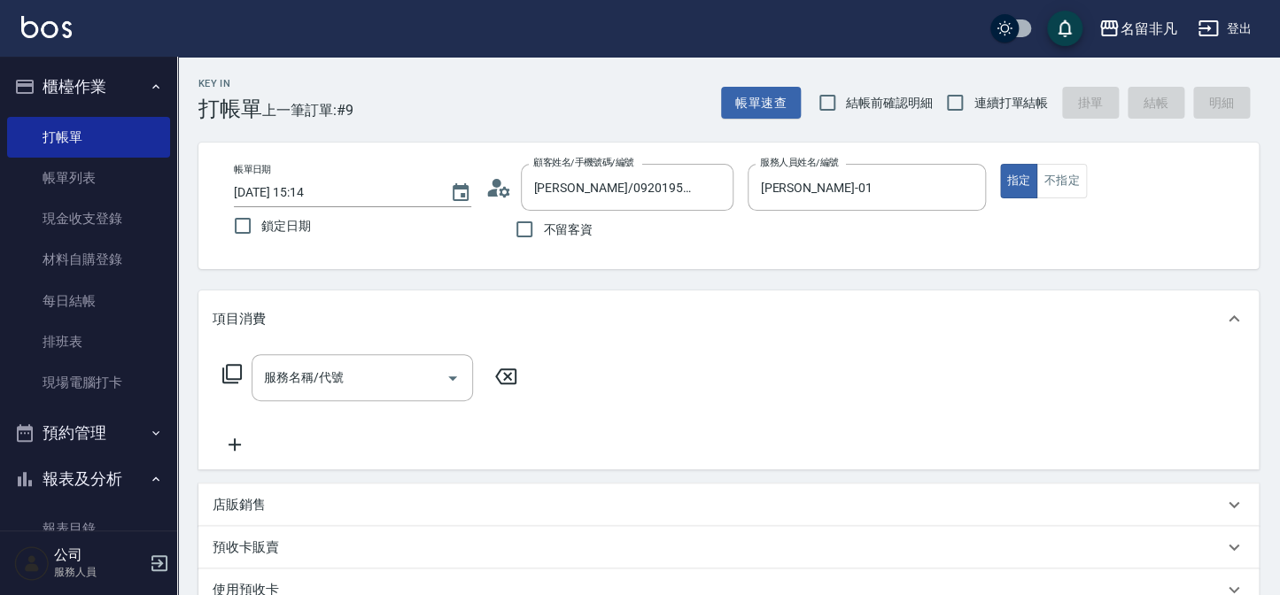
click at [231, 375] on icon at bounding box center [231, 373] width 21 height 21
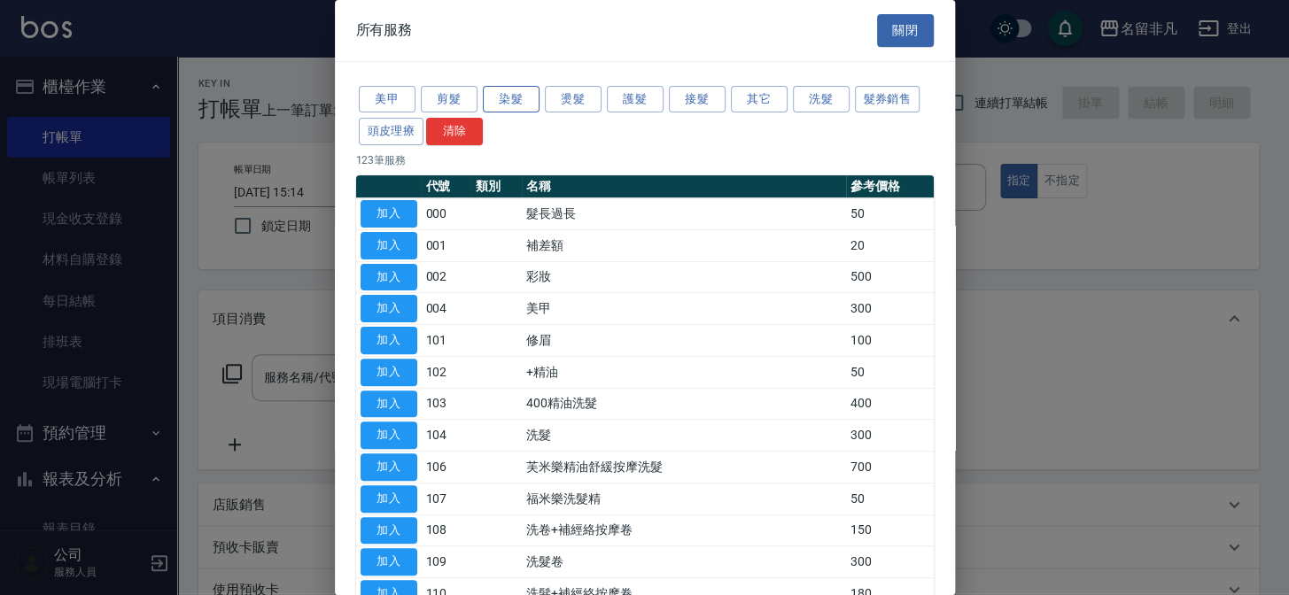
click at [521, 105] on button "染髮" at bounding box center [511, 99] width 57 height 27
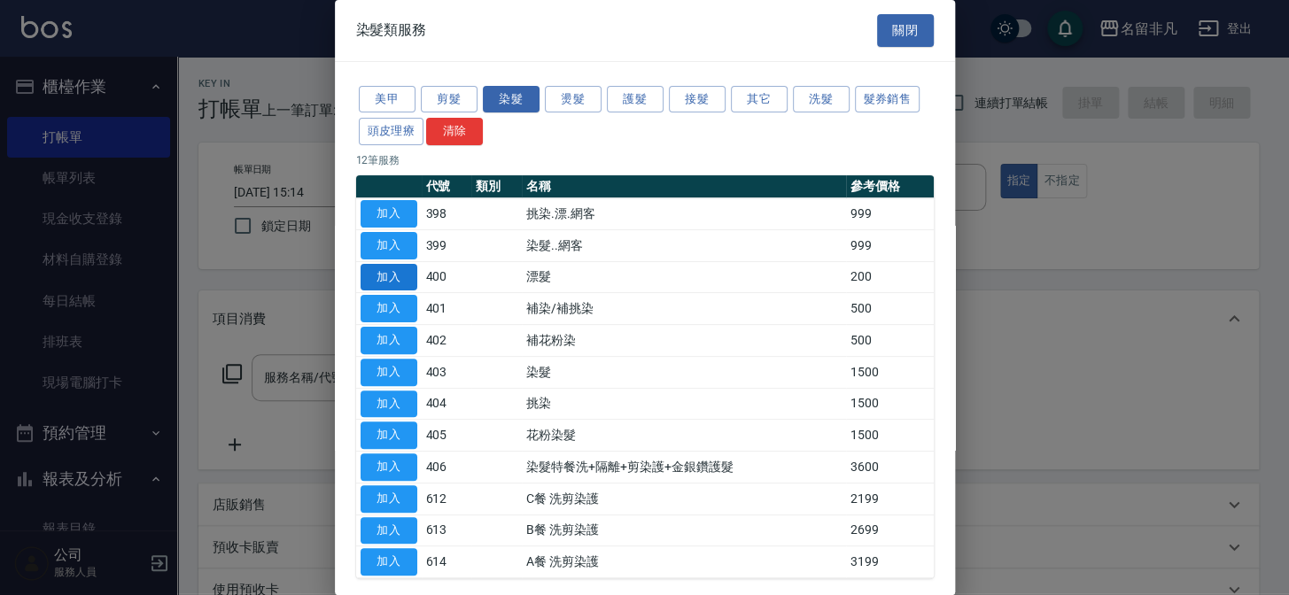
drag, startPoint x: 380, startPoint y: 232, endPoint x: 411, endPoint y: 278, distance: 55.5
click at [379, 232] on button "加入" at bounding box center [389, 245] width 57 height 27
type input "染髮..網客(399)"
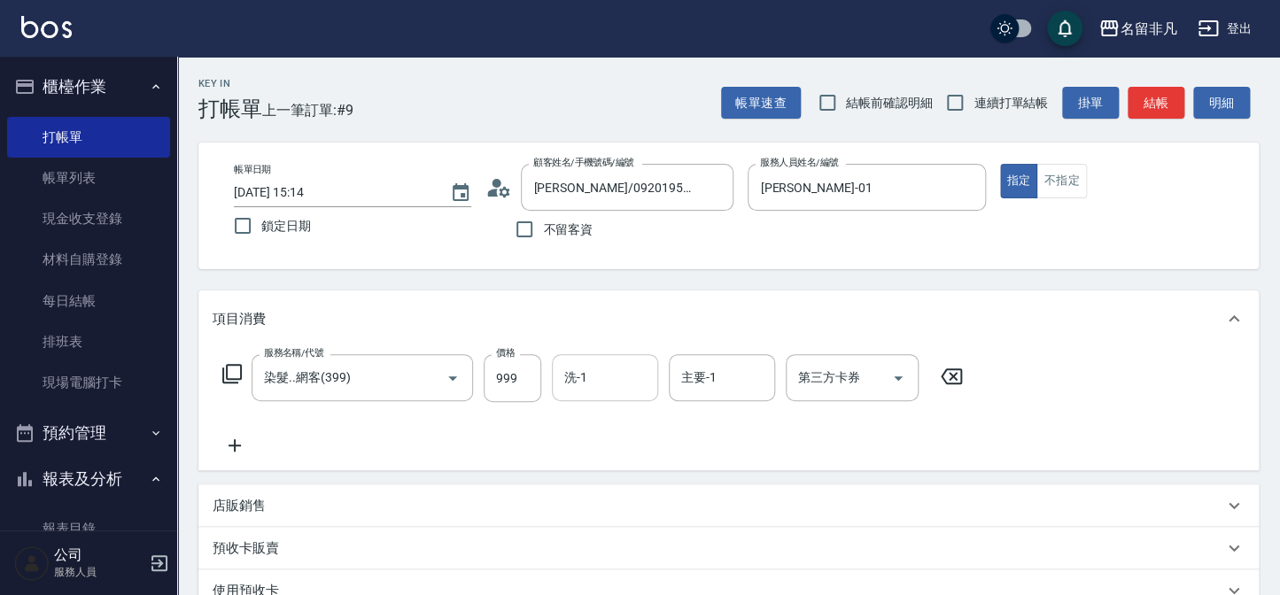
click at [580, 376] on div "洗-1 洗-1" at bounding box center [605, 377] width 106 height 47
type input "[PERSON_NAME]-18"
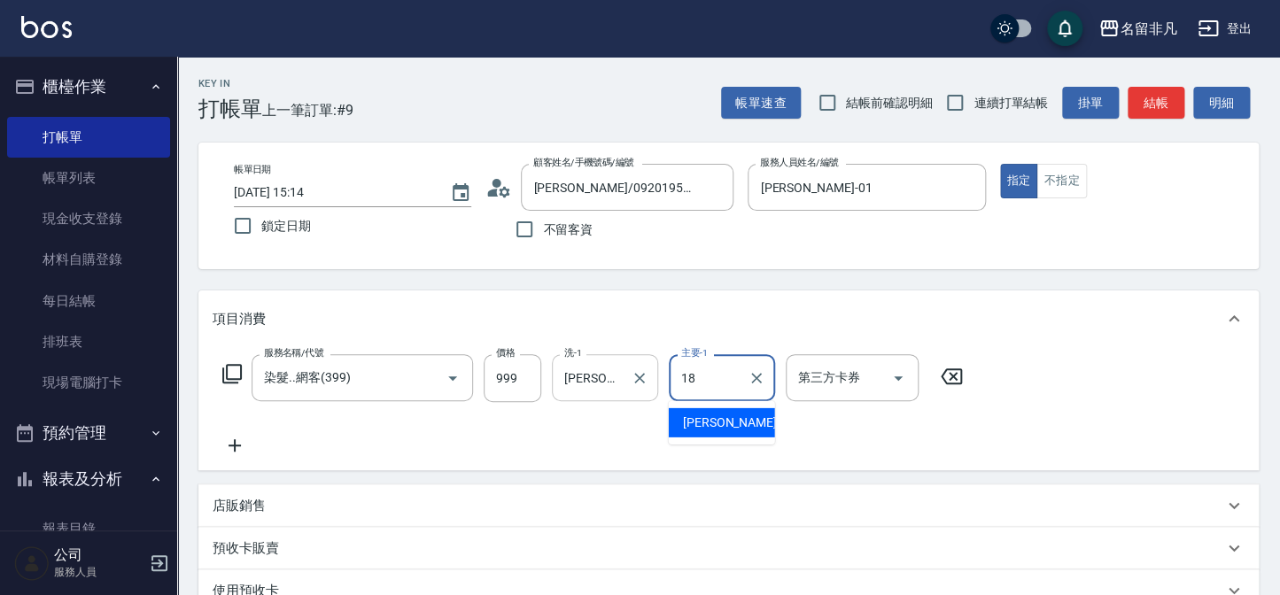
type input "[PERSON_NAME]-18"
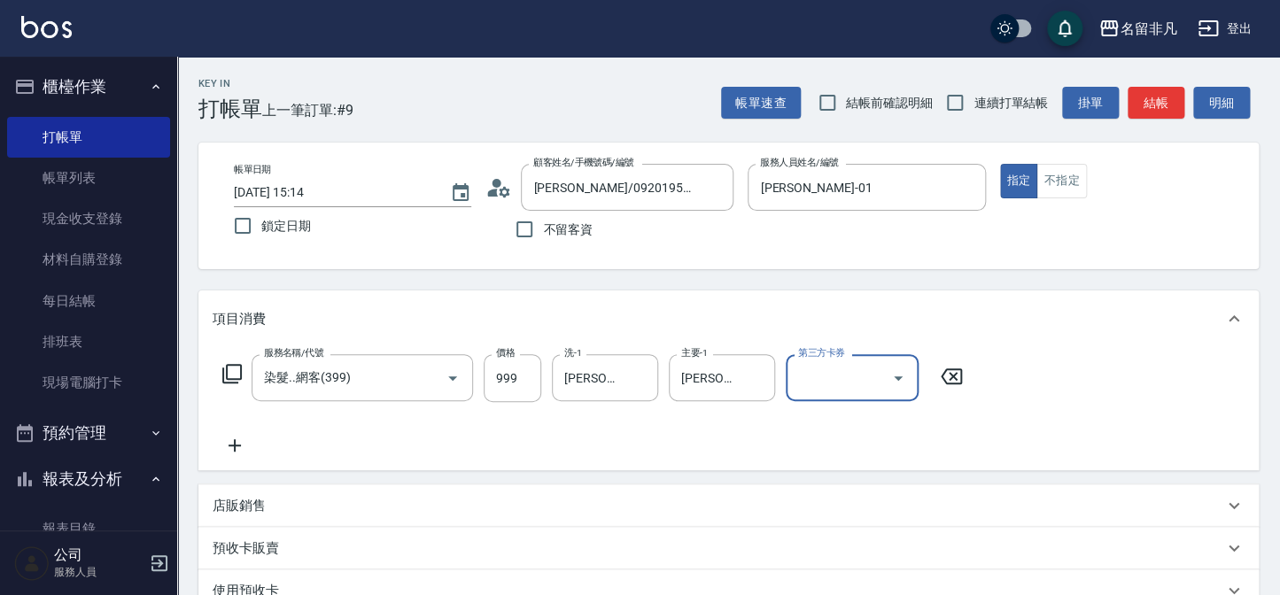
click at [240, 373] on icon at bounding box center [231, 373] width 19 height 19
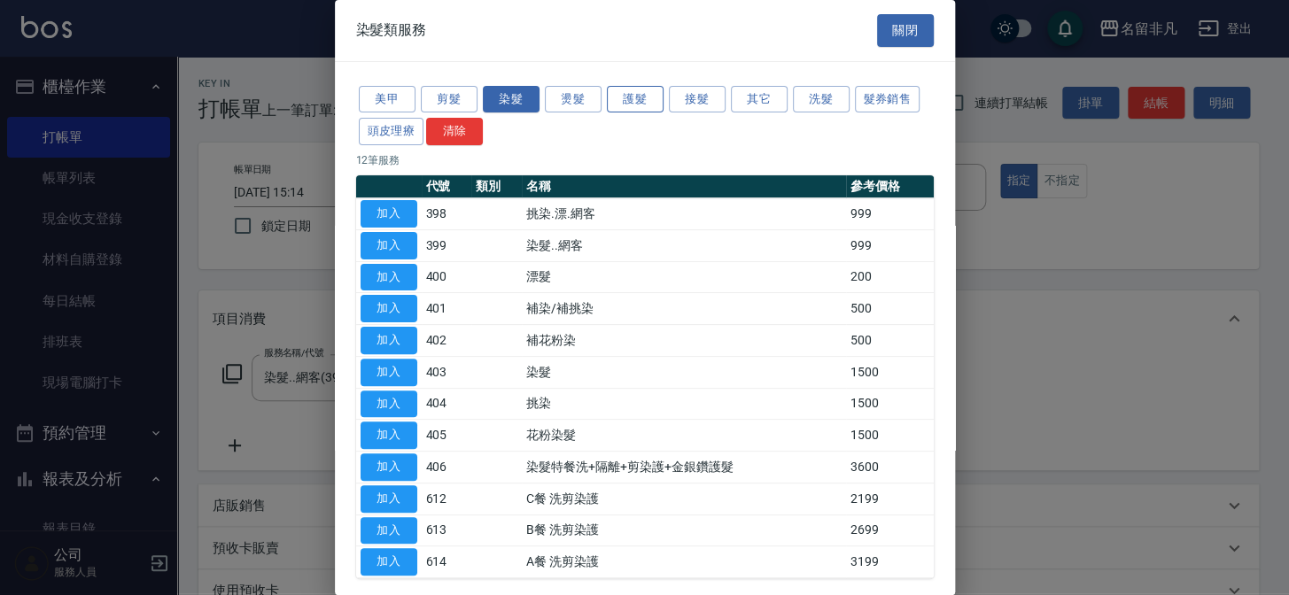
click at [655, 100] on button "護髮" at bounding box center [635, 99] width 57 height 27
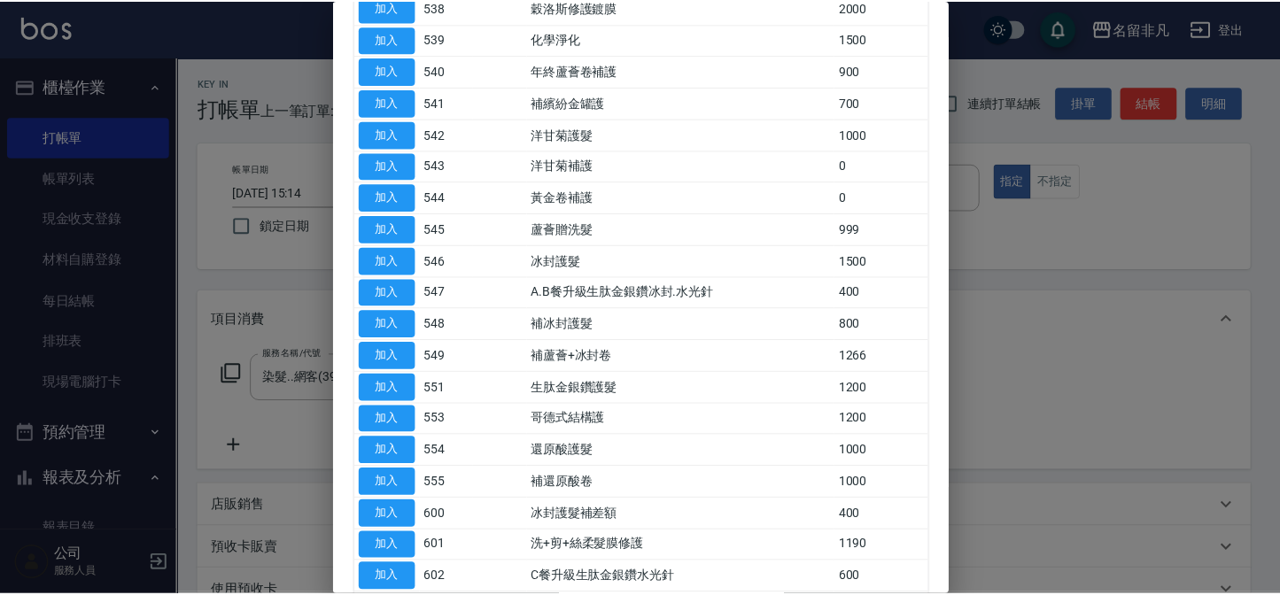
scroll to position [966, 0]
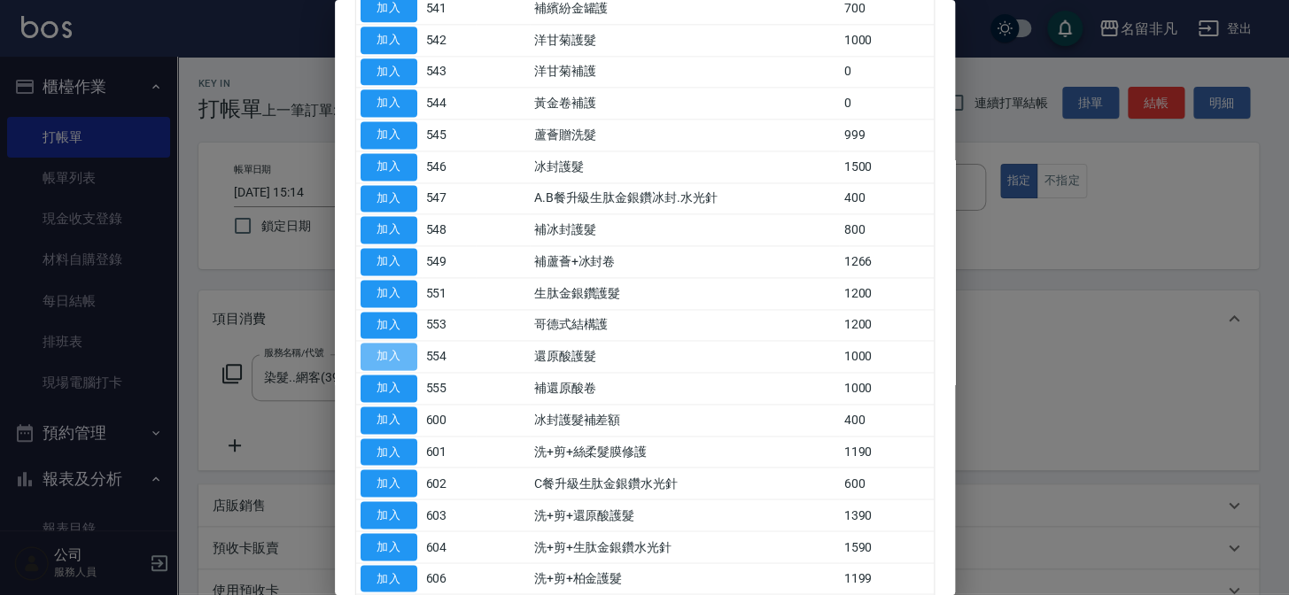
drag, startPoint x: 395, startPoint y: 348, endPoint x: 505, endPoint y: 389, distance: 117.2
click at [394, 353] on button "加入" at bounding box center [389, 356] width 57 height 27
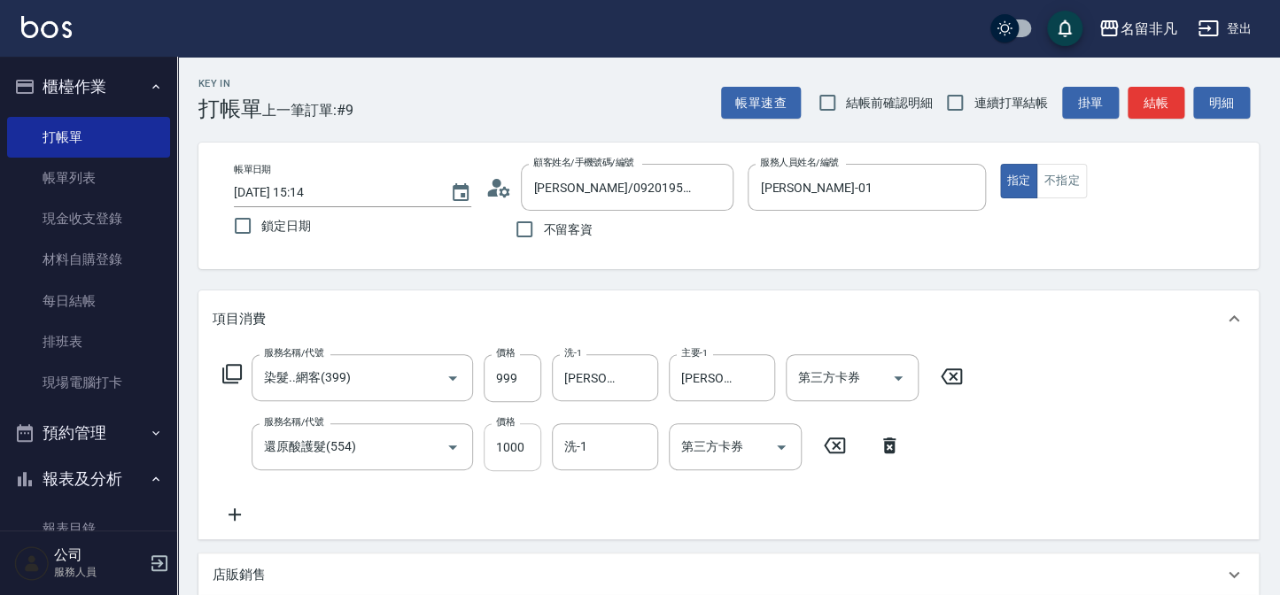
click at [522, 455] on input "1000" at bounding box center [513, 447] width 58 height 48
type input "700"
type input "[PERSON_NAME]-18"
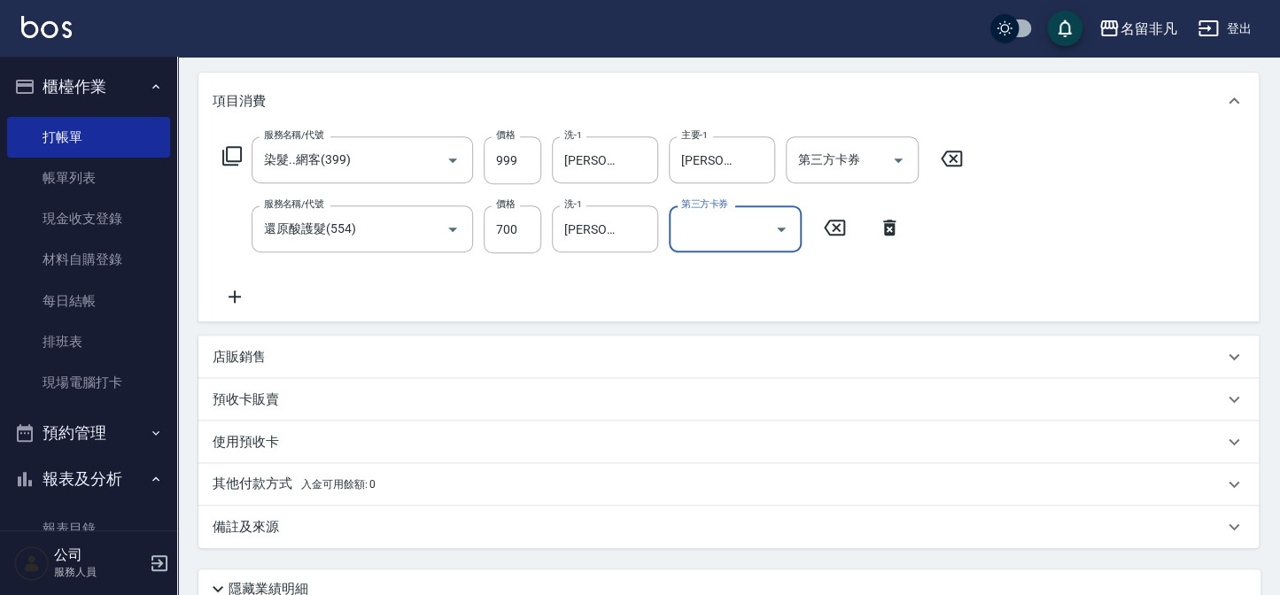
scroll to position [241, 0]
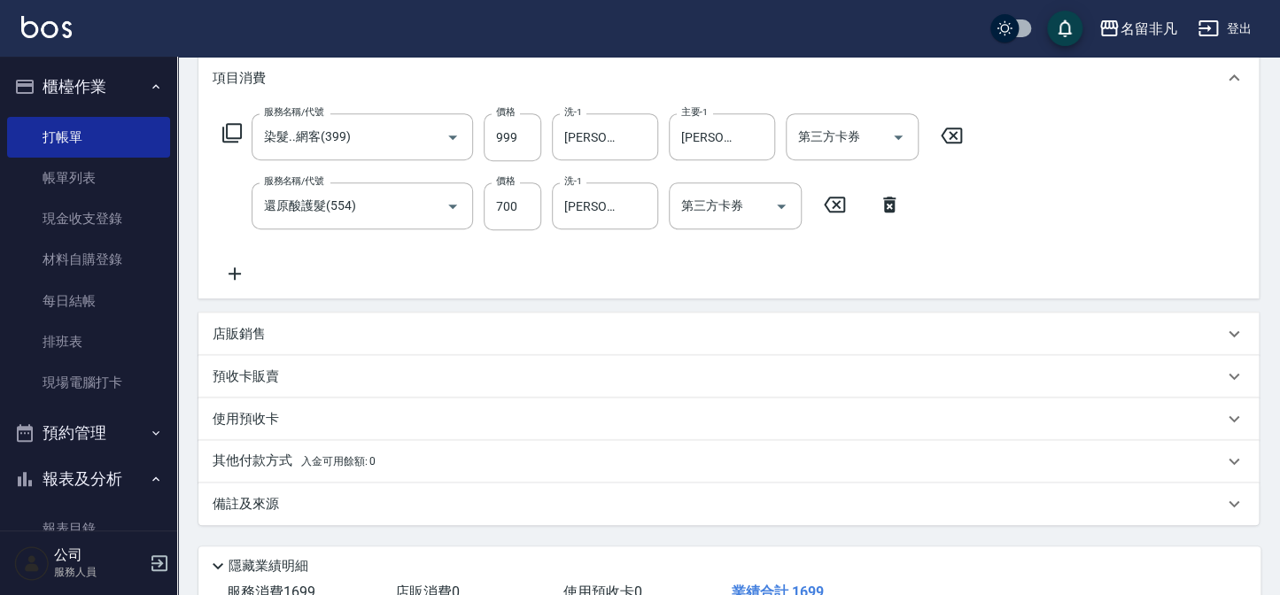
click at [248, 330] on p "店販銷售" at bounding box center [239, 334] width 53 height 19
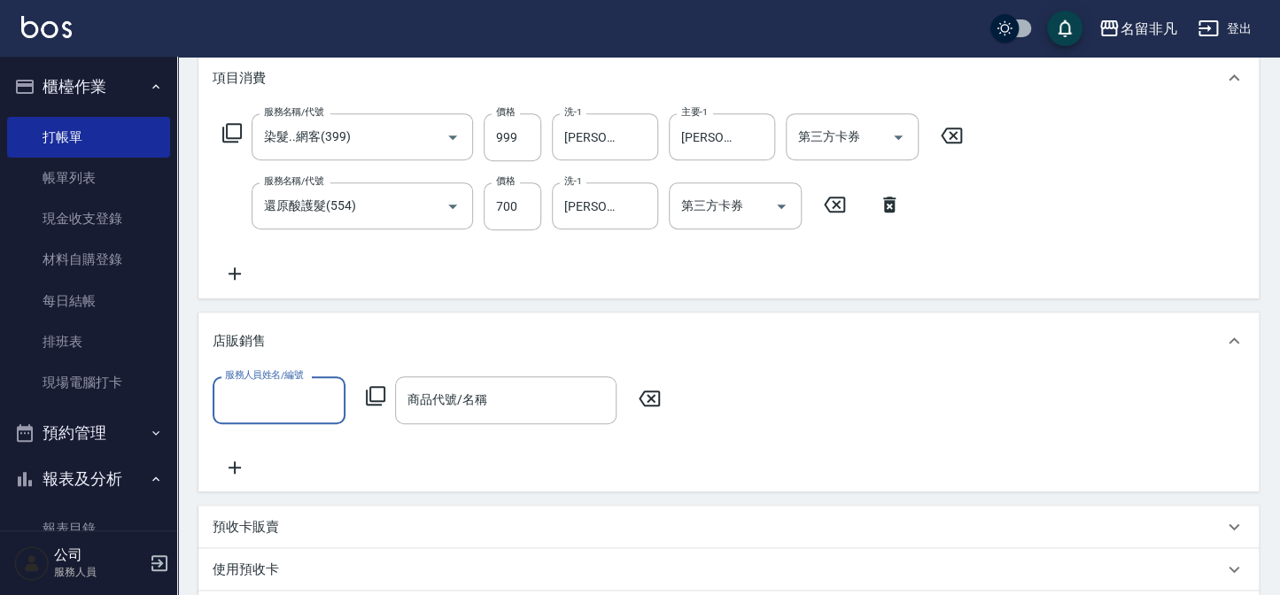
scroll to position [0, 0]
click at [270, 392] on input "服務人員姓名/編號" at bounding box center [279, 399] width 117 height 31
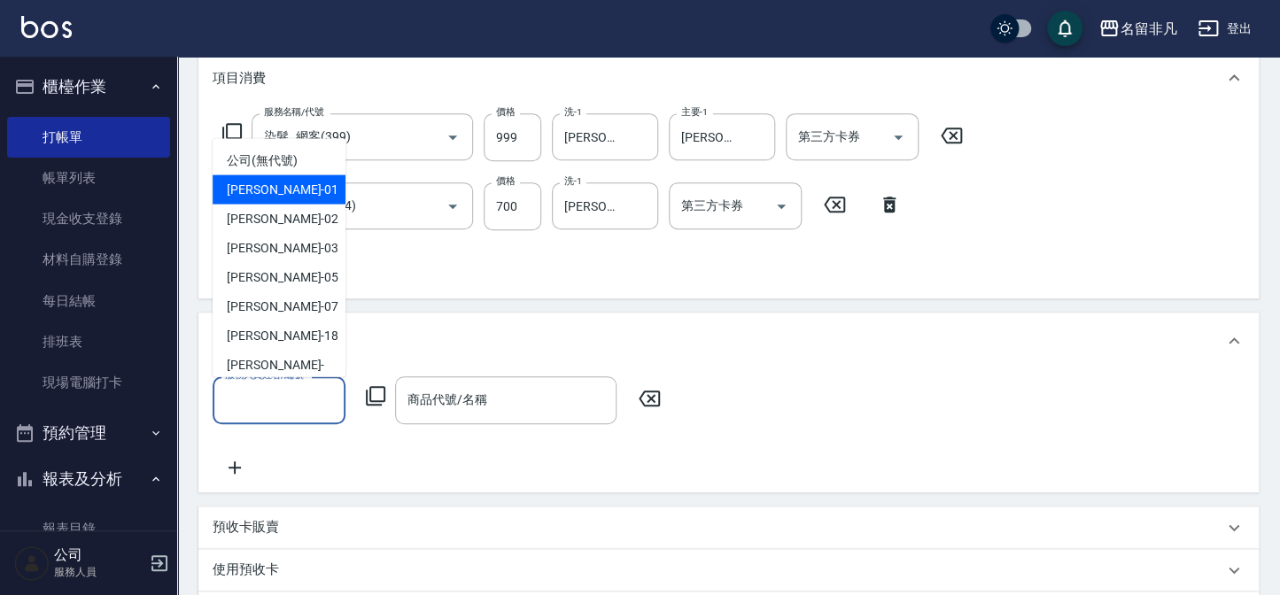
drag, startPoint x: 282, startPoint y: 190, endPoint x: 389, endPoint y: 292, distance: 148.5
click at [284, 190] on span "[PERSON_NAME] -01" at bounding box center [283, 190] width 112 height 19
type input "[PERSON_NAME]-01"
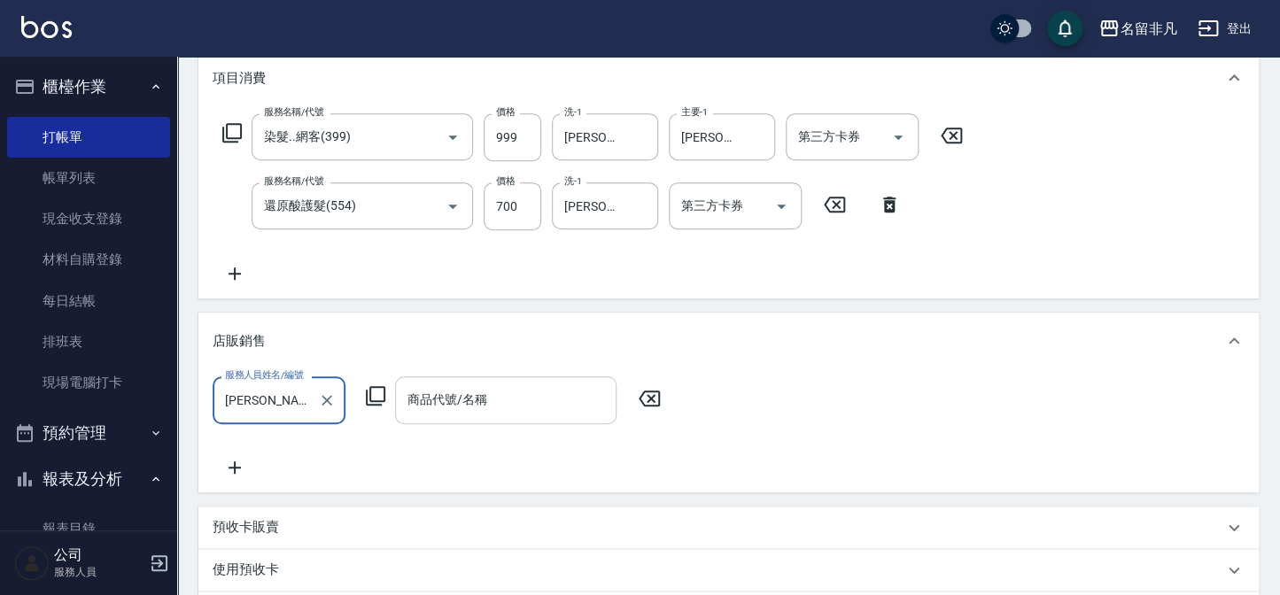
click at [436, 407] on div "商品代號/名稱 商品代號/名稱" at bounding box center [505, 400] width 221 height 47
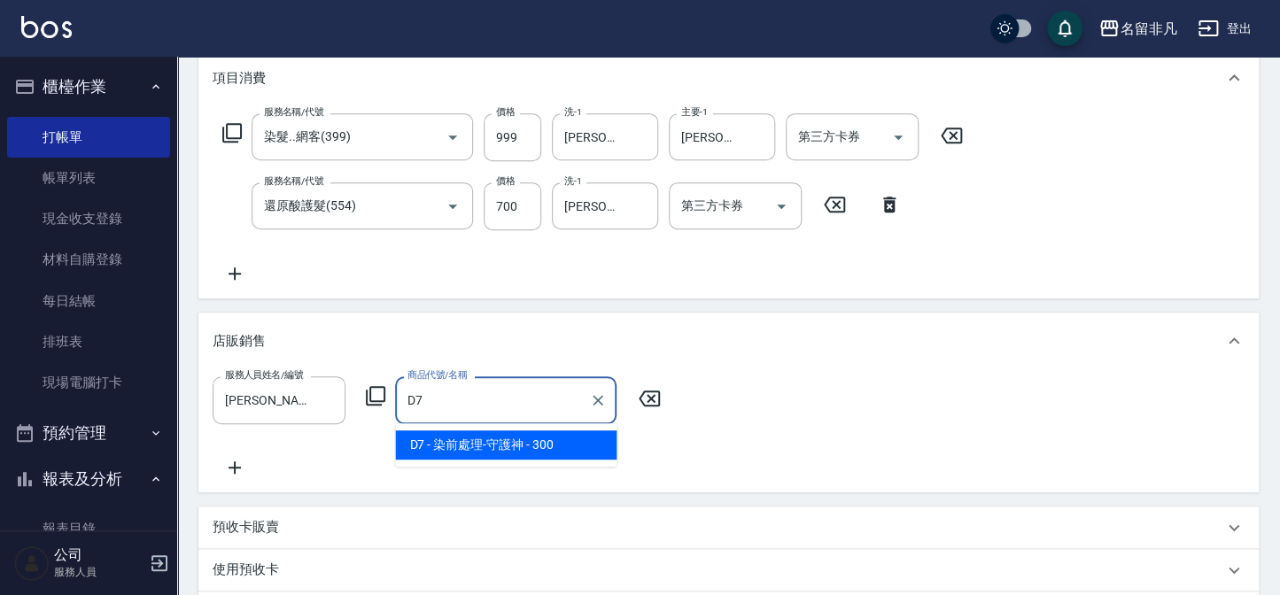
type input "染前處理-守護神"
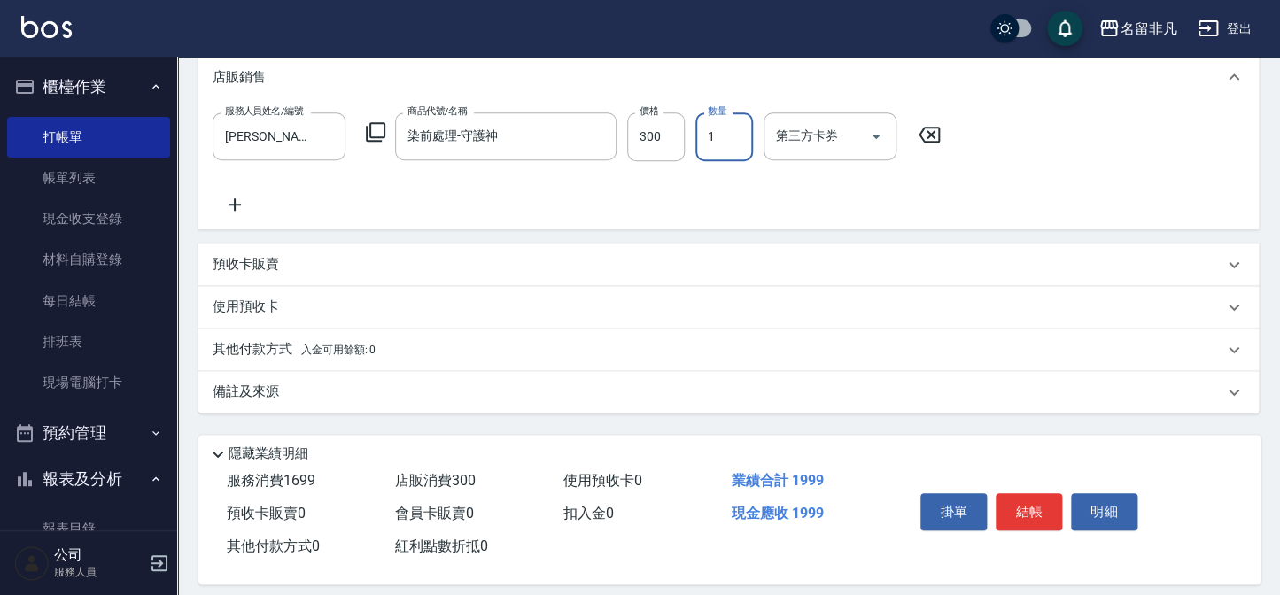
scroll to position [519, 0]
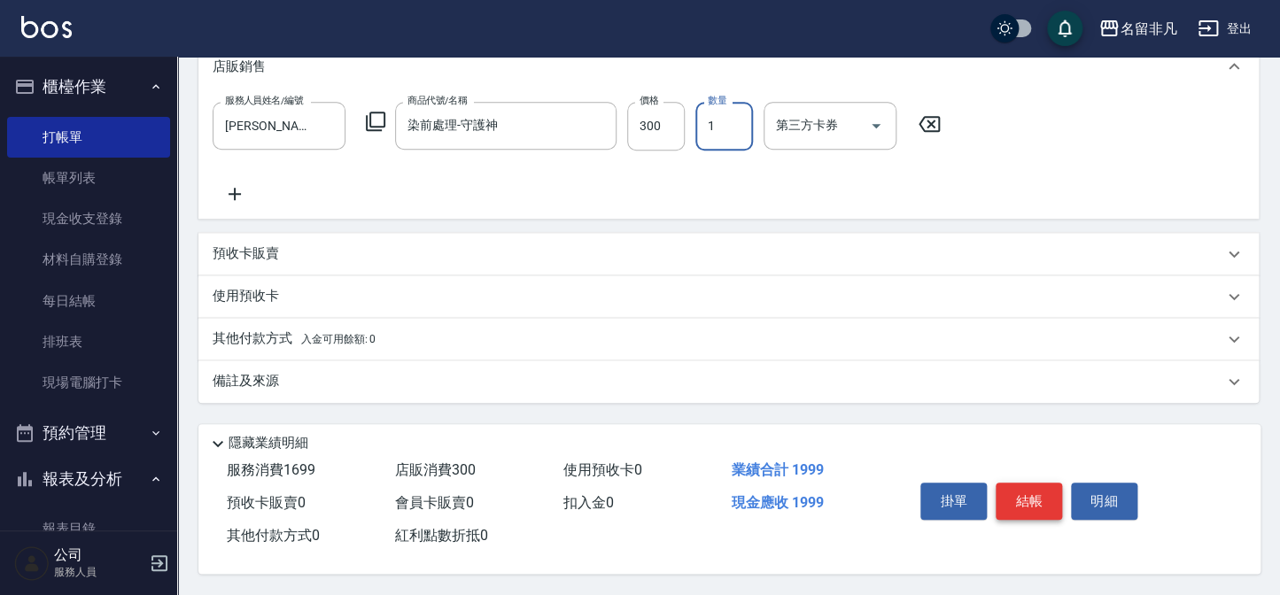
click at [1001, 485] on button "結帳" at bounding box center [1029, 501] width 66 height 37
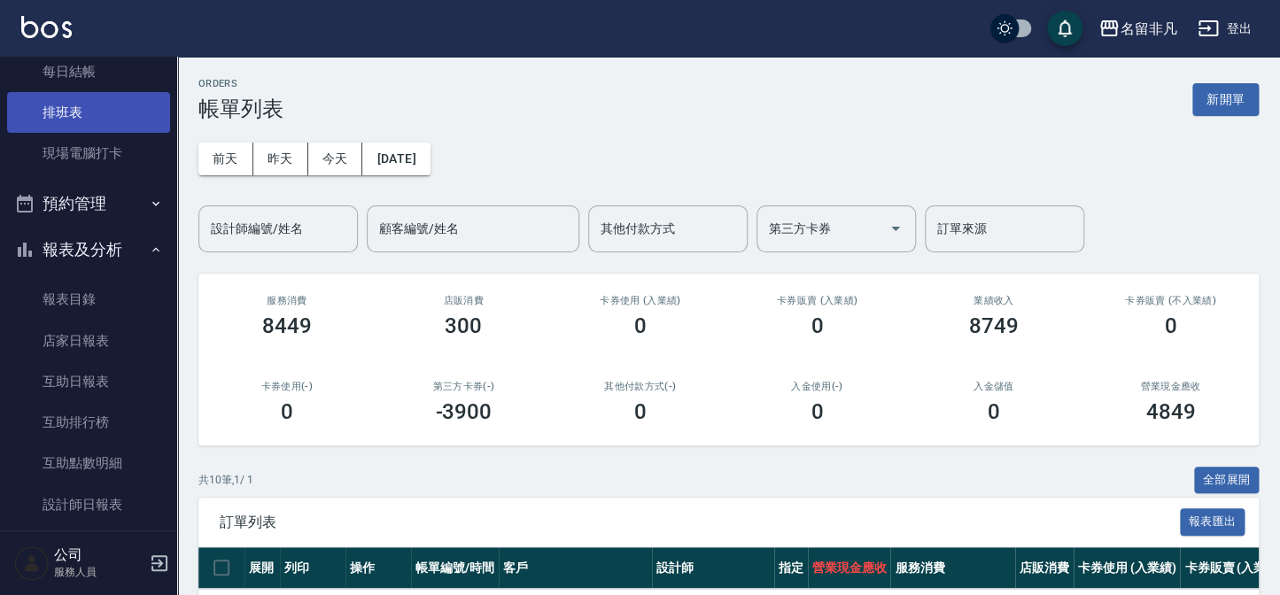
scroll to position [241, 0]
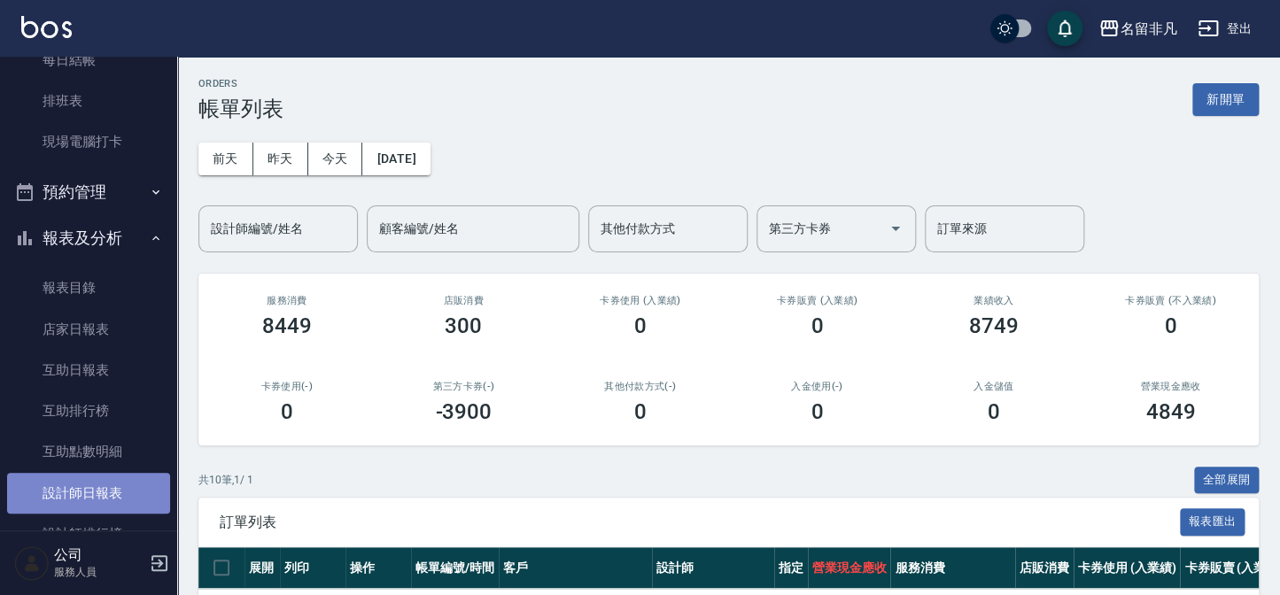
click at [102, 485] on link "設計師日報表" at bounding box center [88, 493] width 163 height 41
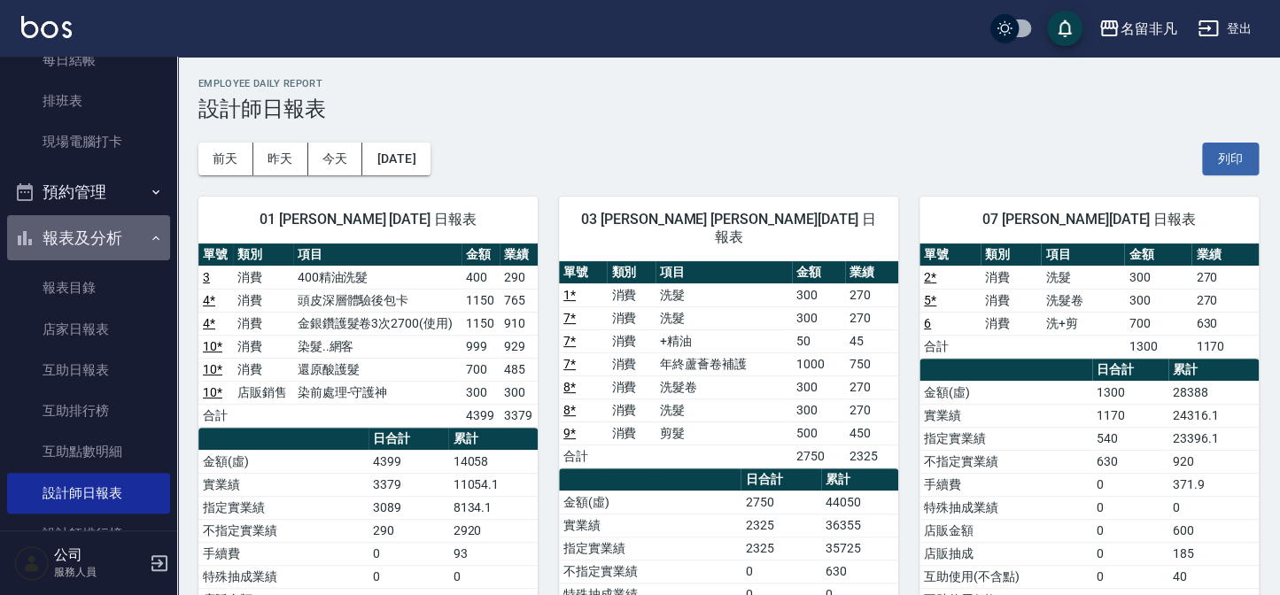
click at [114, 242] on button "報表及分析" at bounding box center [88, 238] width 163 height 46
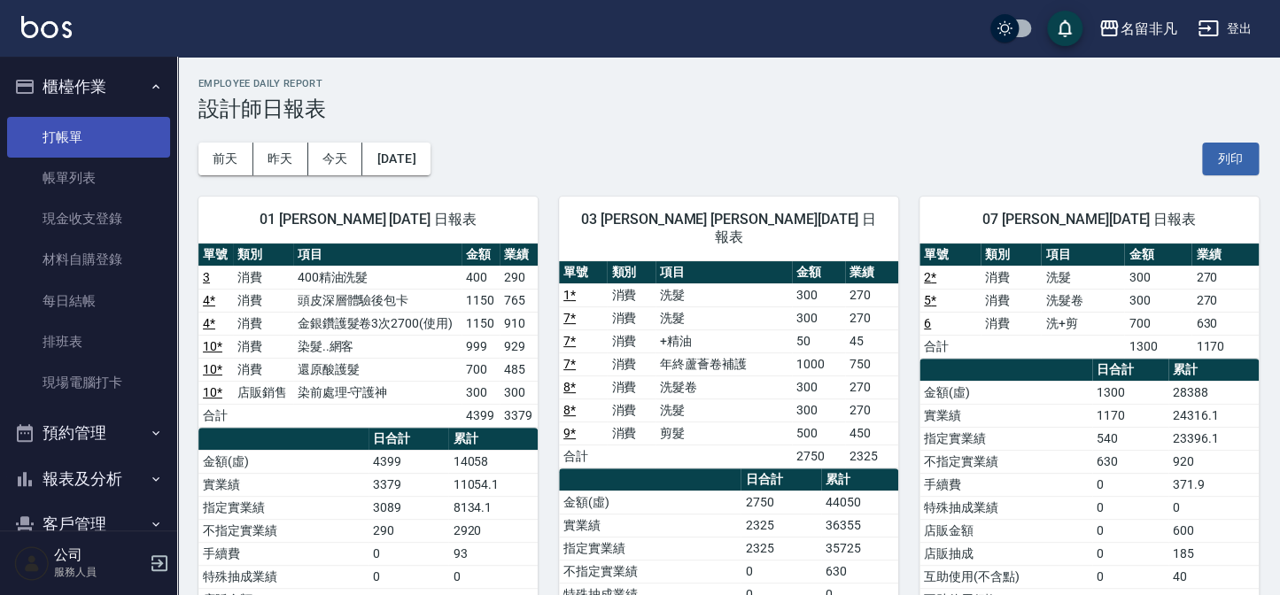
click at [117, 152] on link "打帳單" at bounding box center [88, 137] width 163 height 41
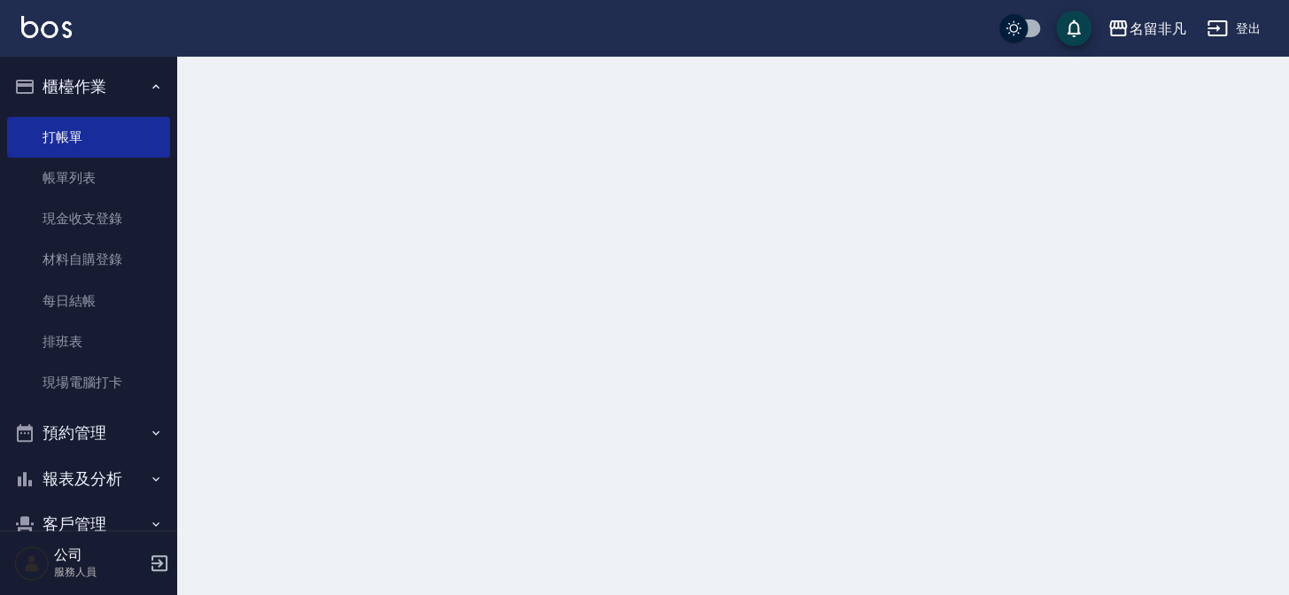
click at [108, 87] on button "櫃檯作業" at bounding box center [88, 87] width 163 height 46
